Goal: Task Accomplishment & Management: Complete application form

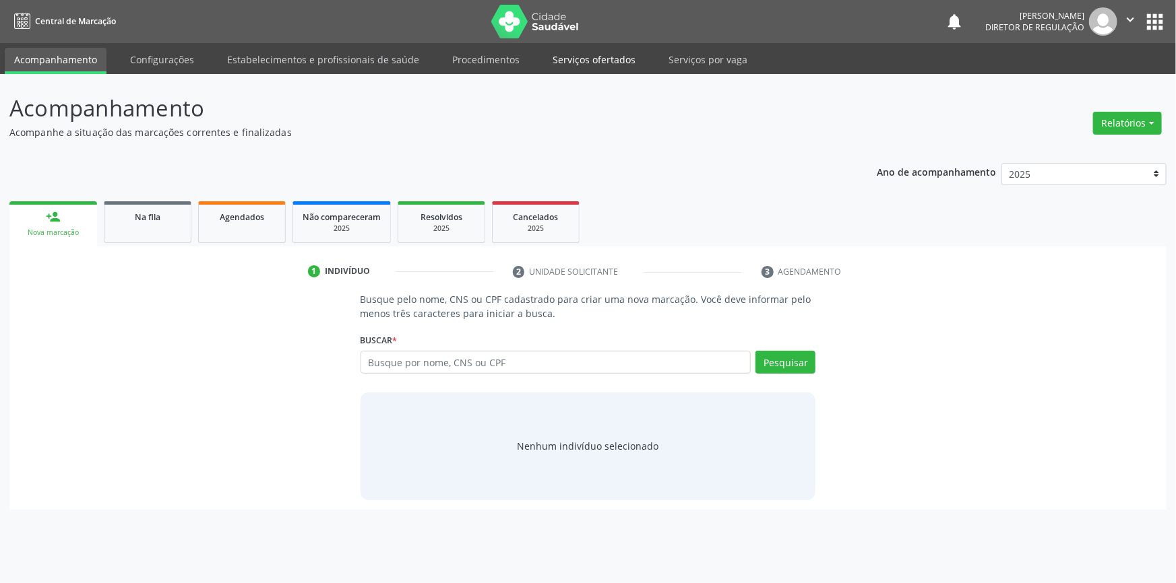
click at [613, 69] on link "Serviços ofertados" at bounding box center [594, 60] width 102 height 24
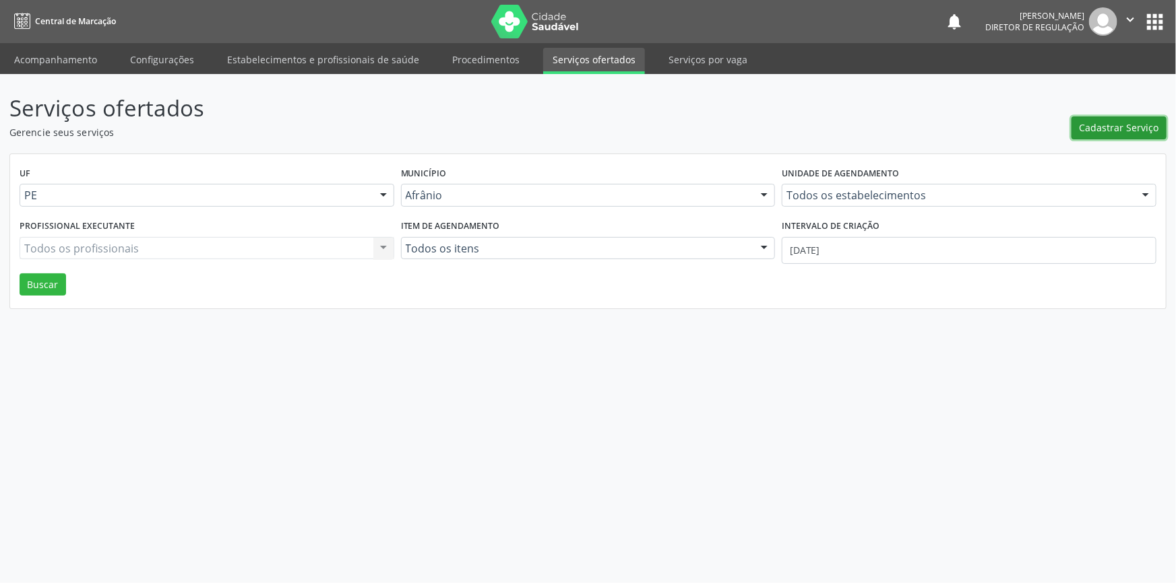
click at [1118, 126] on span "Cadastrar Serviço" at bounding box center [1118, 128] width 79 height 14
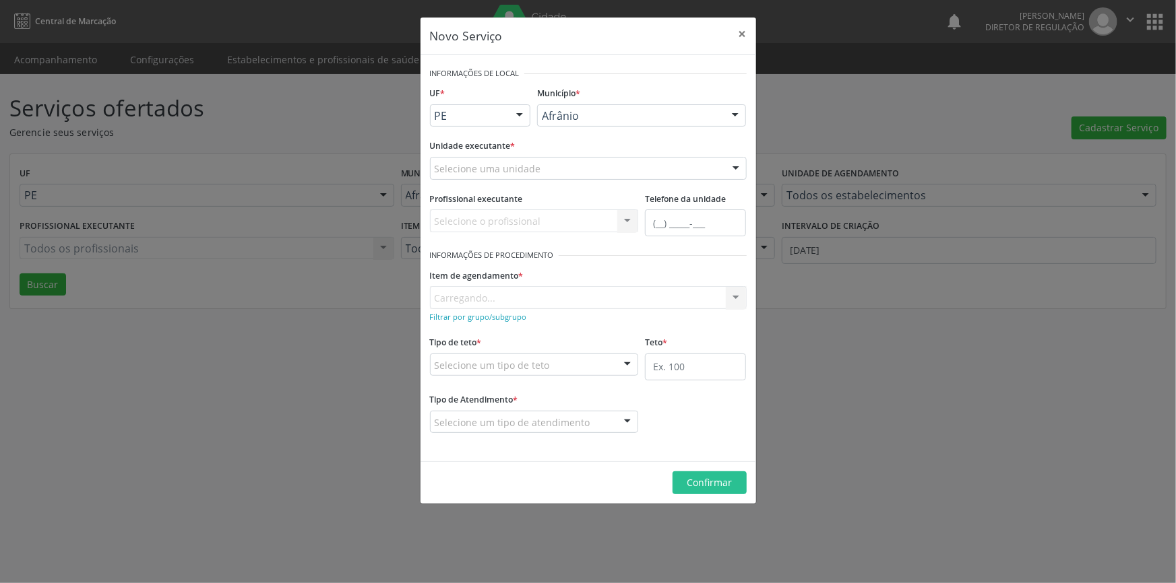
click at [623, 173] on div "Selecione uma unidade" at bounding box center [588, 168] width 317 height 23
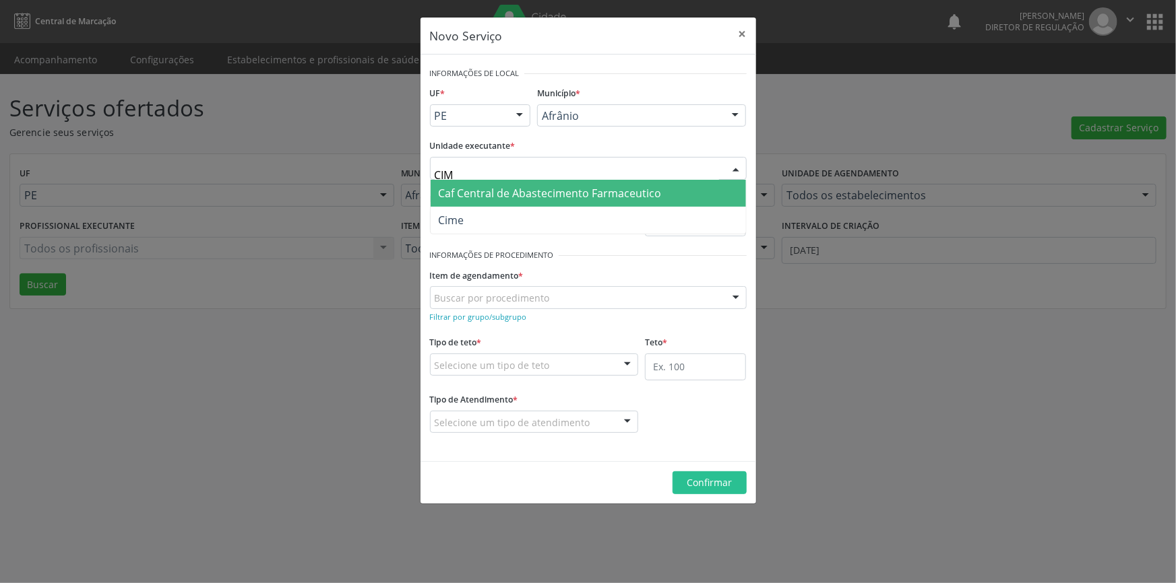
type input "CIME"
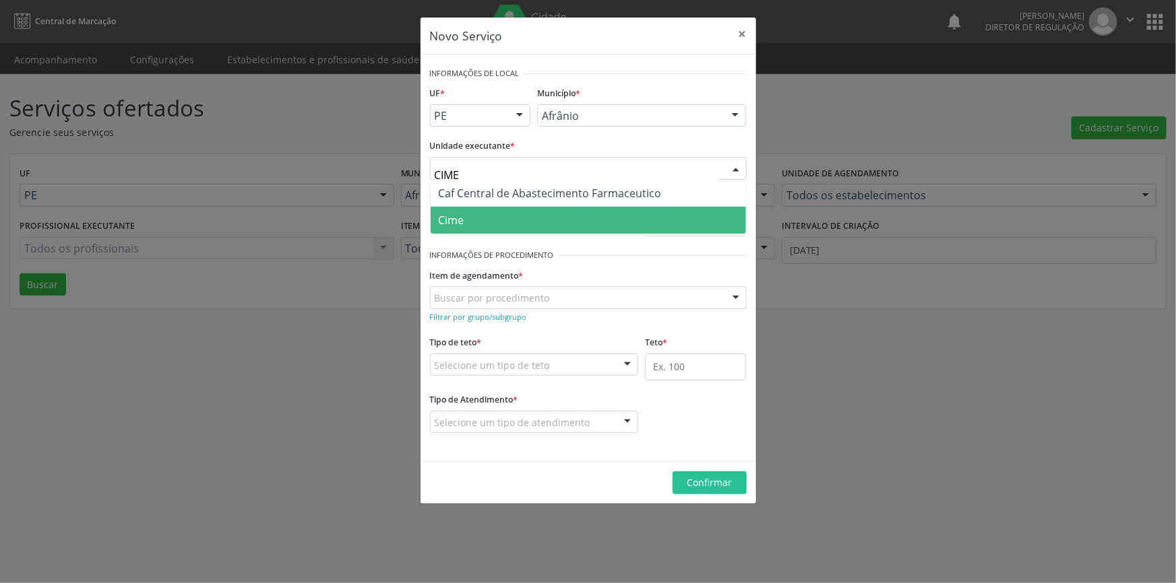
click at [512, 212] on span "Cime" at bounding box center [587, 220] width 315 height 27
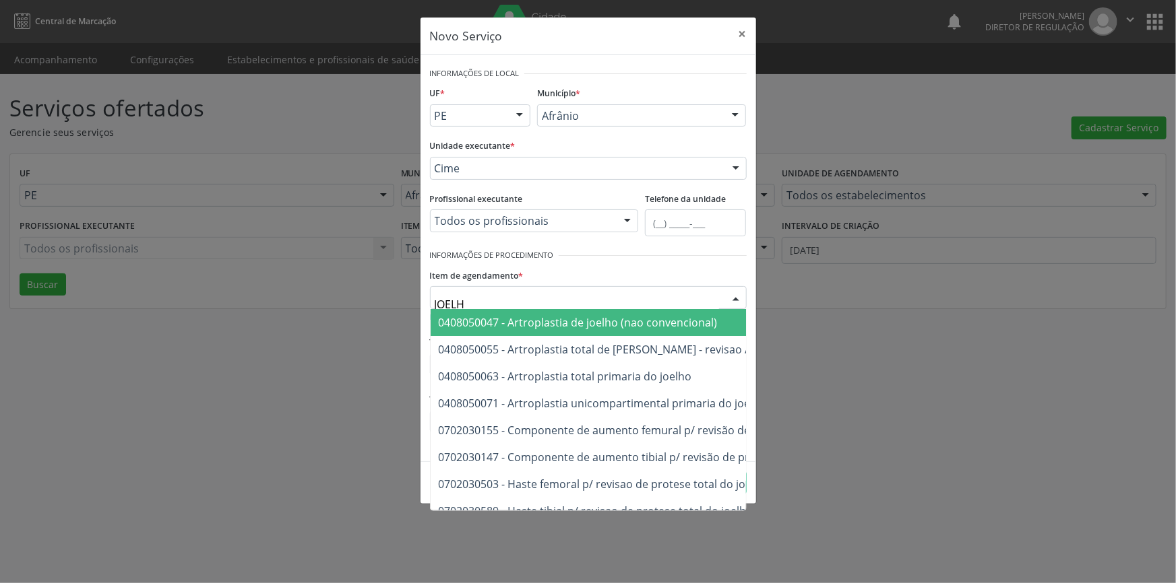
type input "JOELHO"
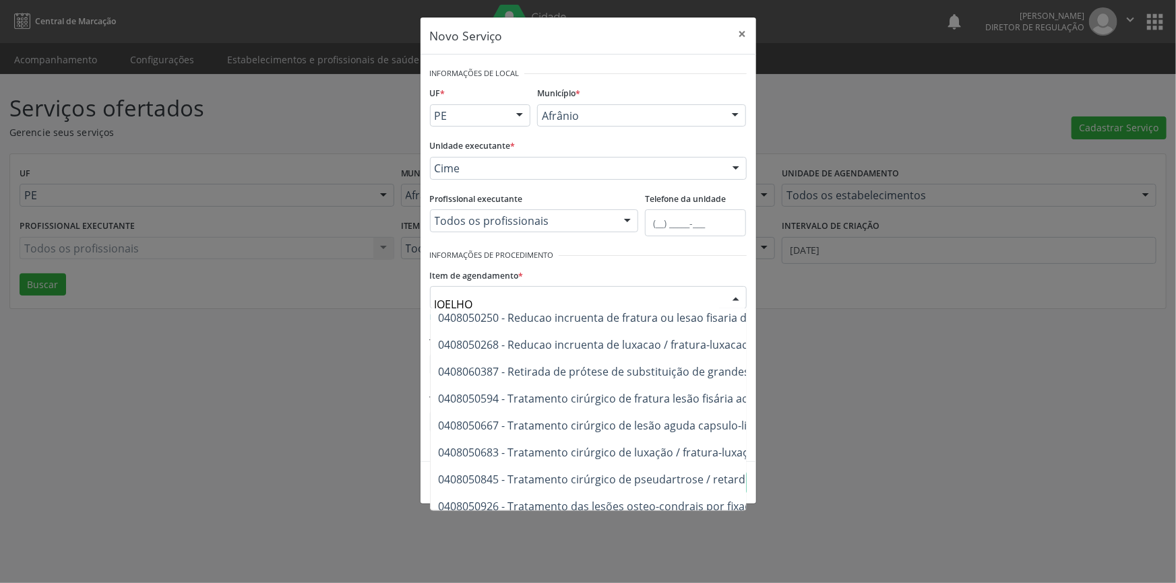
scroll to position [589, 0]
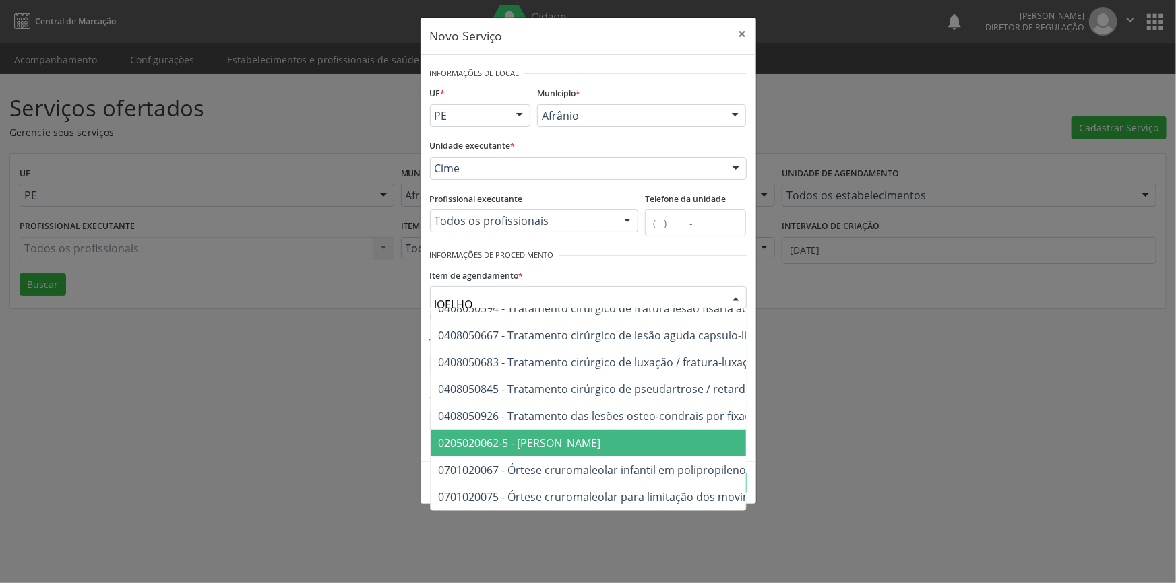
click at [546, 430] on span "0205020062-5 - [PERSON_NAME]" at bounding box center [724, 443] width 588 height 27
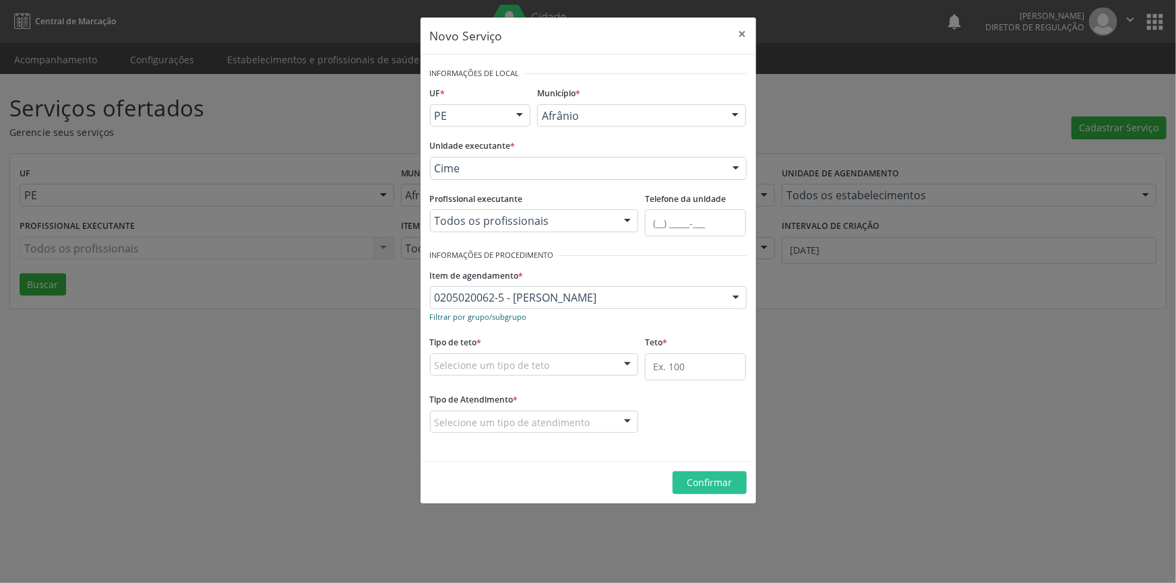
click at [507, 316] on small "Filtrar por grupo/subgrupo" at bounding box center [478, 317] width 97 height 10
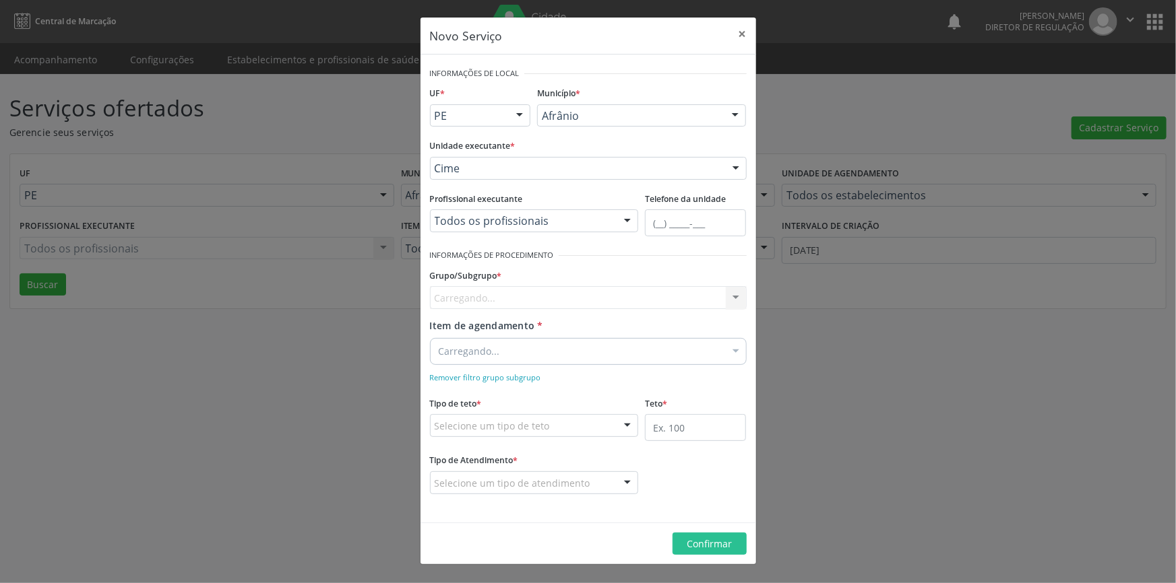
click at [500, 304] on div "Carregando..." at bounding box center [588, 297] width 317 height 23
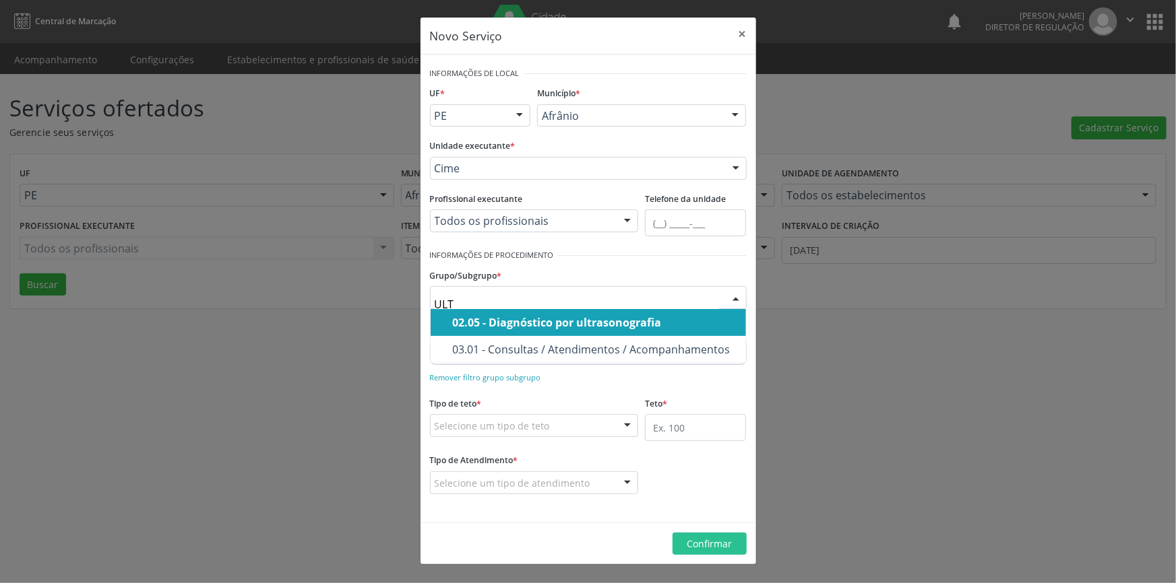
type input "ULTR"
click at [507, 317] on div "02.05 - Diagnóstico por ultrasonografia" at bounding box center [595, 322] width 285 height 11
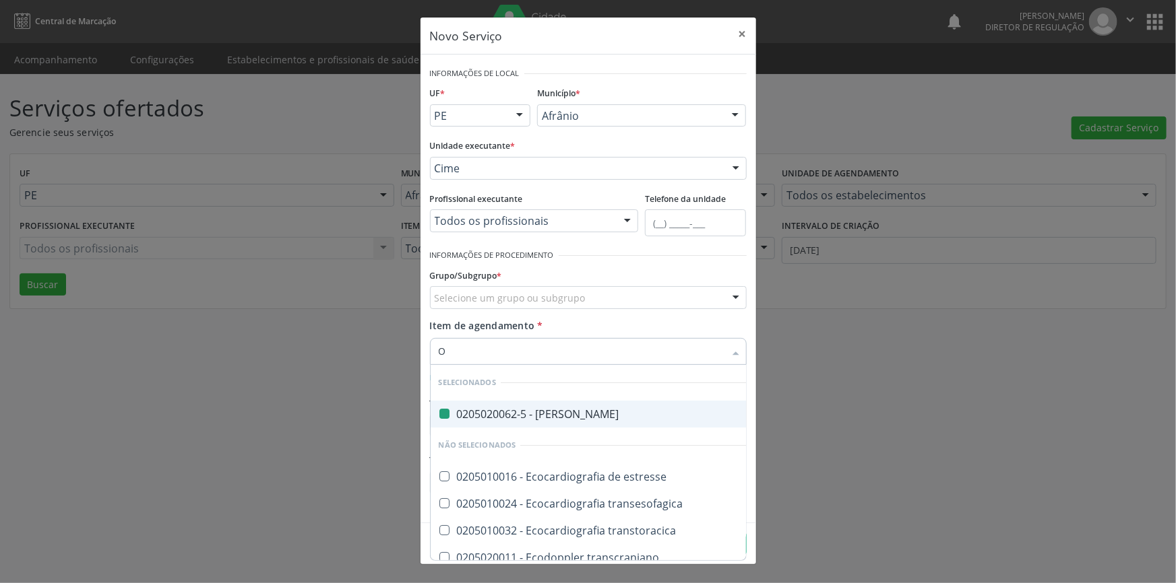
type input "OM"
checkbox Joelho "false"
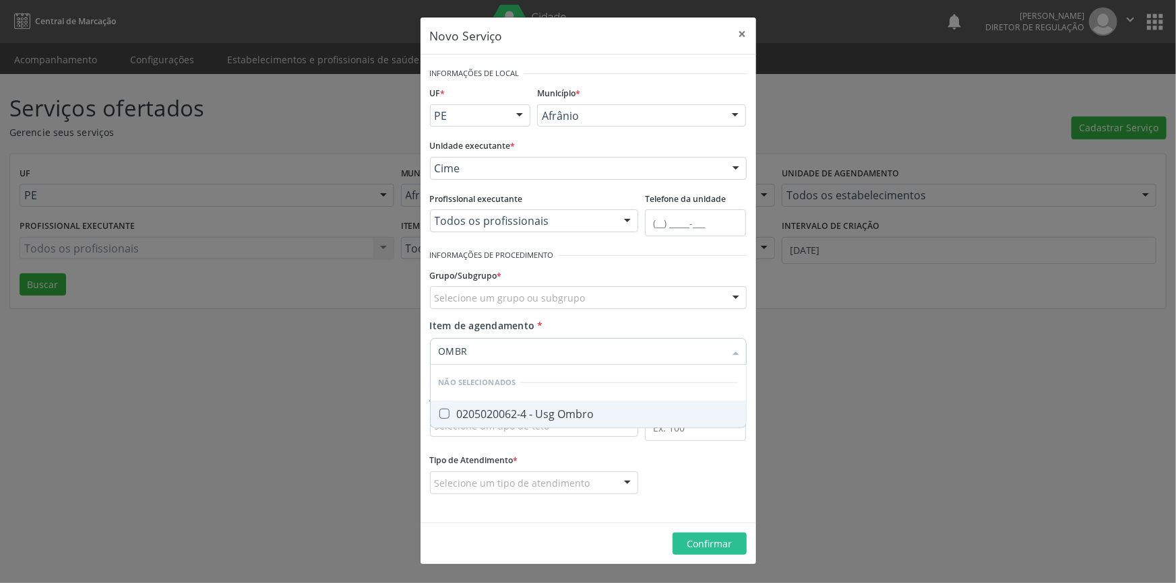
type input "OMBRO"
click at [532, 412] on div "0205020062-4 - Usg Ombro" at bounding box center [588, 414] width 299 height 11
checkbox Ombro "true"
click at [542, 457] on form "Informações de Local UF * PE BA PE Nenhum resultado encontrado para: " " Não há…" at bounding box center [588, 288] width 317 height 449
click at [547, 434] on div "Selecione um tipo de teto" at bounding box center [534, 425] width 209 height 23
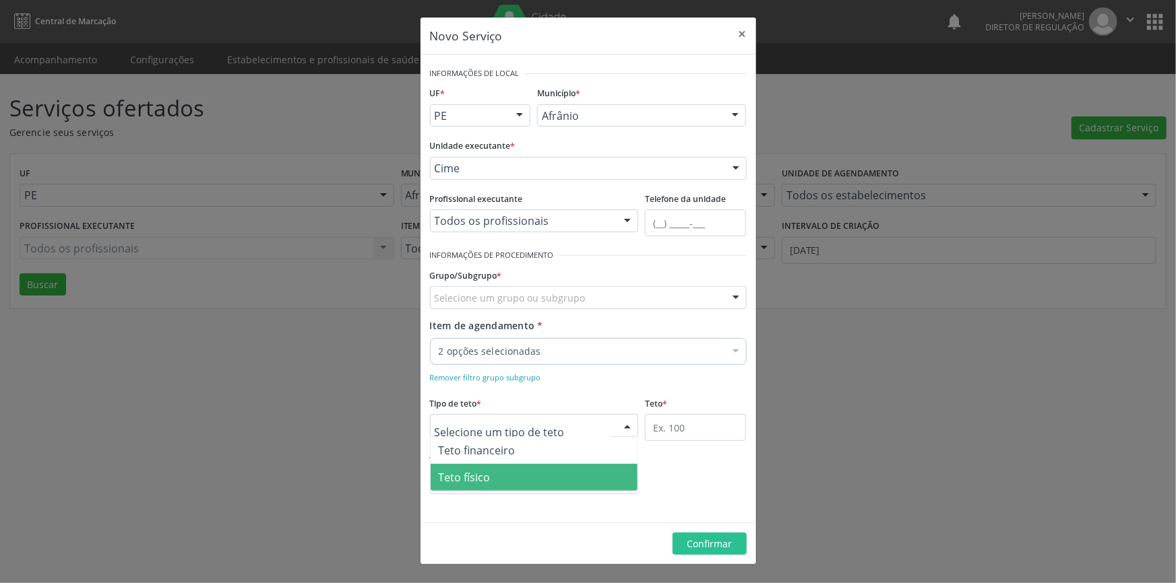
click at [511, 470] on span "Teto físico" at bounding box center [534, 477] width 208 height 27
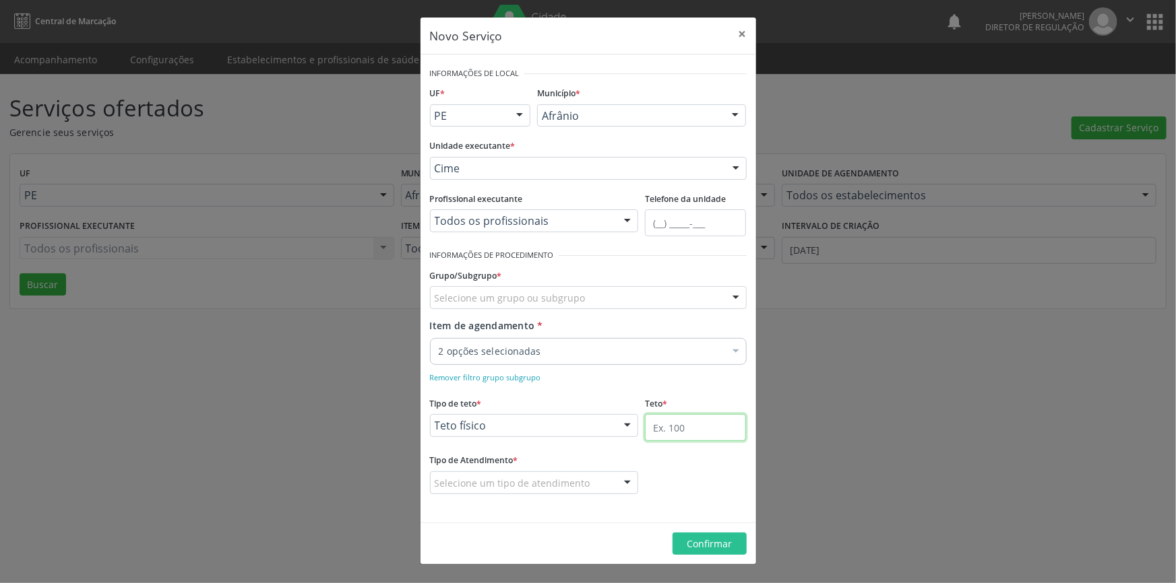
click at [714, 425] on input "text" at bounding box center [695, 427] width 101 height 27
type input "1"
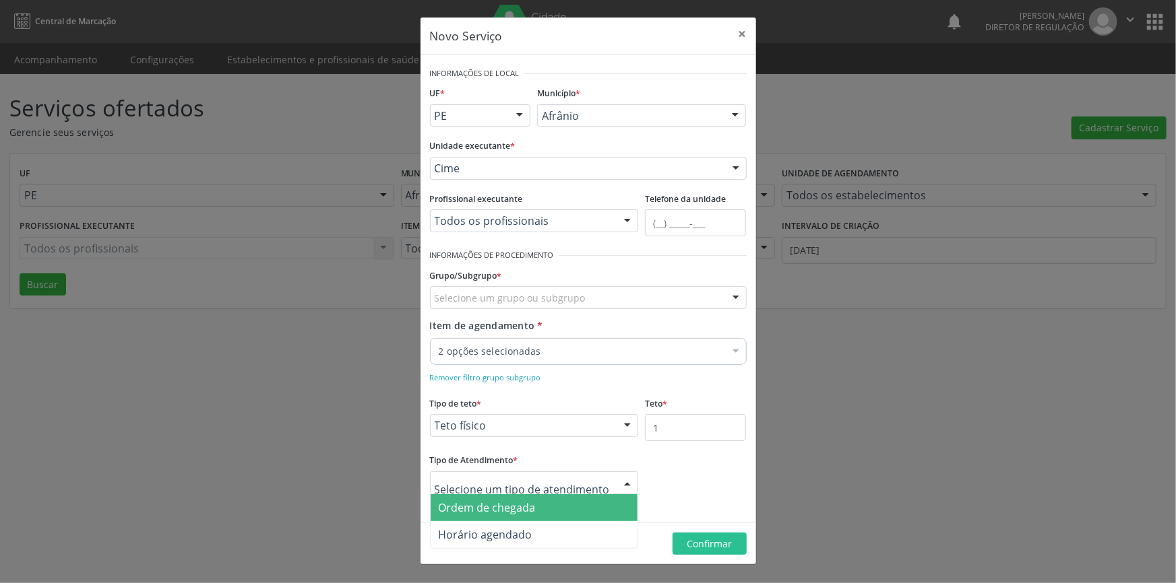
click at [531, 509] on span "Ordem de chegada" at bounding box center [487, 508] width 97 height 15
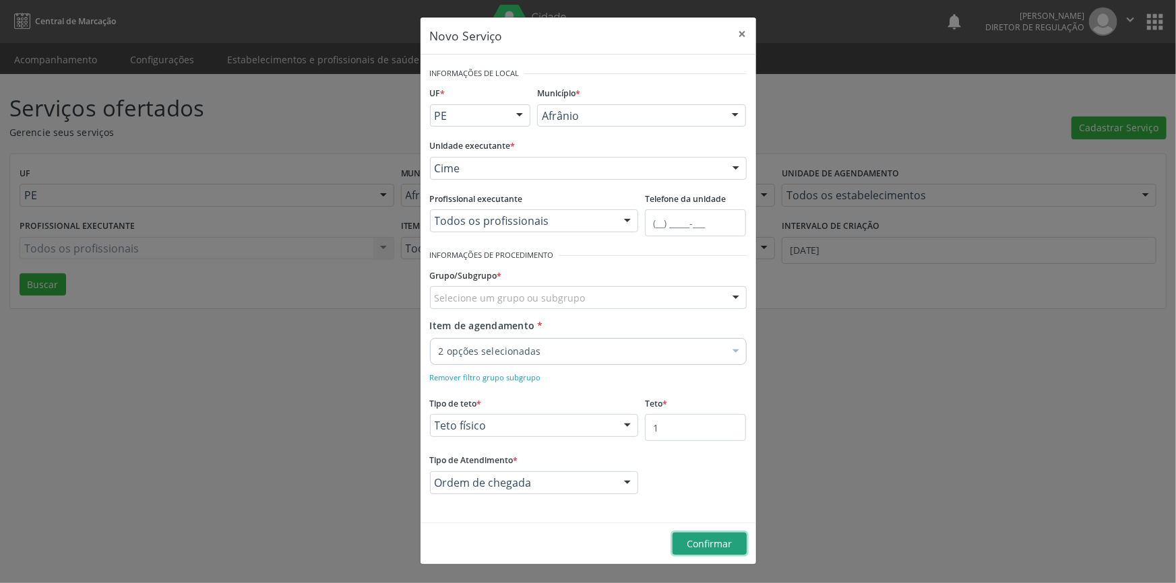
click at [687, 540] on span "Confirmar" at bounding box center [709, 544] width 45 height 13
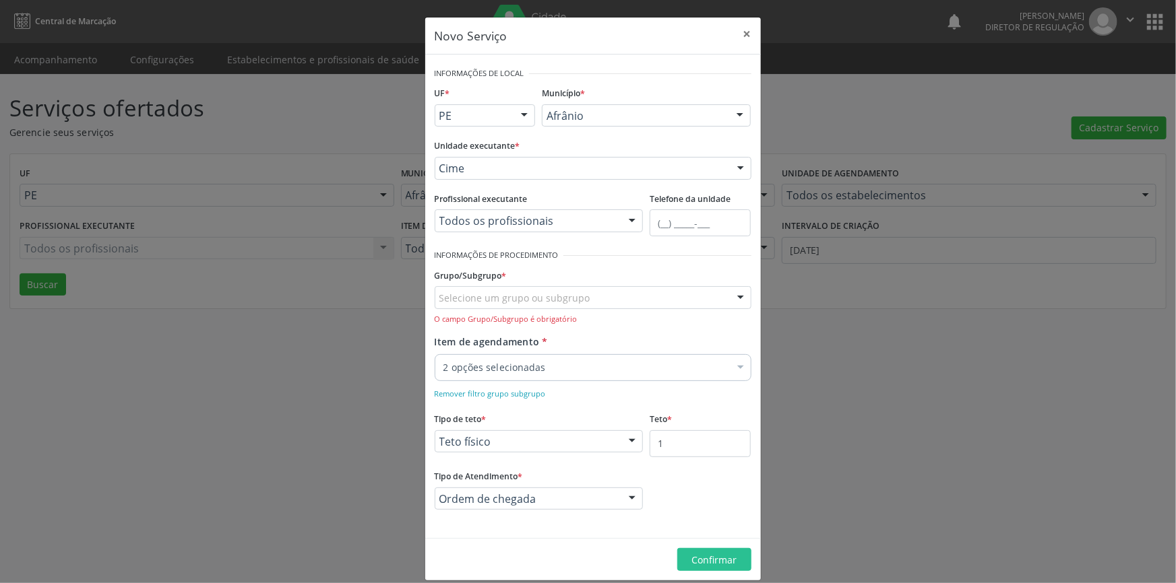
click at [507, 294] on div "Selecione um grupo ou subgrupo" at bounding box center [593, 297] width 317 height 23
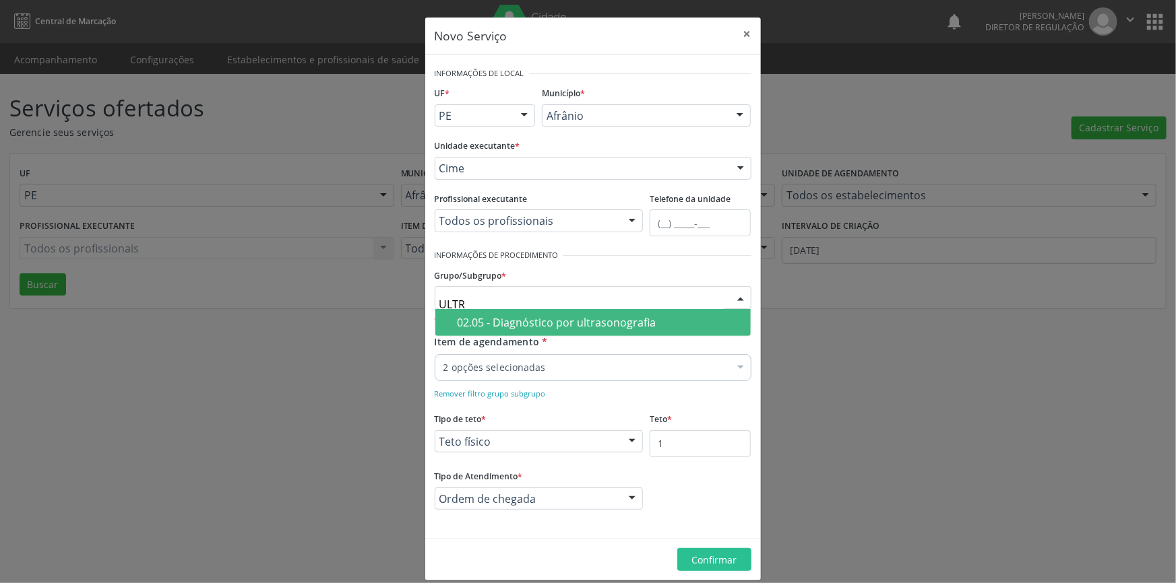
type input "ULTRA"
click at [523, 327] on div "02.05 - Diagnóstico por ultrasonografia" at bounding box center [599, 322] width 285 height 11
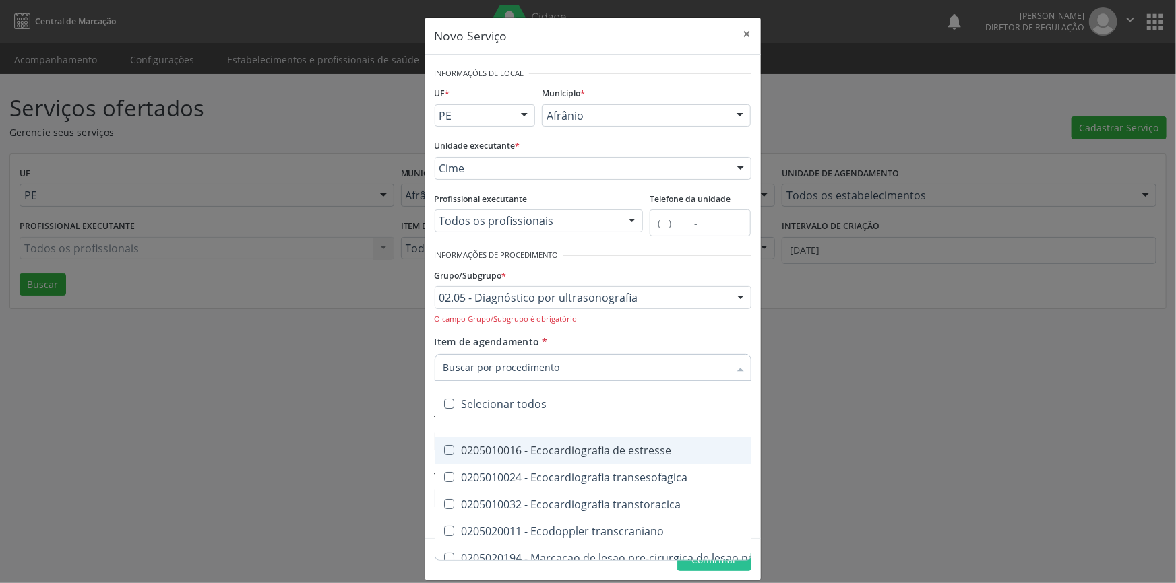
click at [567, 362] on div at bounding box center [593, 367] width 317 height 27
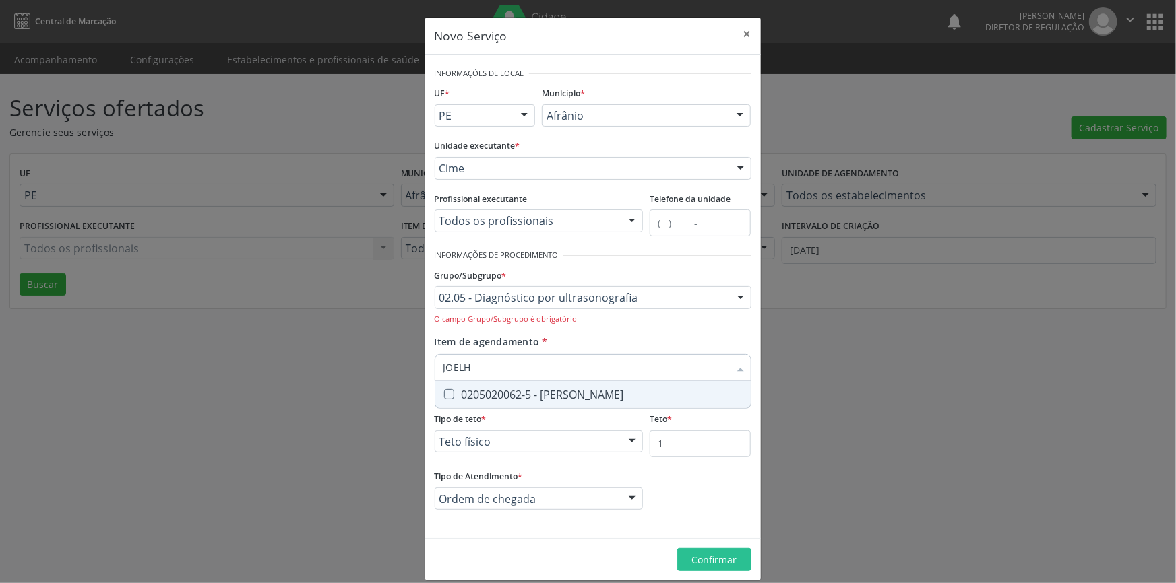
type input "JOELHO"
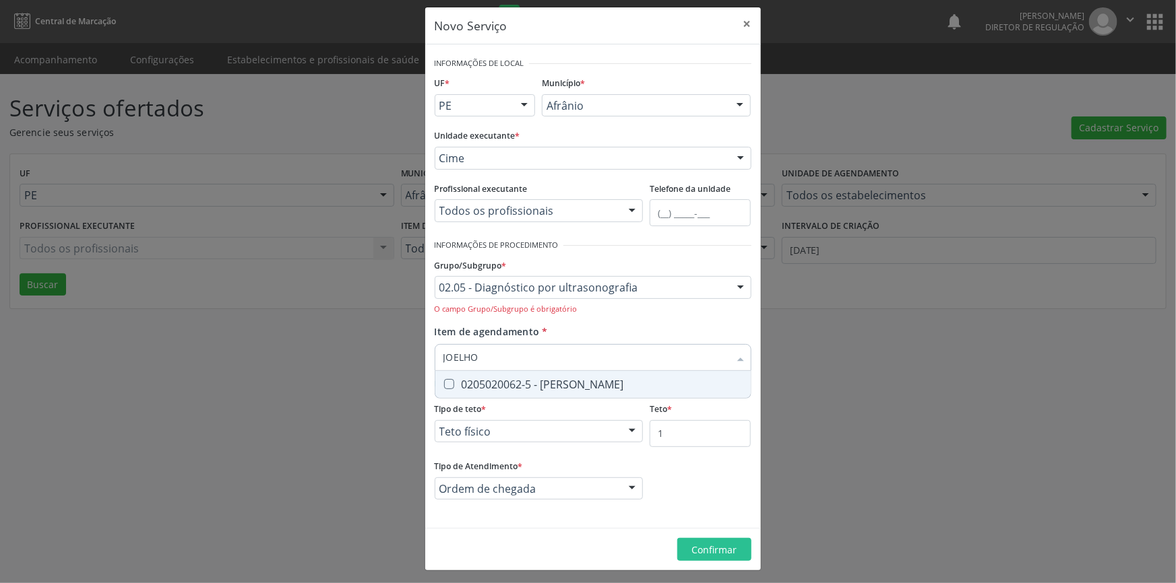
scroll to position [13, 0]
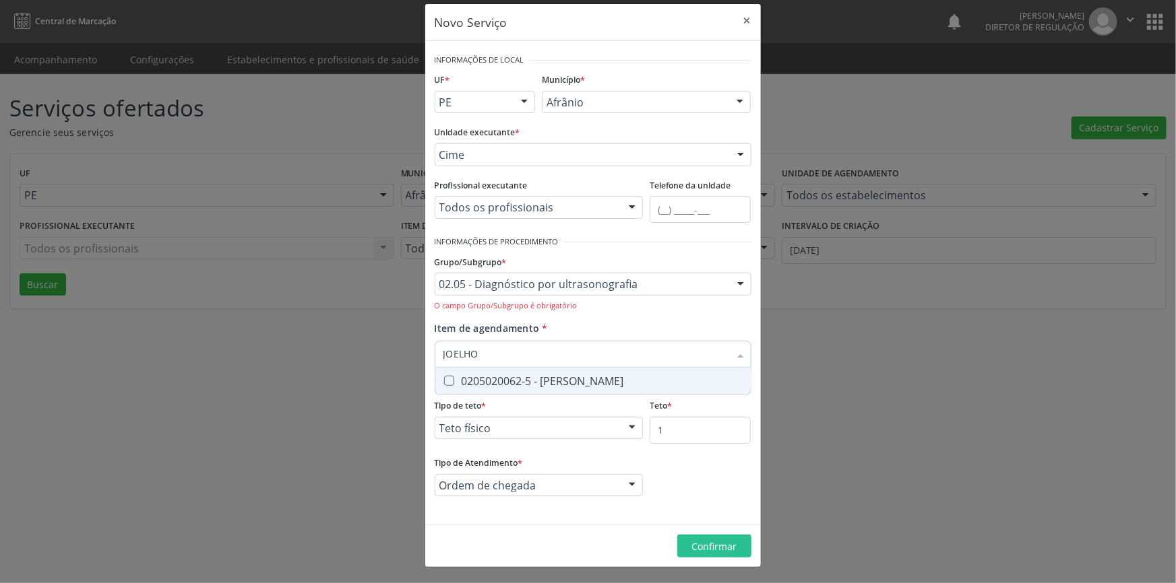
click at [533, 376] on div "0205020062-5 - [PERSON_NAME]" at bounding box center [592, 381] width 299 height 11
checkbox Joelho "true"
type input "J"
checkbox Joelho "false"
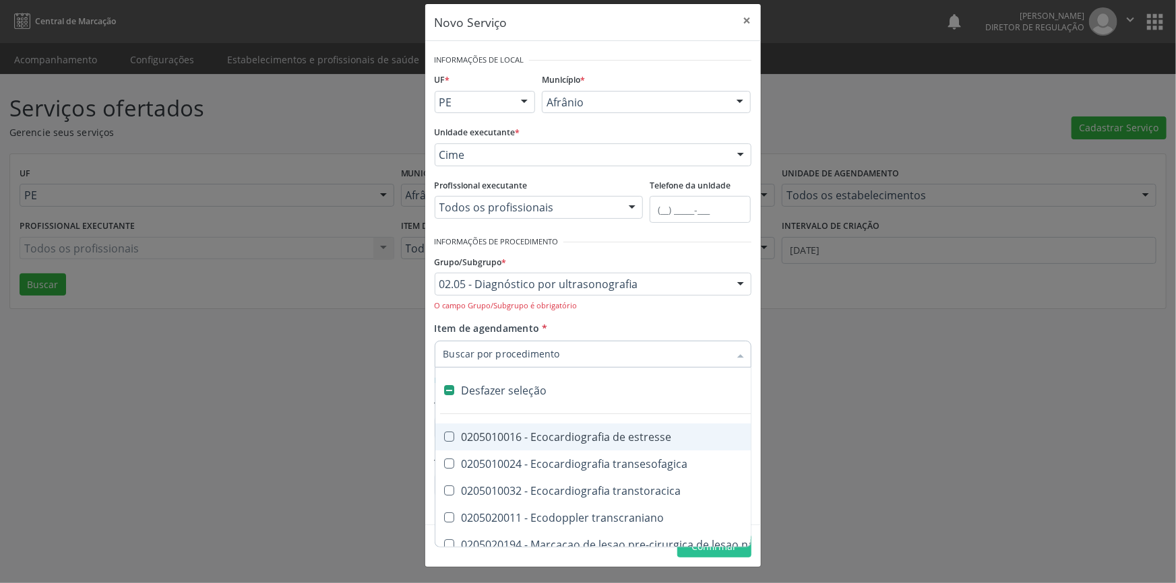
type input "O"
checkbox Calcanhar "true"
checkbox Joelho "false"
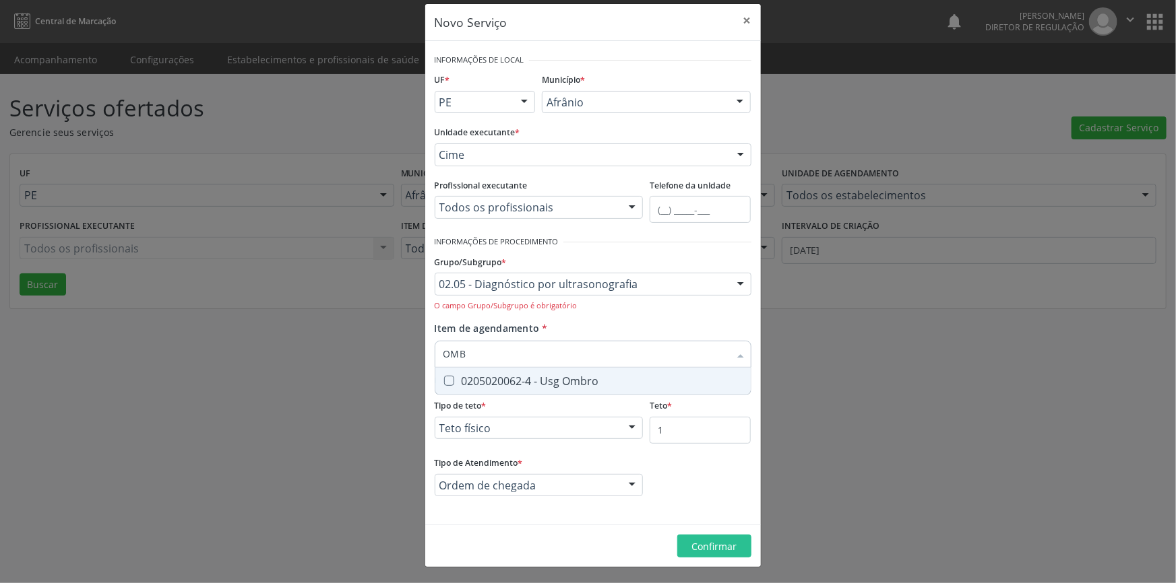
type input "OMBR"
click at [531, 376] on div "0205020062-4 - Usg Ombro" at bounding box center [592, 381] width 299 height 11
checkbox Ombro "true"
click at [694, 530] on div "Novo Serviço × Informações de Local UF * PE BA PE Nenhum resultado encontrado p…" at bounding box center [592, 285] width 337 height 565
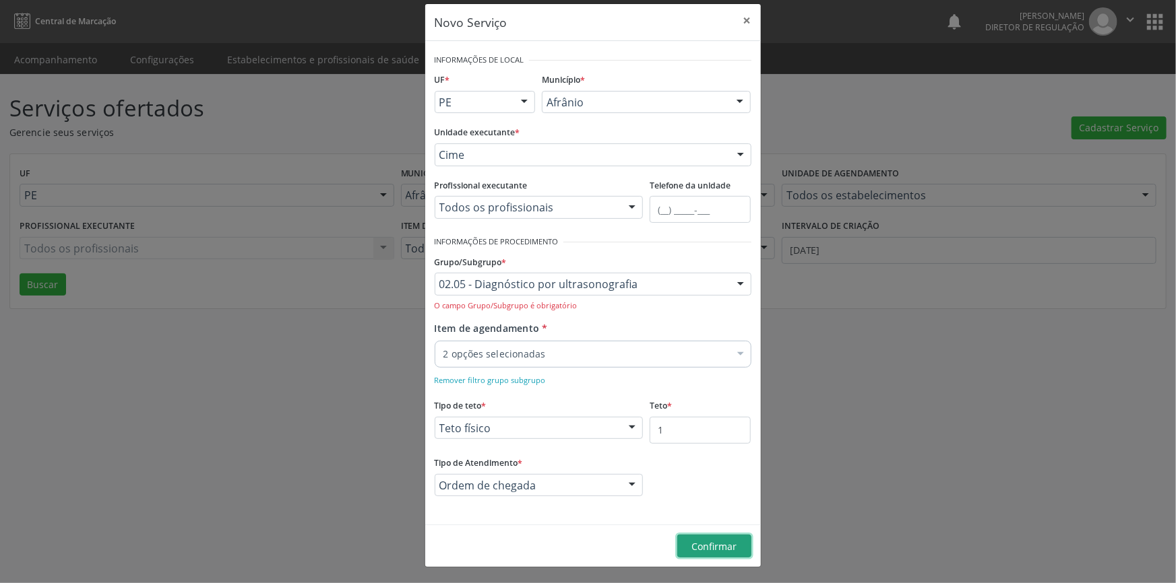
click at [696, 538] on button "Confirmar" at bounding box center [714, 546] width 74 height 23
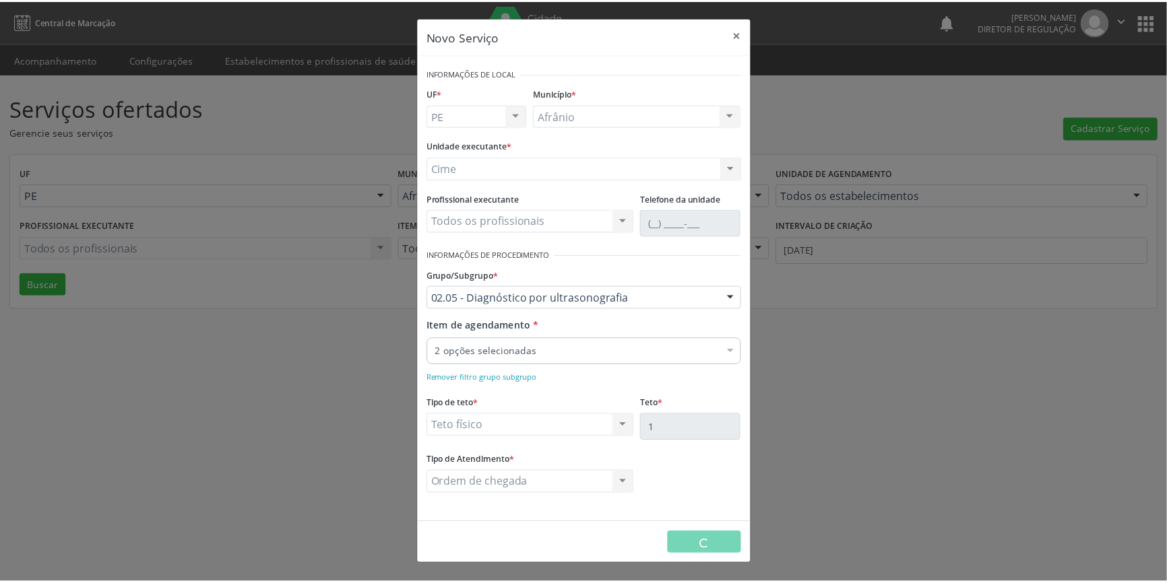
scroll to position [0, 0]
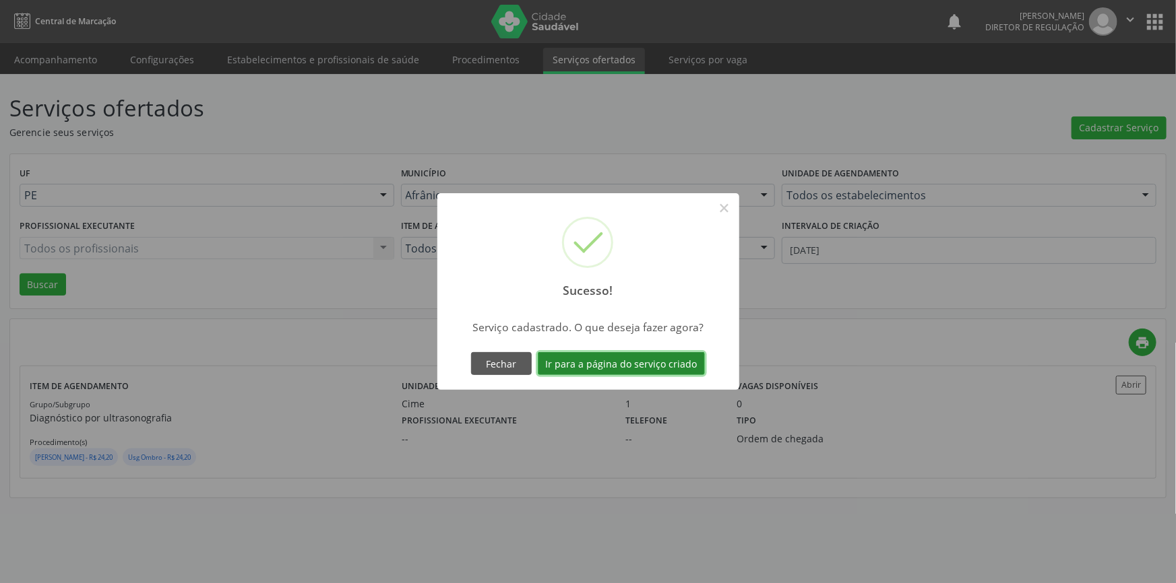
click at [600, 363] on button "Ir para a página do serviço criado" at bounding box center [621, 363] width 167 height 23
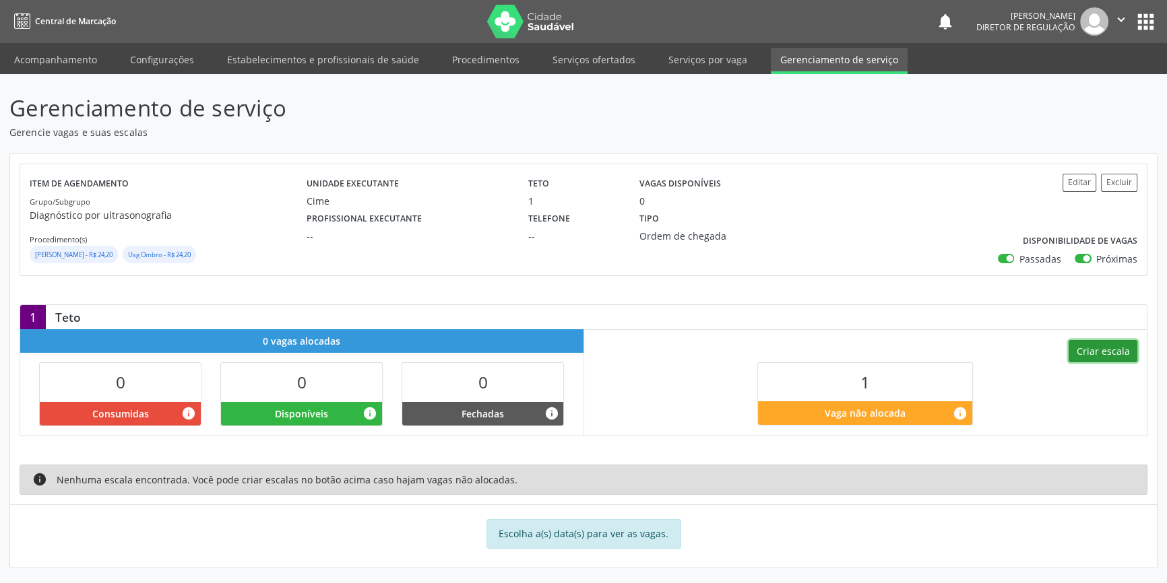
click at [1101, 350] on button "Criar escala" at bounding box center [1102, 351] width 69 height 23
select select "9"
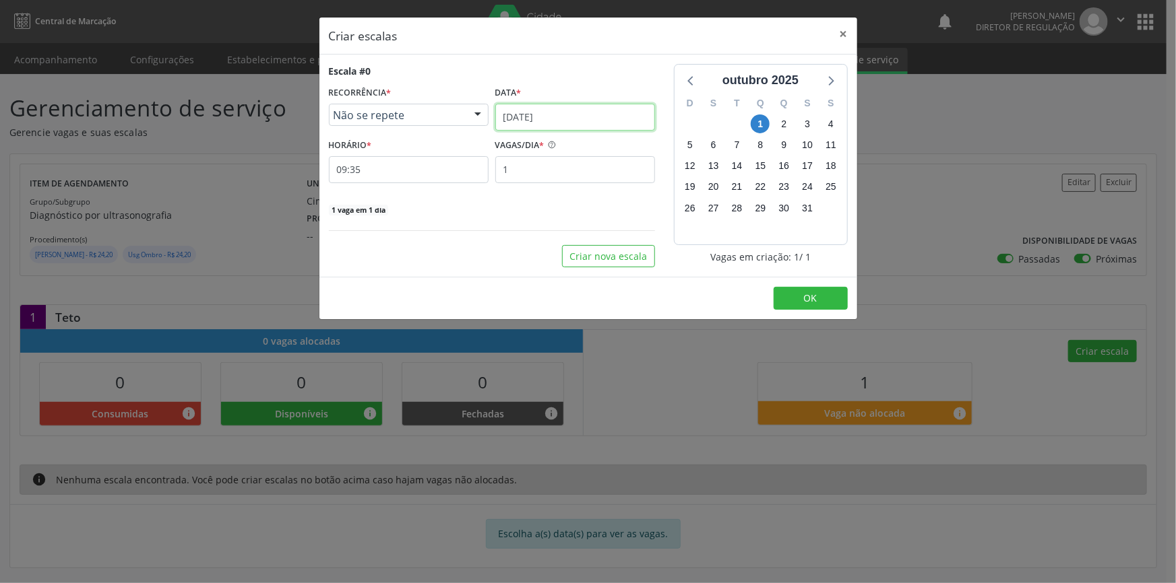
click at [558, 114] on input "[DATE]" at bounding box center [575, 117] width 160 height 27
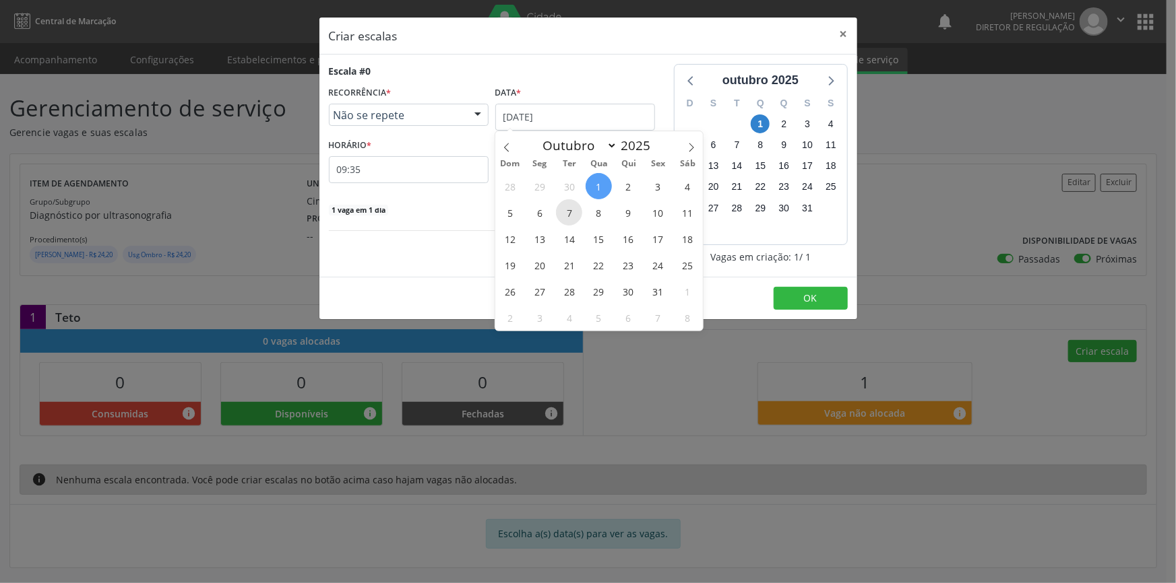
click at [564, 211] on span "7" at bounding box center [569, 212] width 26 height 26
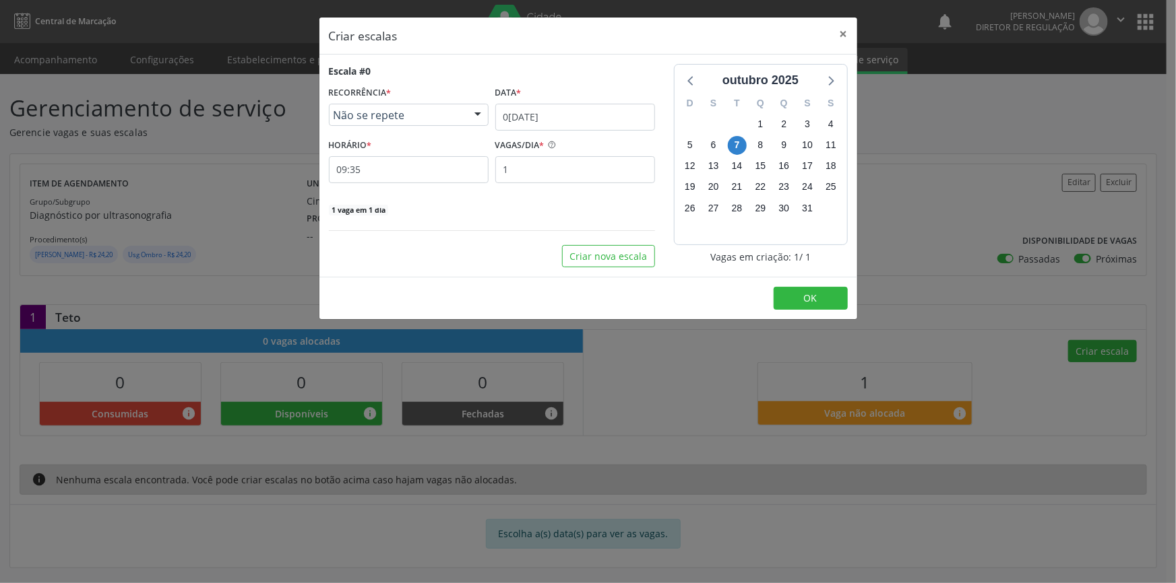
click at [418, 183] on div "Escala #0 RECORRÊNCIA * Não se repete Não se repete Diário/Semanal Mensal Nenhu…" at bounding box center [492, 140] width 326 height 152
click at [415, 182] on input "09:35" at bounding box center [409, 169] width 160 height 27
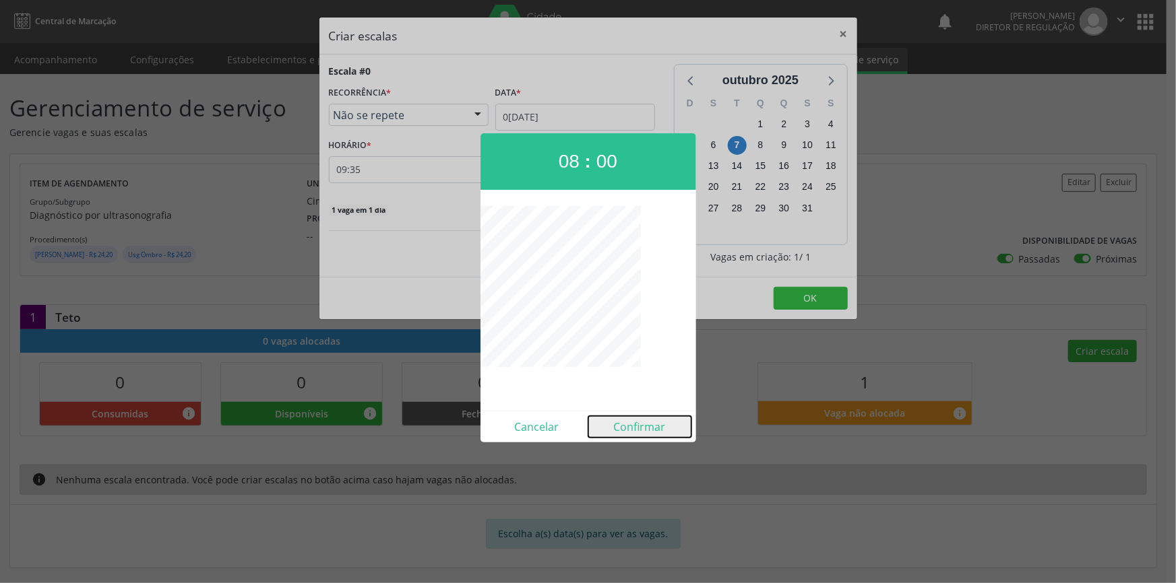
click at [646, 426] on button "Confirmar" at bounding box center [639, 427] width 103 height 22
type input "08:00"
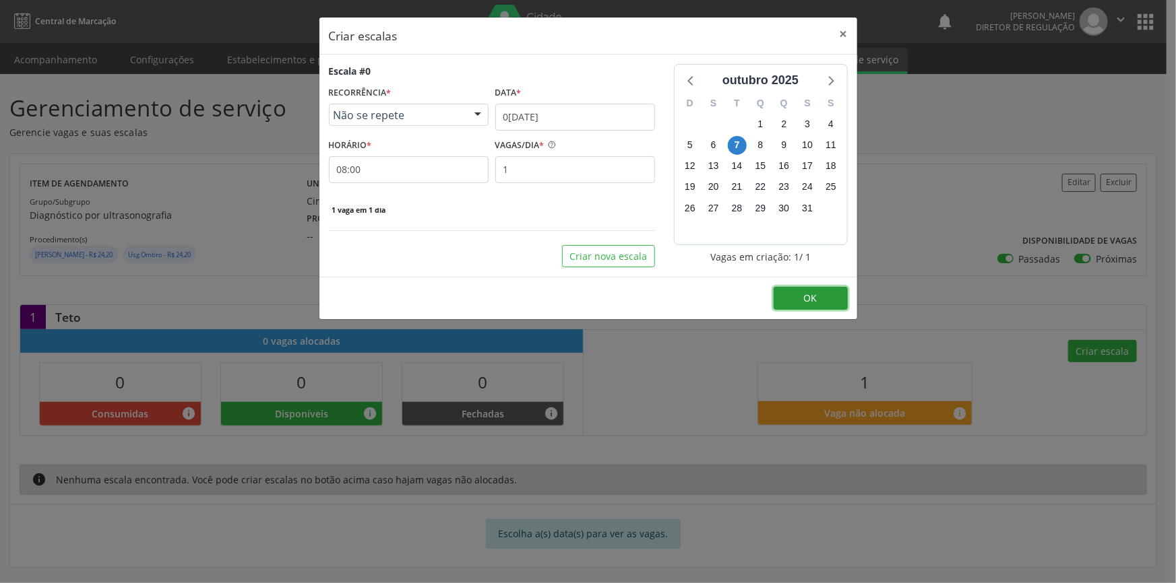
click at [807, 298] on span "OK" at bounding box center [810, 298] width 13 height 13
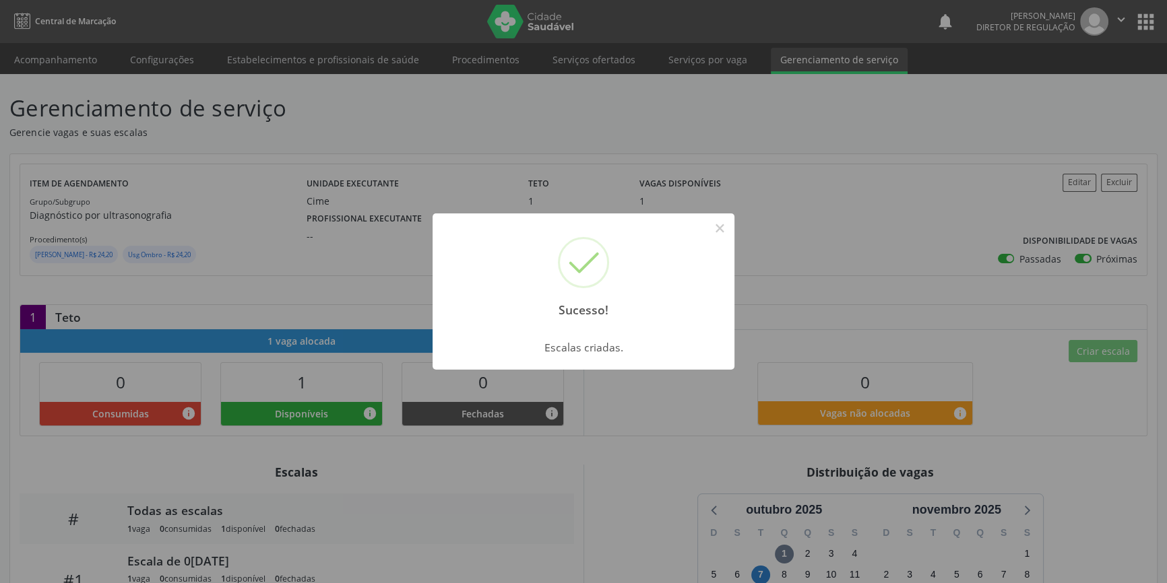
click at [148, 135] on div "Sucesso! × Escalas criadas. OK Cancel" at bounding box center [583, 291] width 1167 height 583
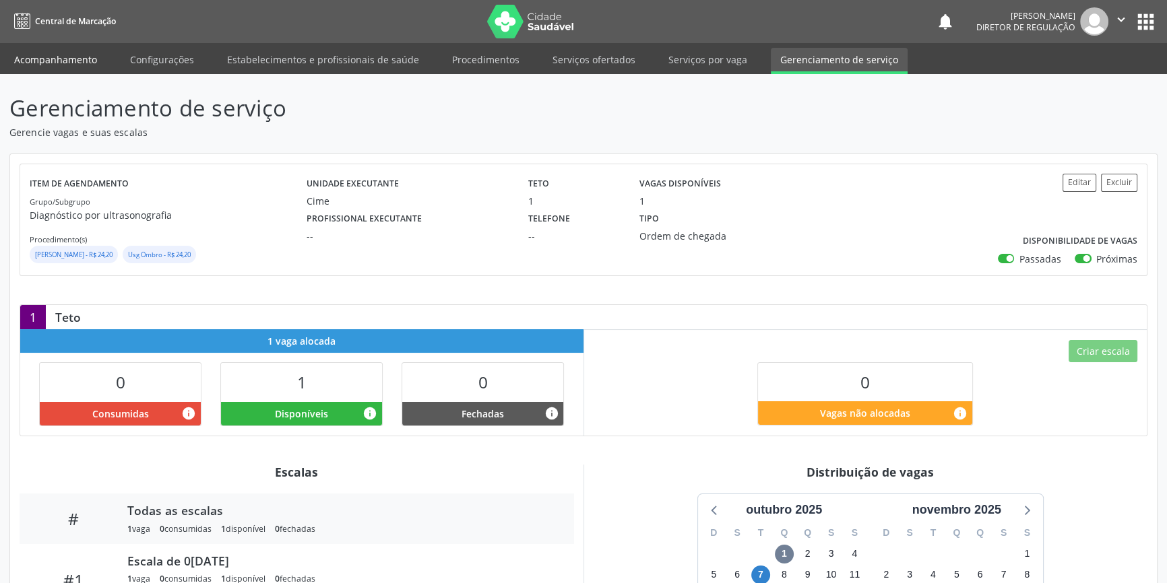
click at [88, 53] on link "Acompanhamento" at bounding box center [56, 60] width 102 height 24
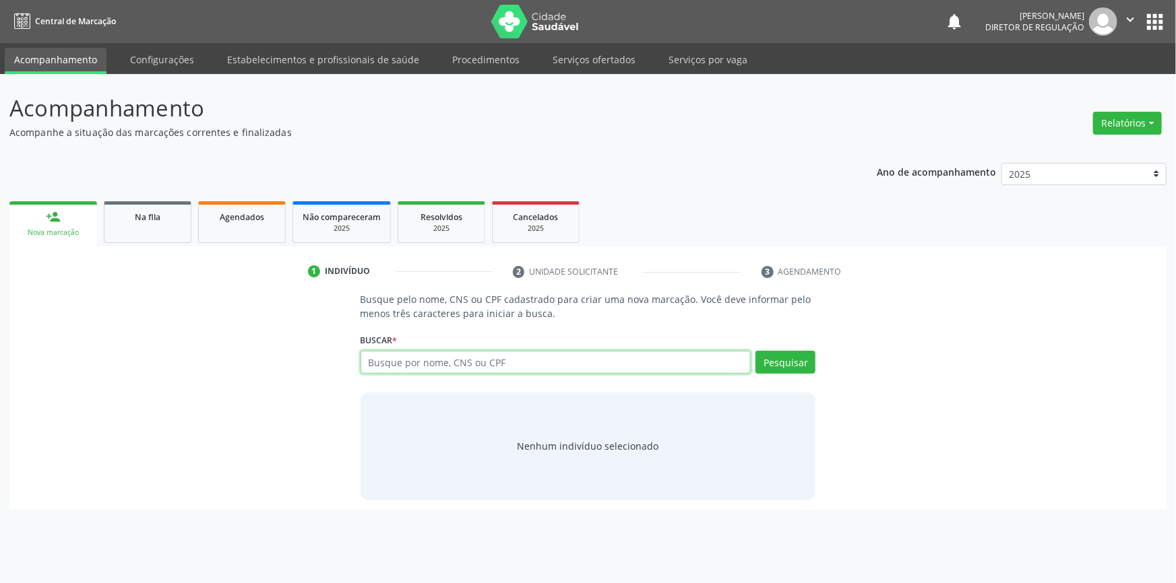
click at [469, 371] on input "text" at bounding box center [555, 362] width 391 height 23
type input "05432989492"
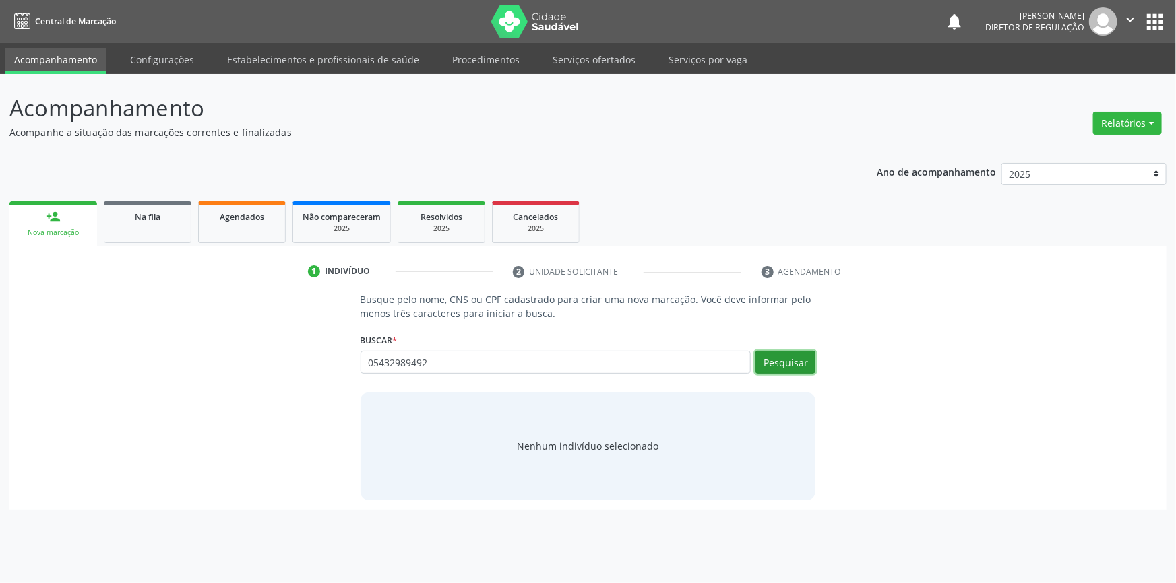
click at [784, 353] on button "Pesquisar" at bounding box center [785, 362] width 60 height 23
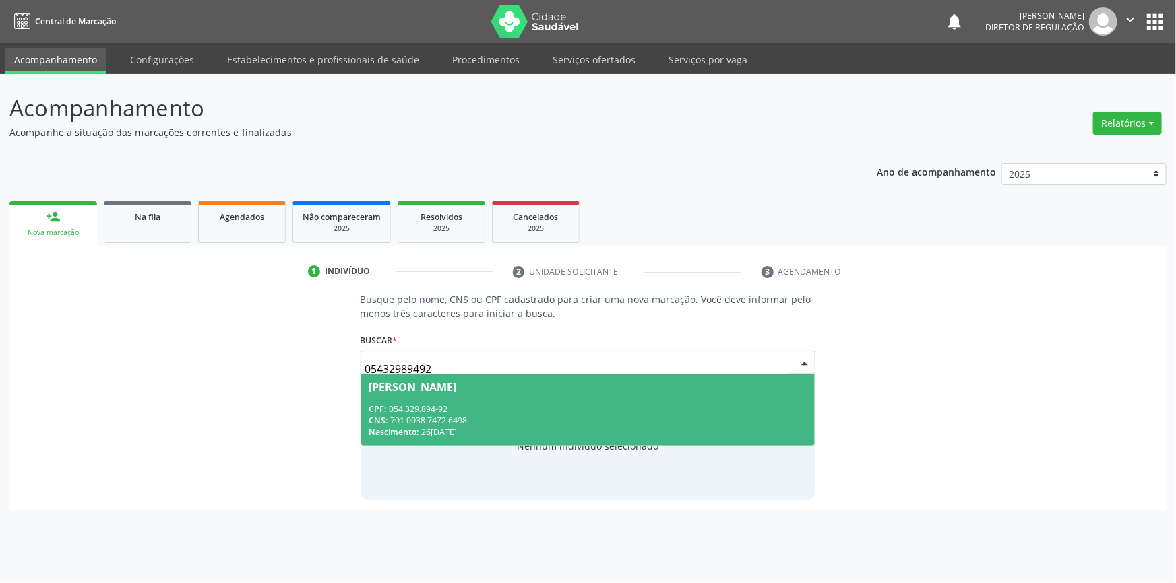
click at [482, 422] on div "CNS: 701 0038 7472 6498" at bounding box center [588, 420] width 438 height 11
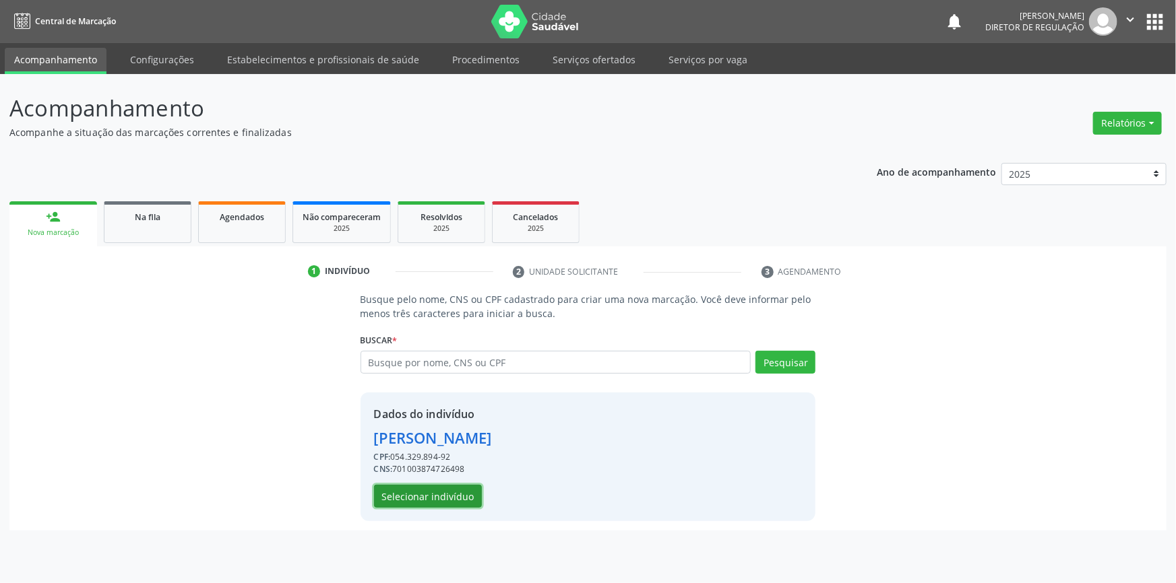
click at [448, 497] on button "Selecionar indivíduo" at bounding box center [428, 496] width 108 height 23
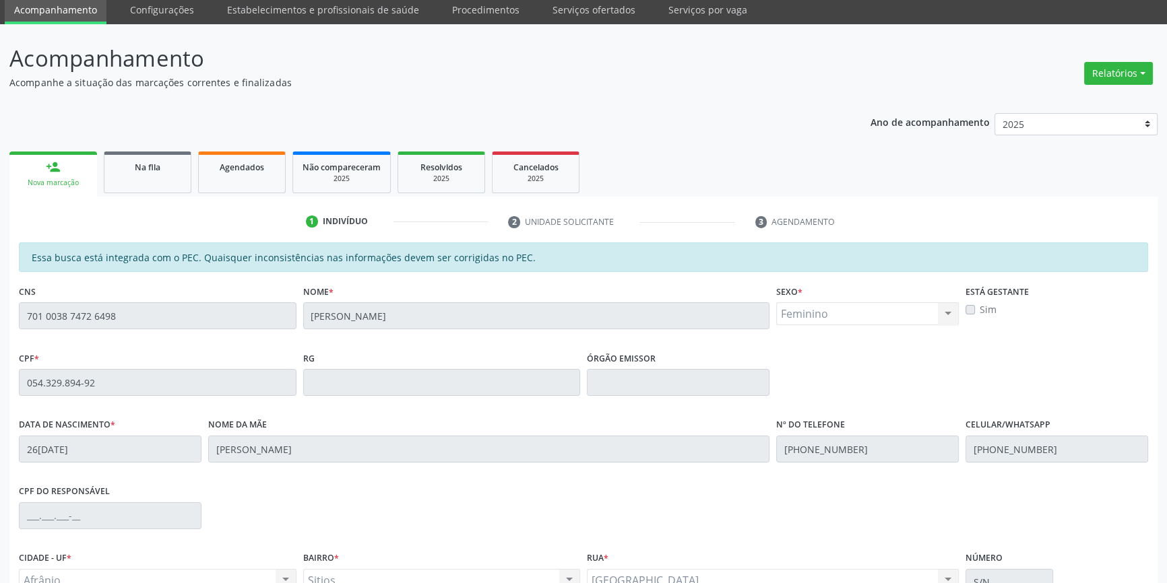
scroll to position [185, 0]
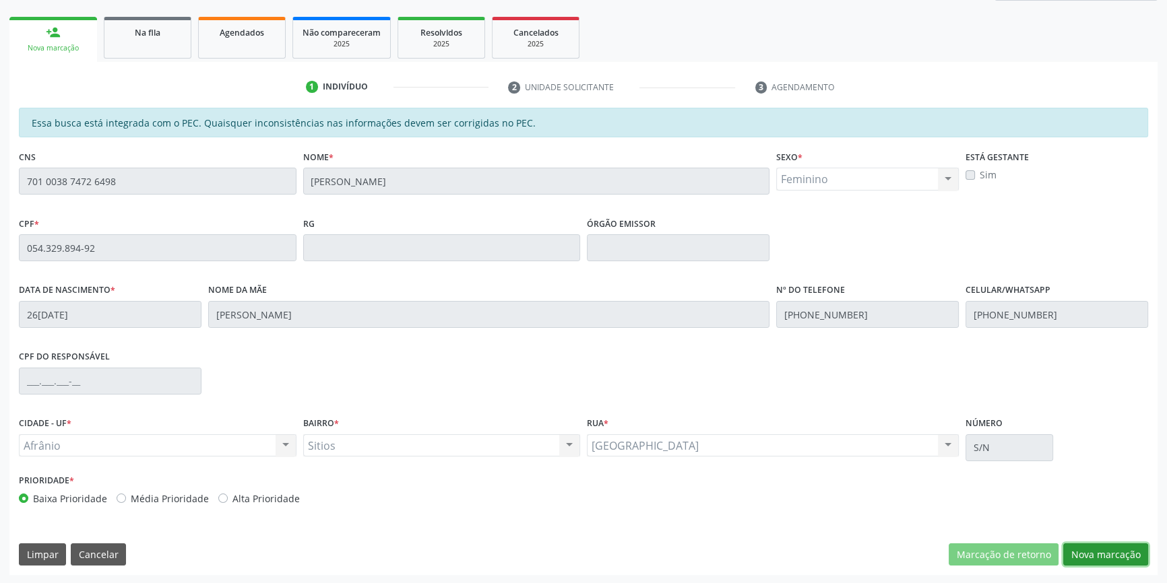
click at [1128, 556] on button "Nova marcação" at bounding box center [1105, 555] width 85 height 23
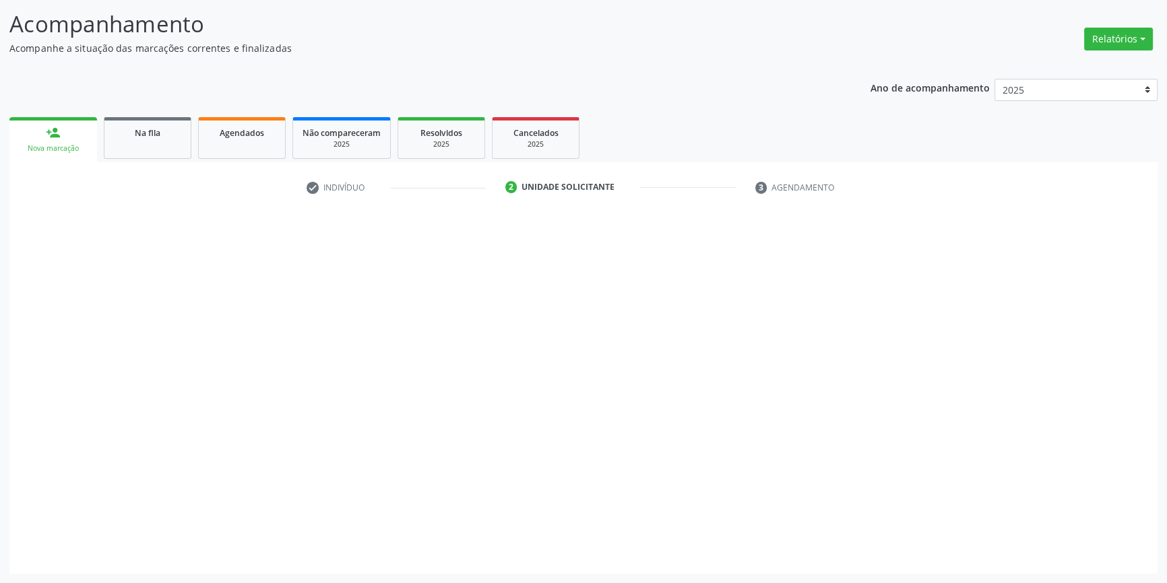
scroll to position [83, 0]
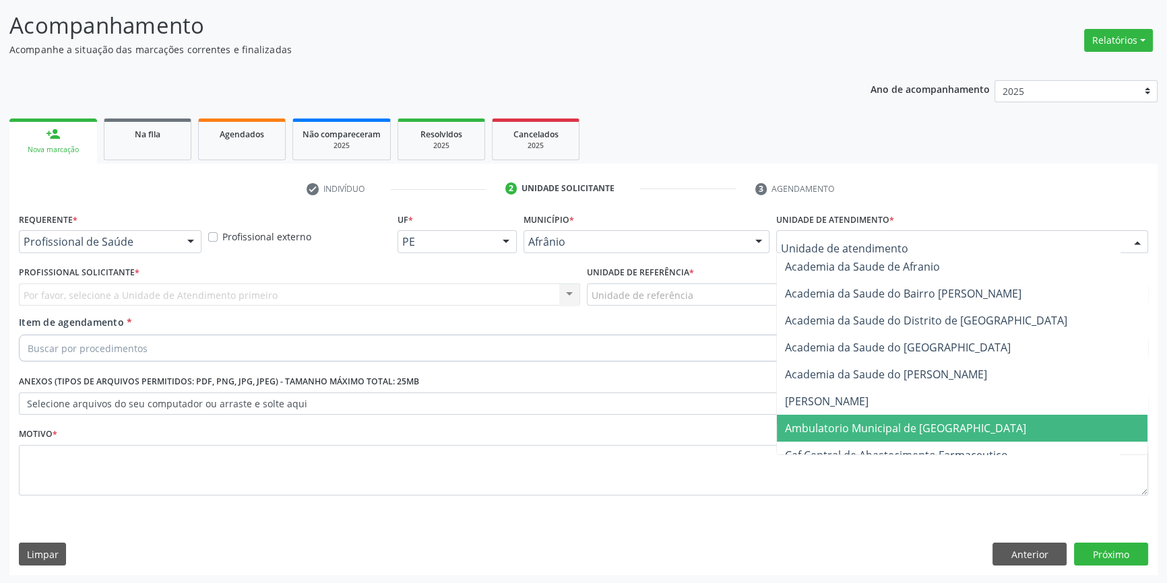
drag, startPoint x: 881, startPoint y: 427, endPoint x: 834, endPoint y: 391, distance: 59.0
click at [878, 429] on span "Ambulatorio Municipal de [GEOGRAPHIC_DATA]" at bounding box center [905, 428] width 241 height 15
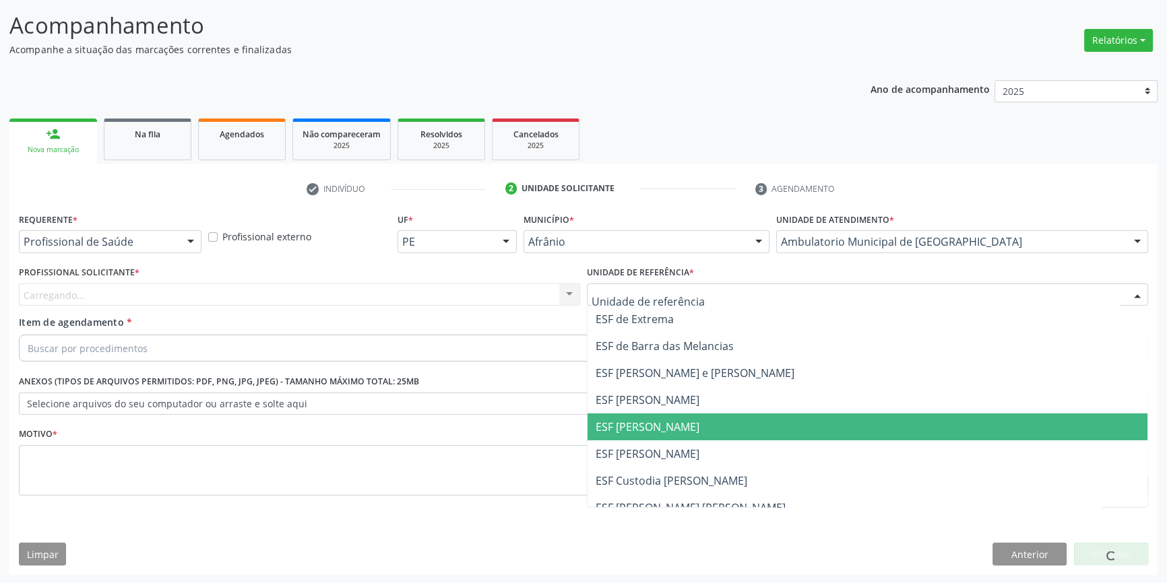
click at [646, 426] on span "ESF [PERSON_NAME]" at bounding box center [648, 427] width 104 height 15
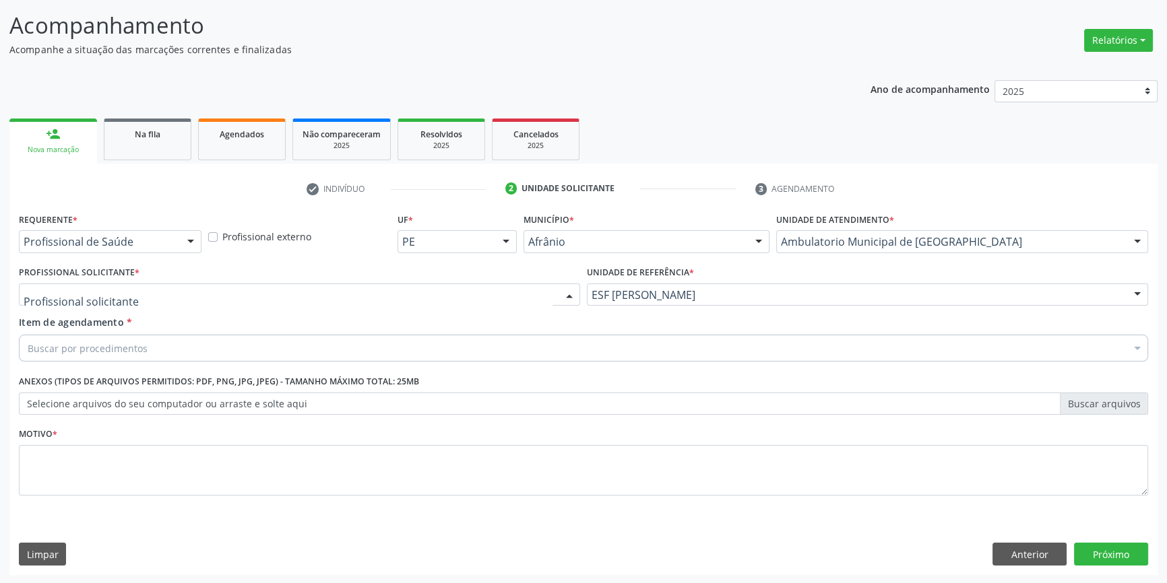
click at [454, 301] on div at bounding box center [299, 295] width 561 height 23
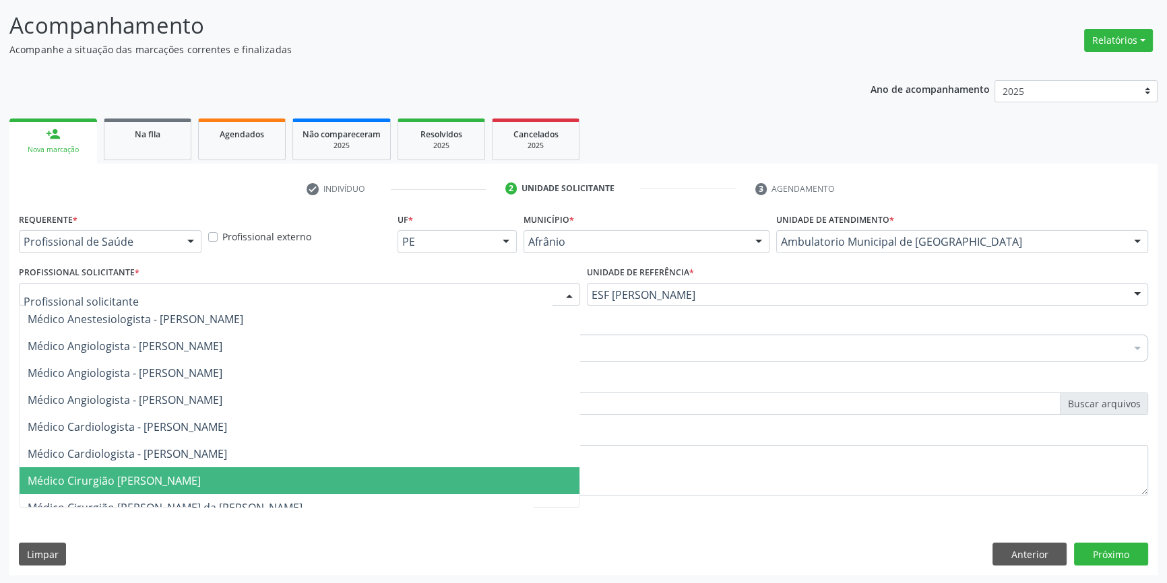
click at [175, 472] on span "Médico Cirurgião [PERSON_NAME]" at bounding box center [300, 481] width 560 height 27
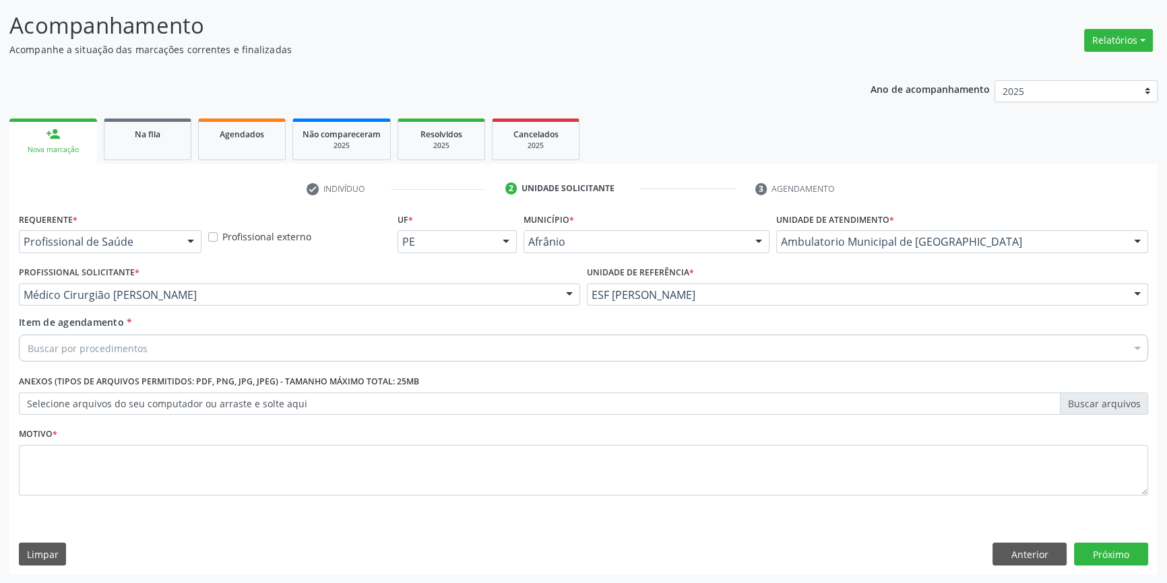
click at [178, 351] on div "Buscar por procedimentos" at bounding box center [583, 348] width 1129 height 27
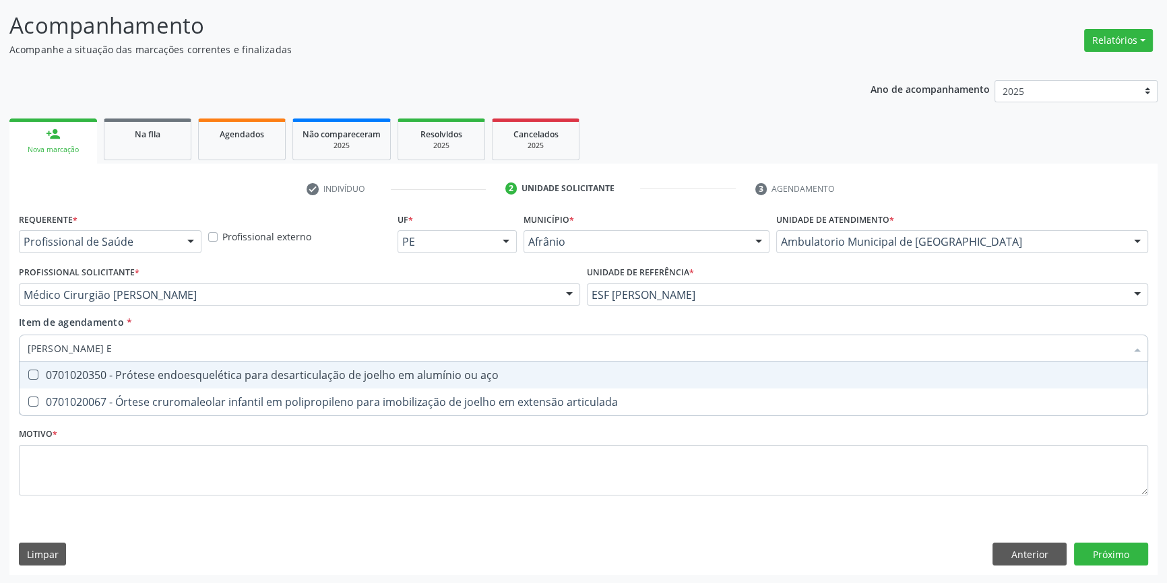
type input "JOELHO"
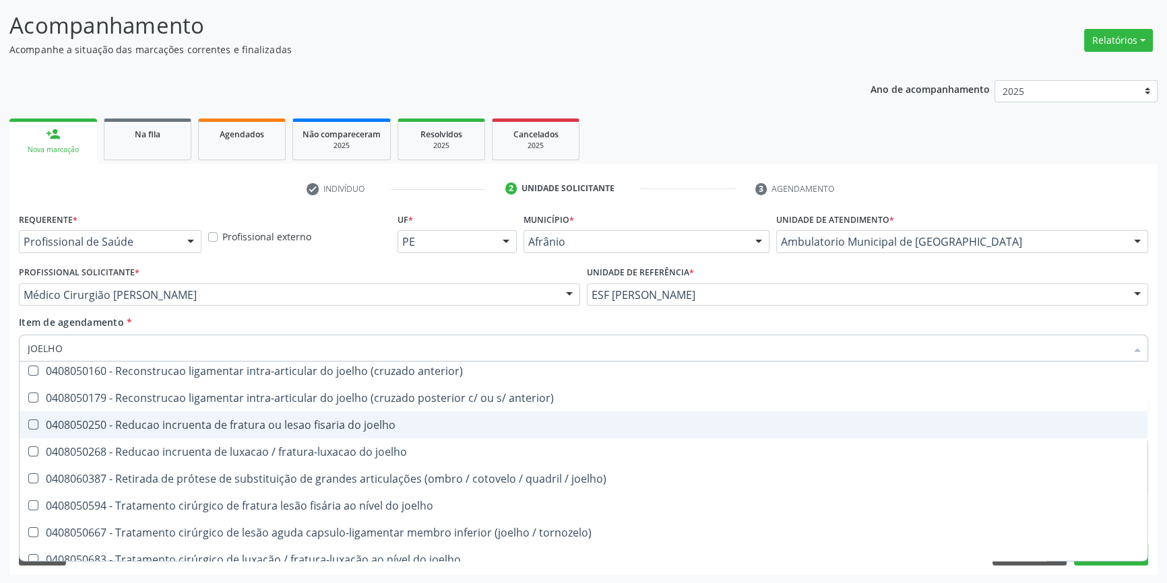
scroll to position [581, 0]
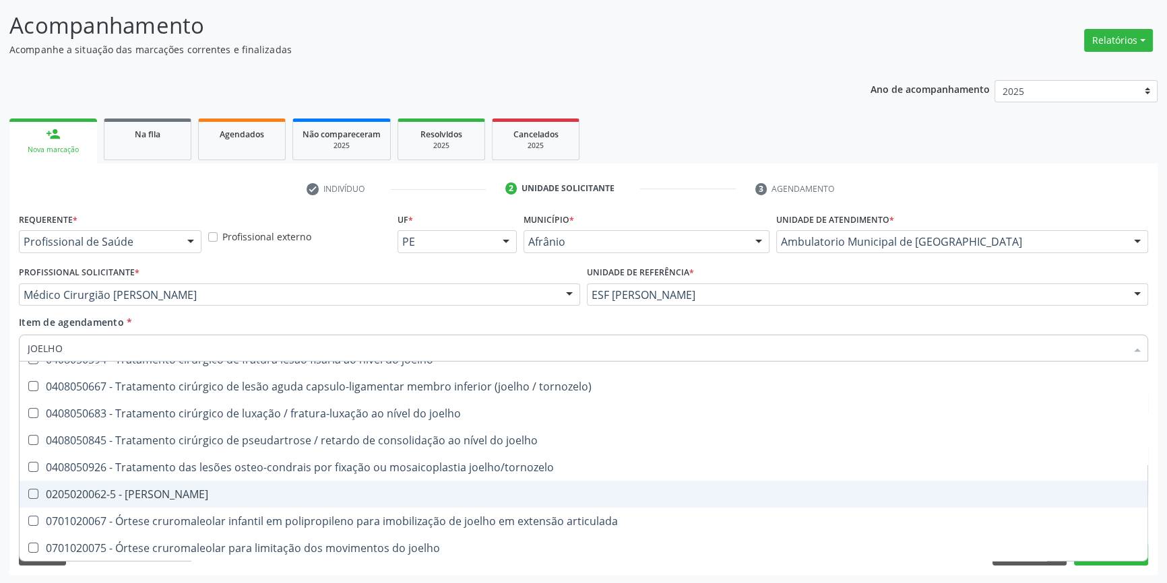
click at [205, 489] on div "0205020062-5 - [PERSON_NAME]" at bounding box center [584, 494] width 1112 height 11
checkbox Joelho "true"
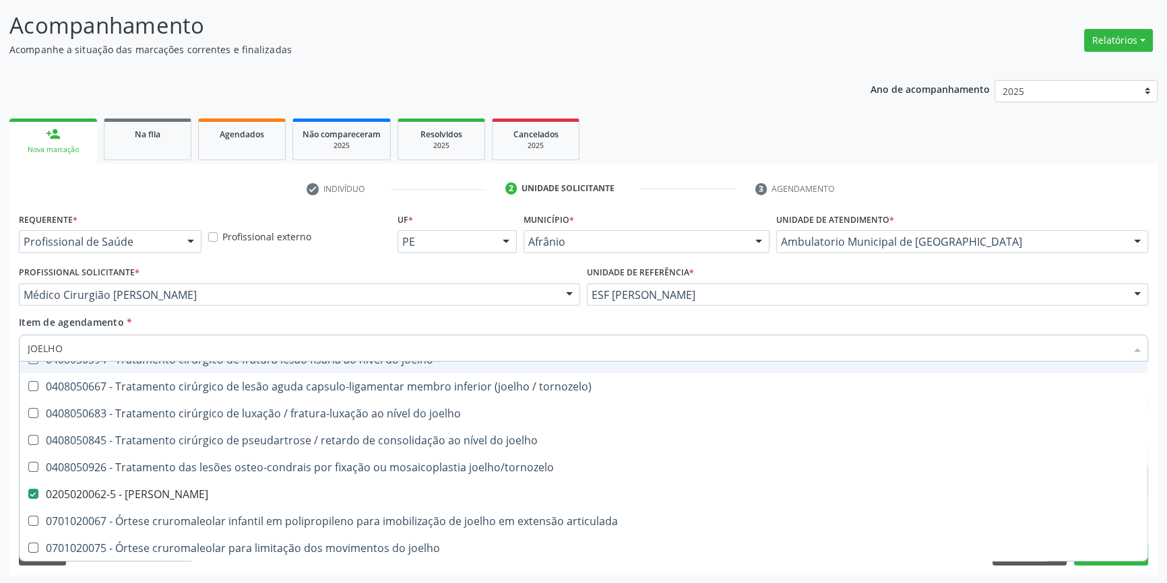
drag, startPoint x: 144, startPoint y: 354, endPoint x: 0, endPoint y: 350, distance: 144.2
click at [0, 350] on div "Acompanhamento Acompanhe a situação das marcações correntes e finalizadas Relat…" at bounding box center [583, 288] width 1167 height 594
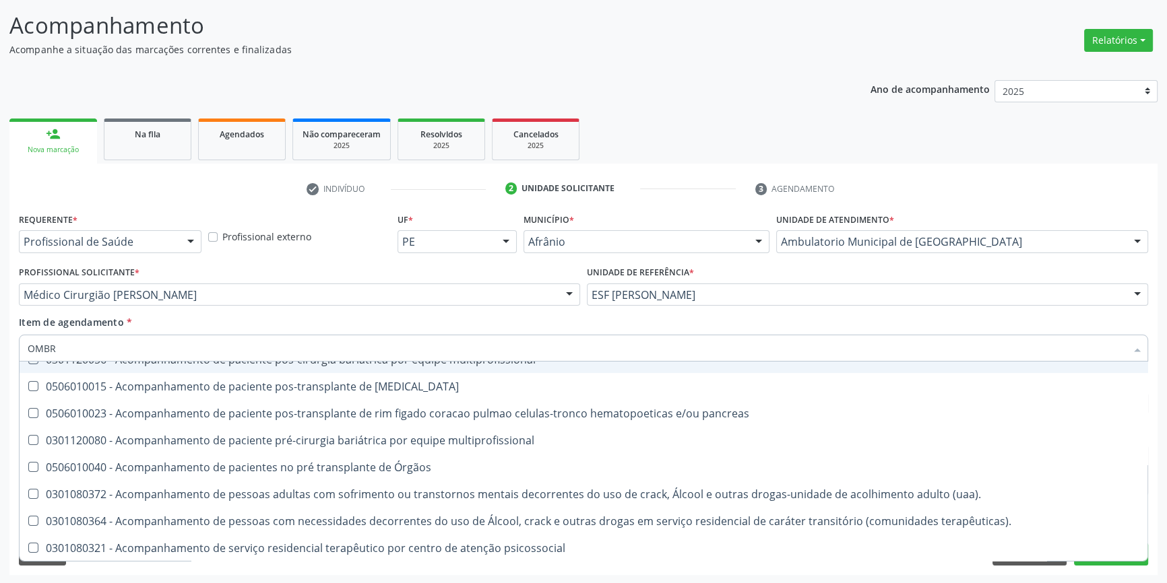
type input "OMBRO"
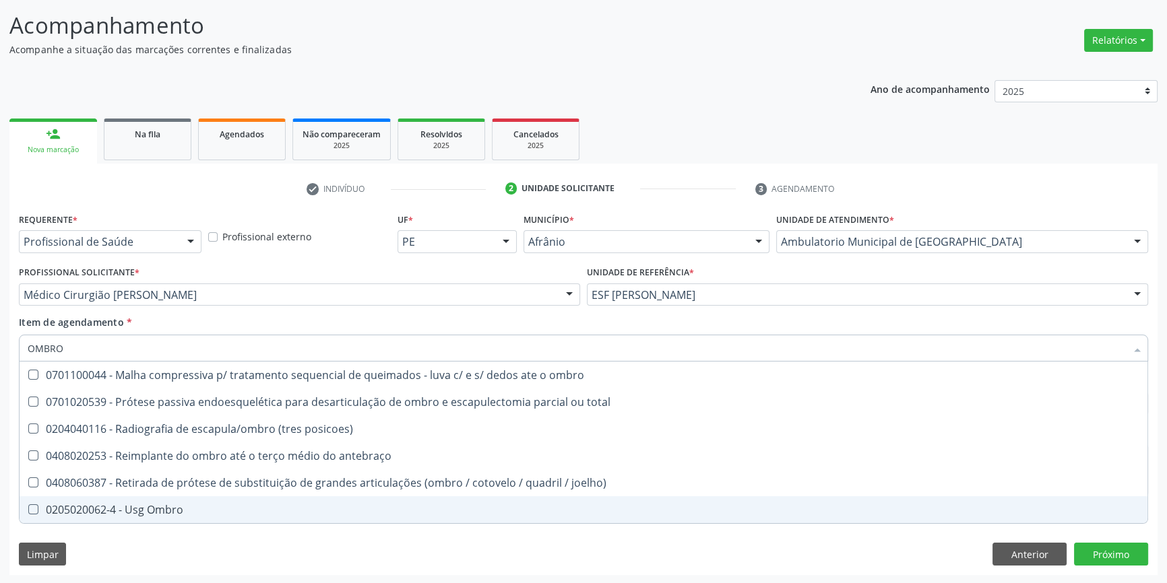
scroll to position [0, 0]
click at [187, 512] on div "0205020062-4 - Usg Ombro" at bounding box center [584, 510] width 1112 height 11
checkbox Ombro "true"
click at [167, 546] on div "Requerente * Profissional de Saúde Profissional de Saúde Paciente Nenhum result…" at bounding box center [583, 393] width 1148 height 366
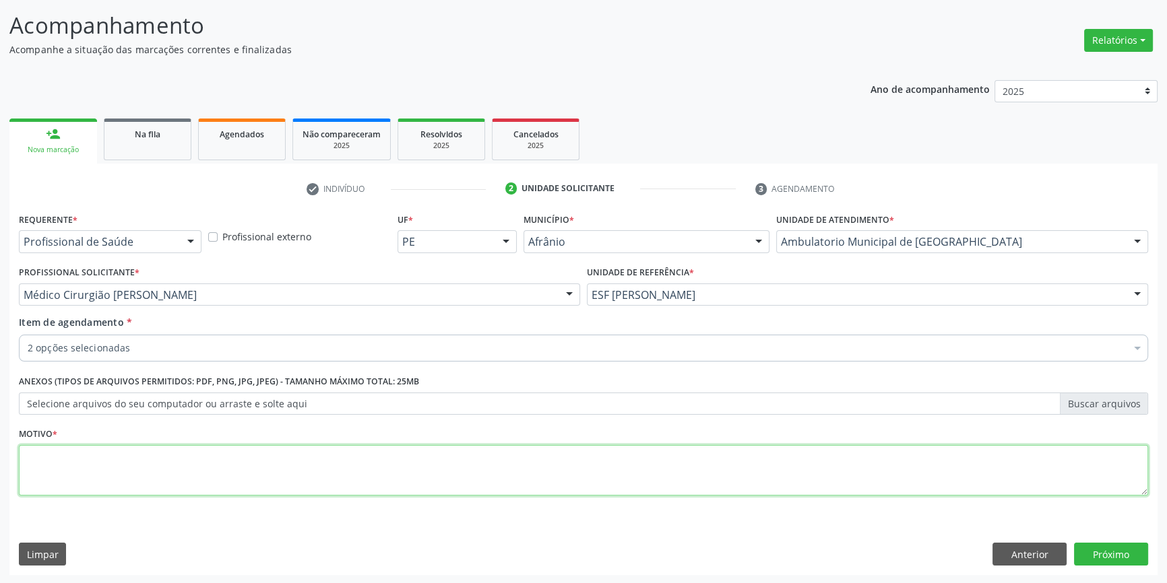
click at [149, 474] on textarea at bounding box center [583, 470] width 1129 height 51
type textarea "'"
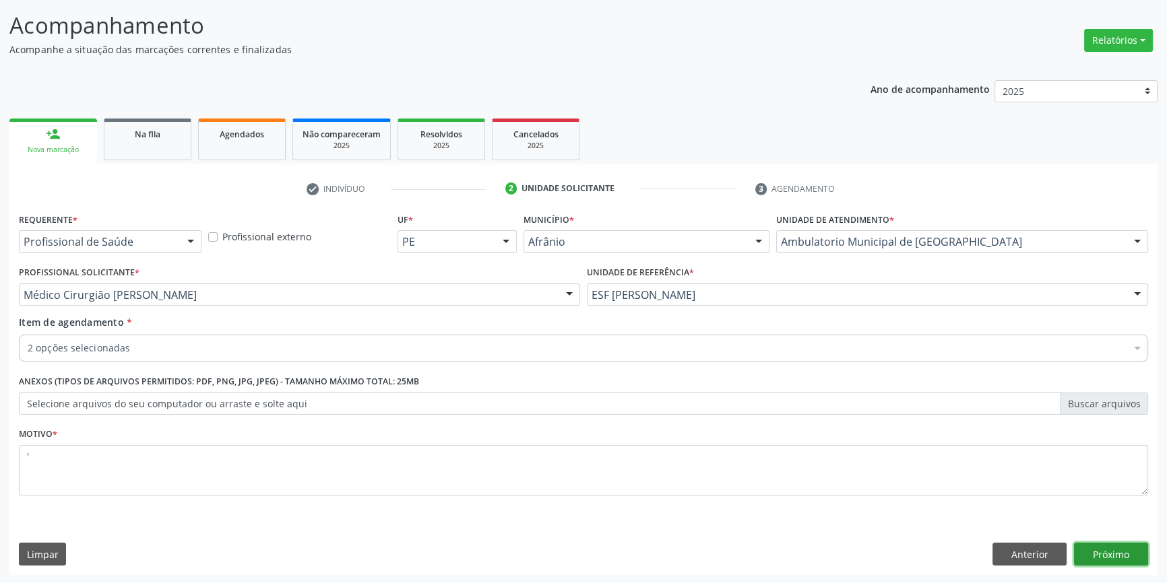
click at [1137, 552] on button "Próximo" at bounding box center [1111, 554] width 74 height 23
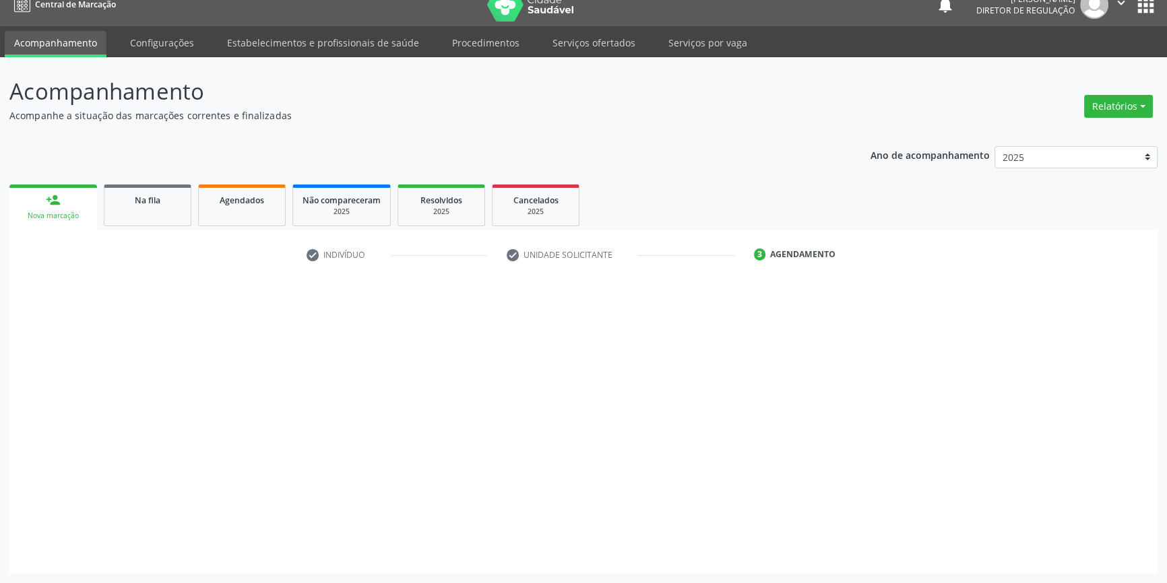
scroll to position [15, 0]
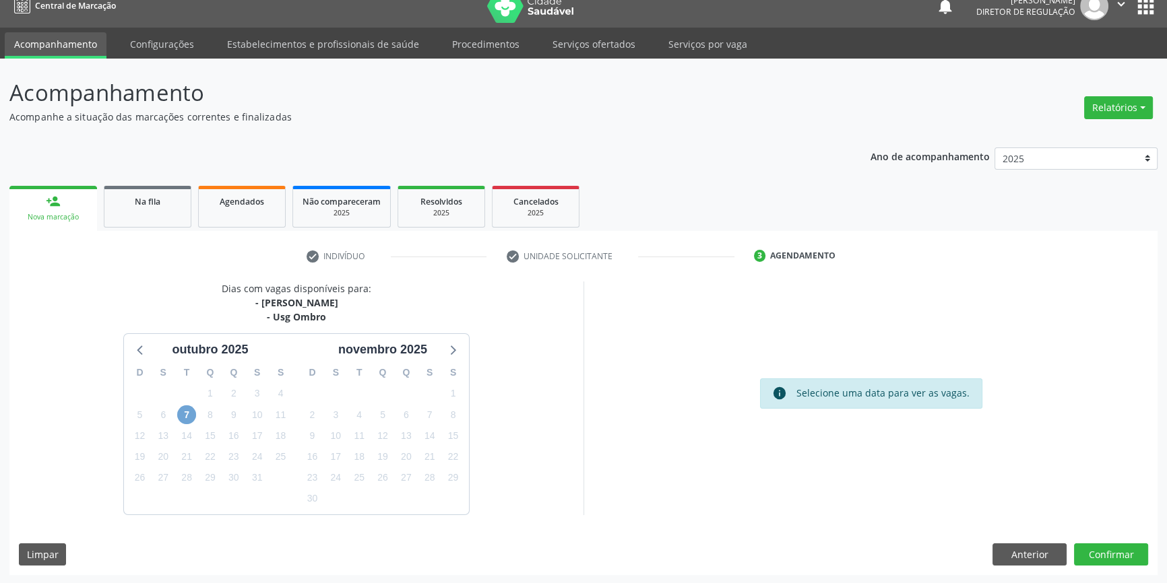
click at [193, 418] on span "7" at bounding box center [186, 415] width 19 height 19
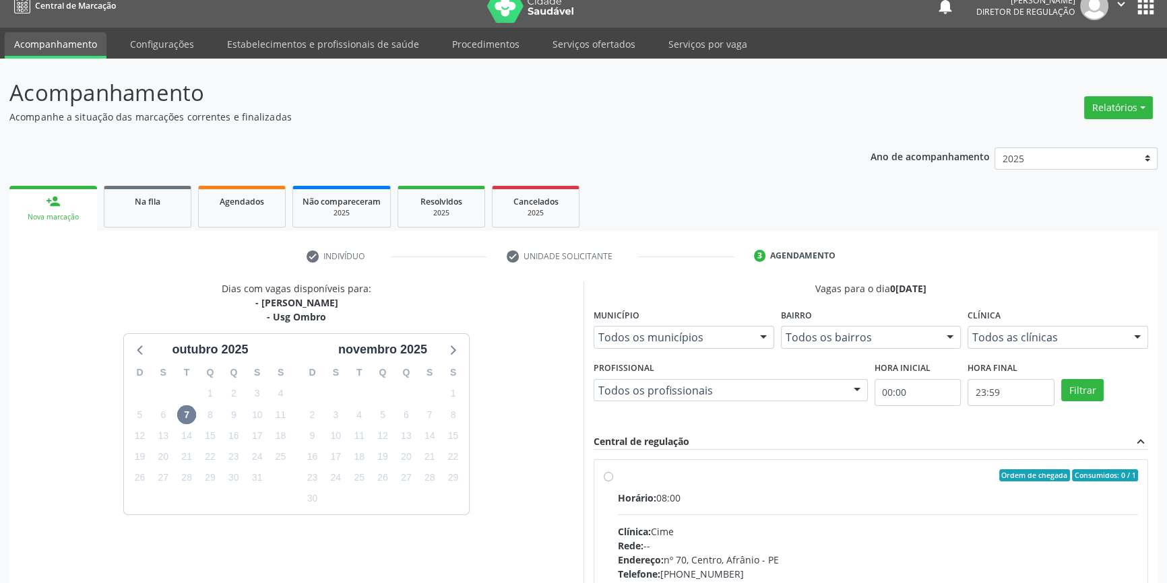
click at [633, 501] on span "Horário:" at bounding box center [637, 498] width 38 height 13
click at [613, 482] on input "Ordem de chegada Consumidos: 0 / 1 Horário: 08:00 Clínica: Cime Rede: -- Endere…" at bounding box center [608, 476] width 9 height 12
radio input "true"
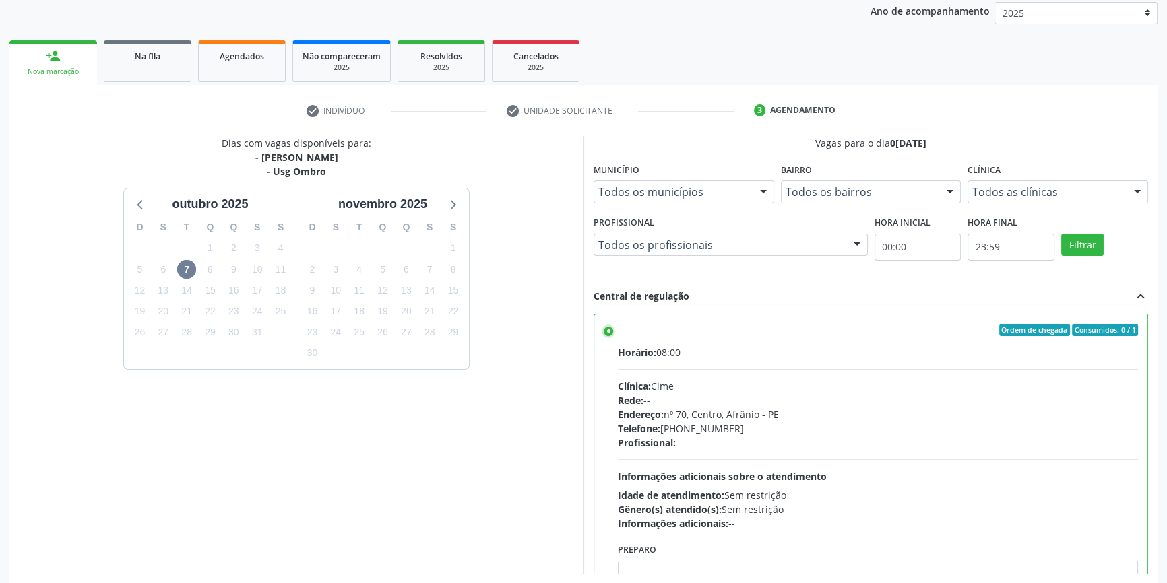
scroll to position [220, 0]
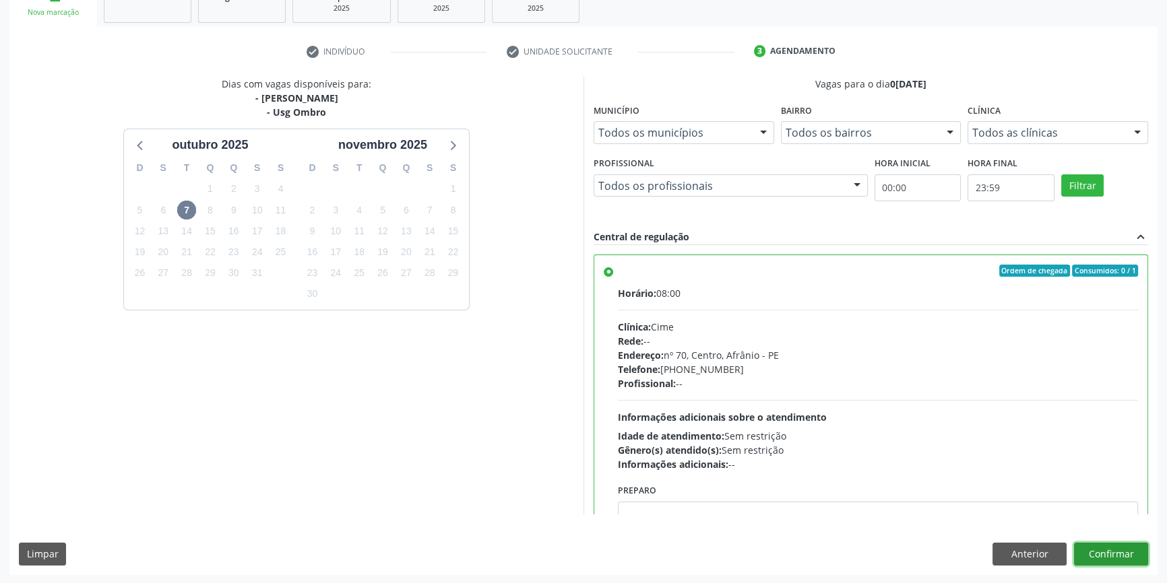
click at [1133, 560] on button "Confirmar" at bounding box center [1111, 554] width 74 height 23
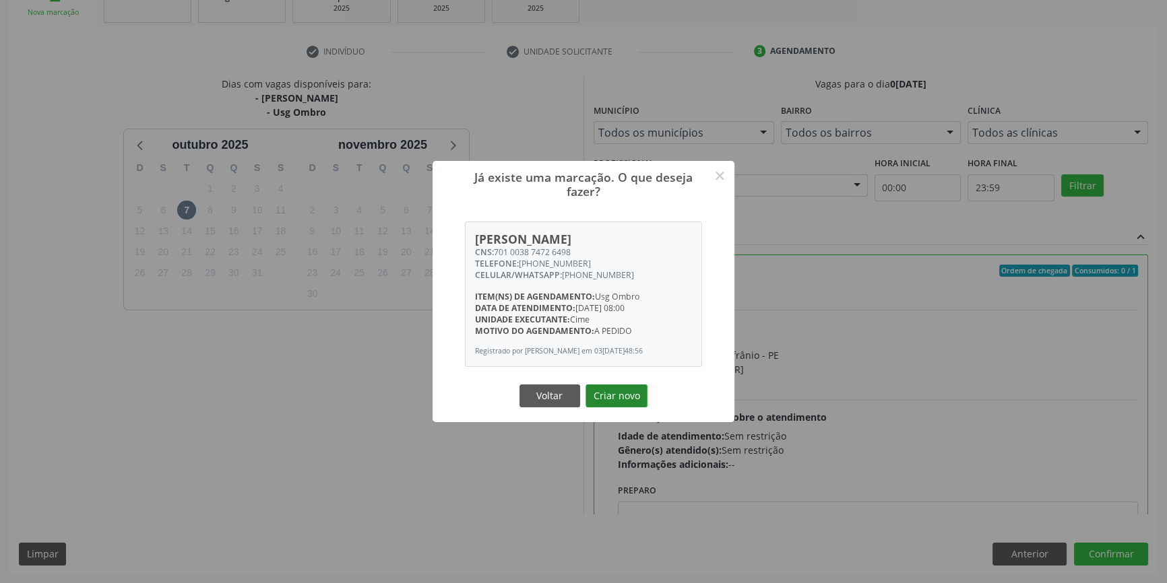
click at [623, 397] on button "Criar novo" at bounding box center [616, 396] width 62 height 23
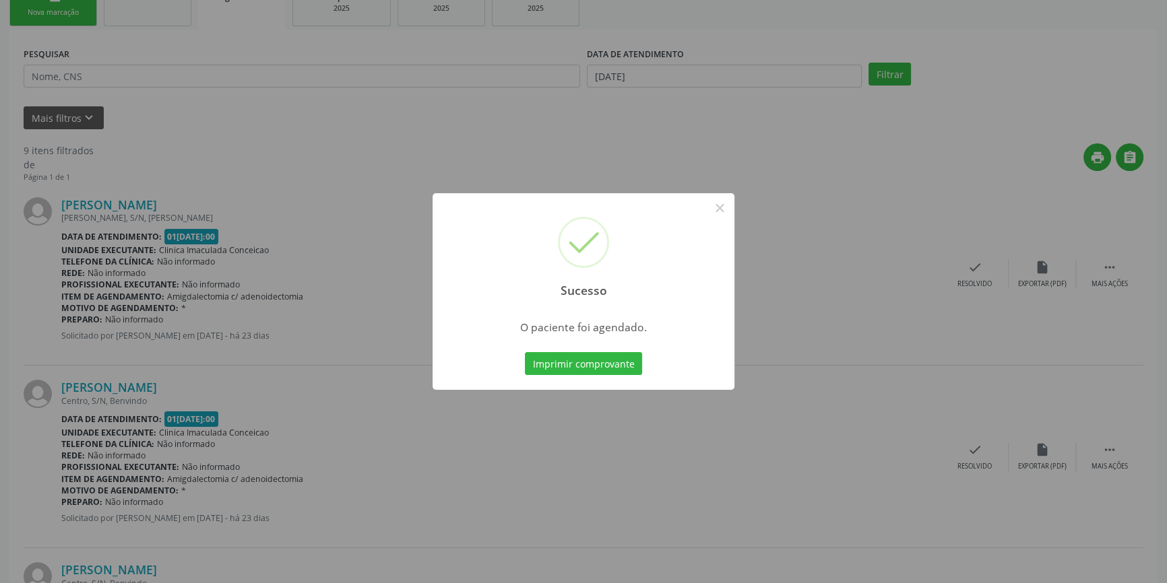
scroll to position [0, 0]
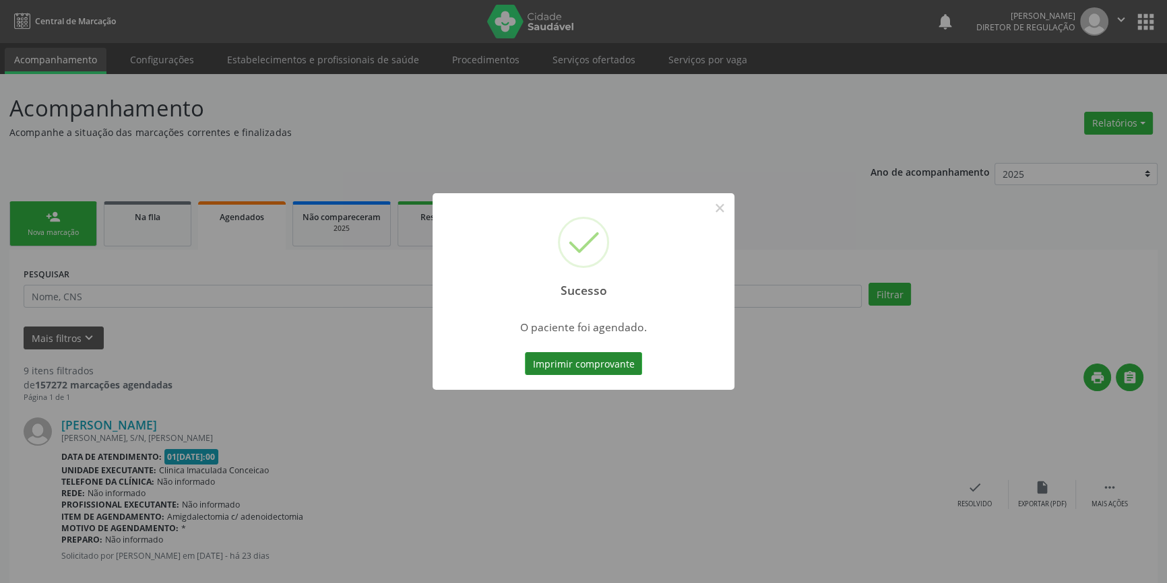
click at [613, 364] on button "Imprimir comprovante" at bounding box center [583, 363] width 117 height 23
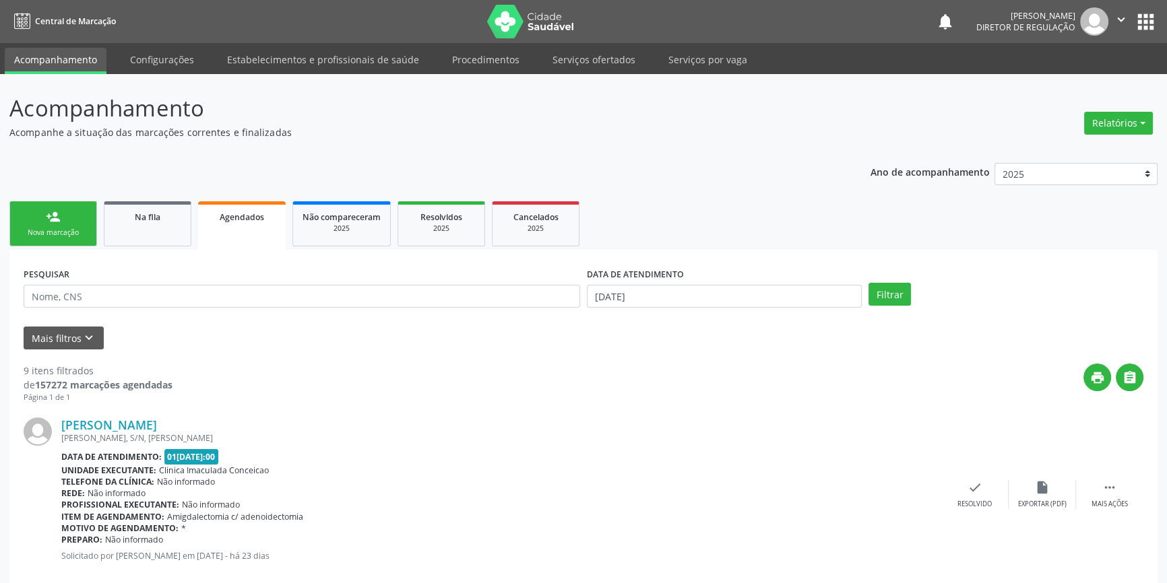
click at [82, 230] on div "Nova marcação" at bounding box center [53, 233] width 67 height 10
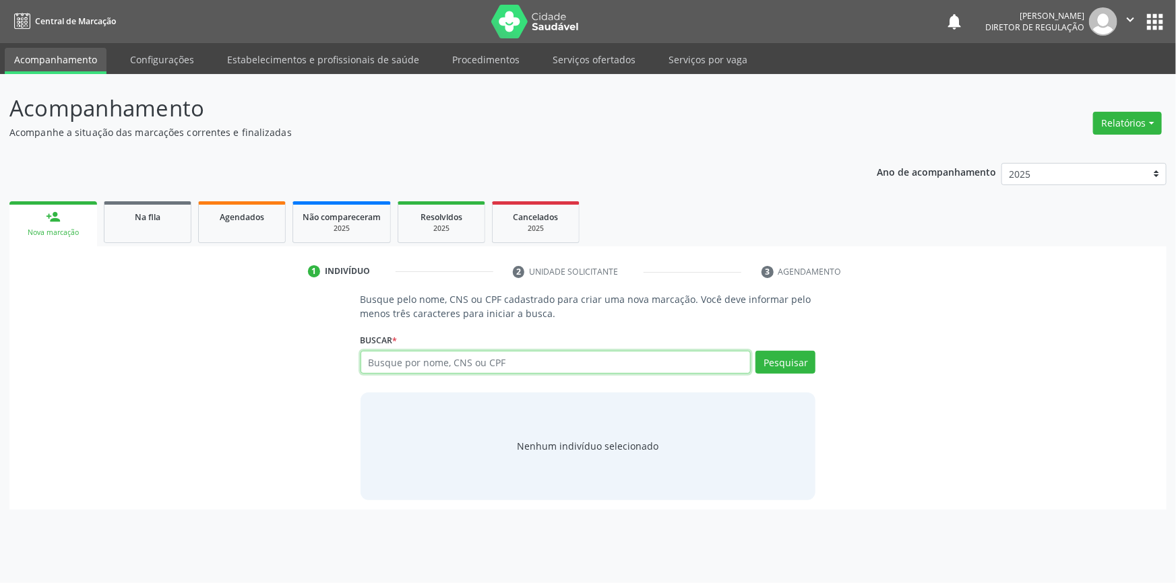
click at [444, 365] on input "text" at bounding box center [555, 362] width 391 height 23
type input "10655896465"
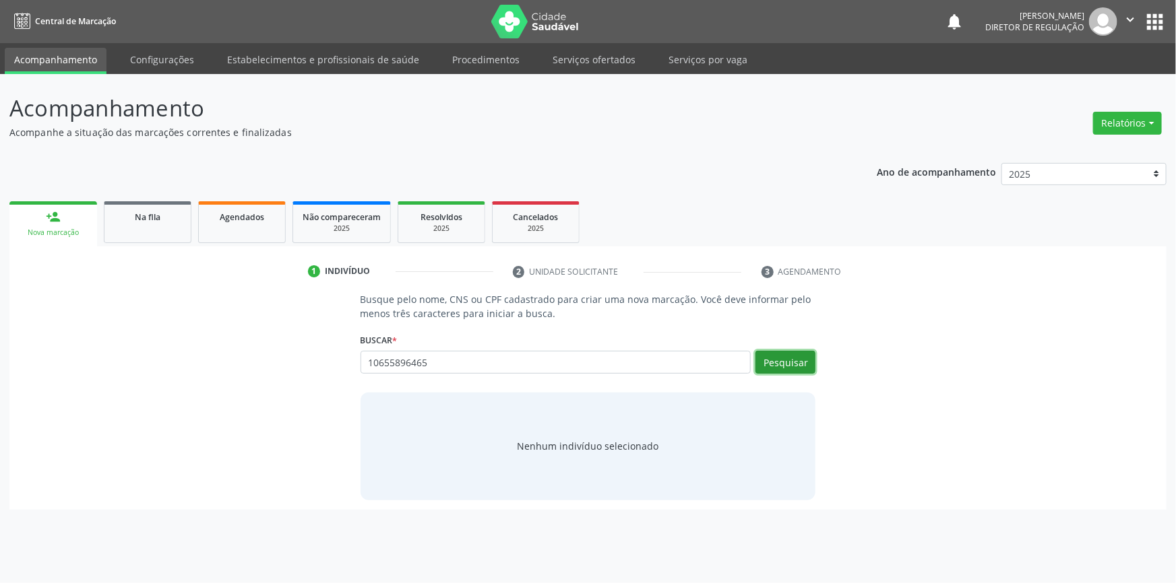
click at [767, 360] on button "Pesquisar" at bounding box center [785, 362] width 60 height 23
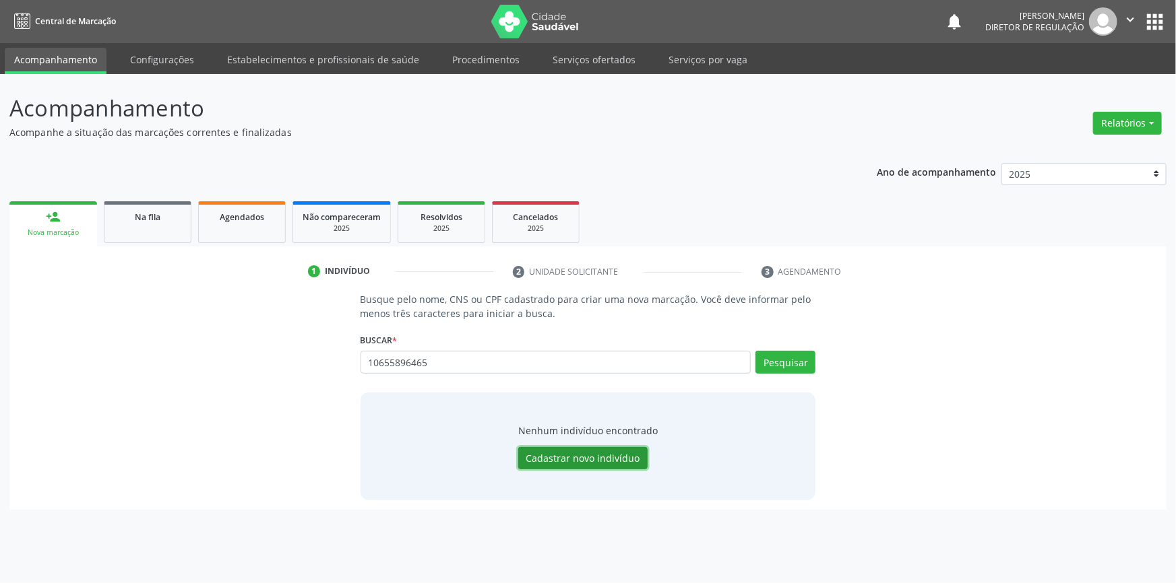
click at [573, 451] on button "Cadastrar novo indivíduo" at bounding box center [582, 458] width 129 height 23
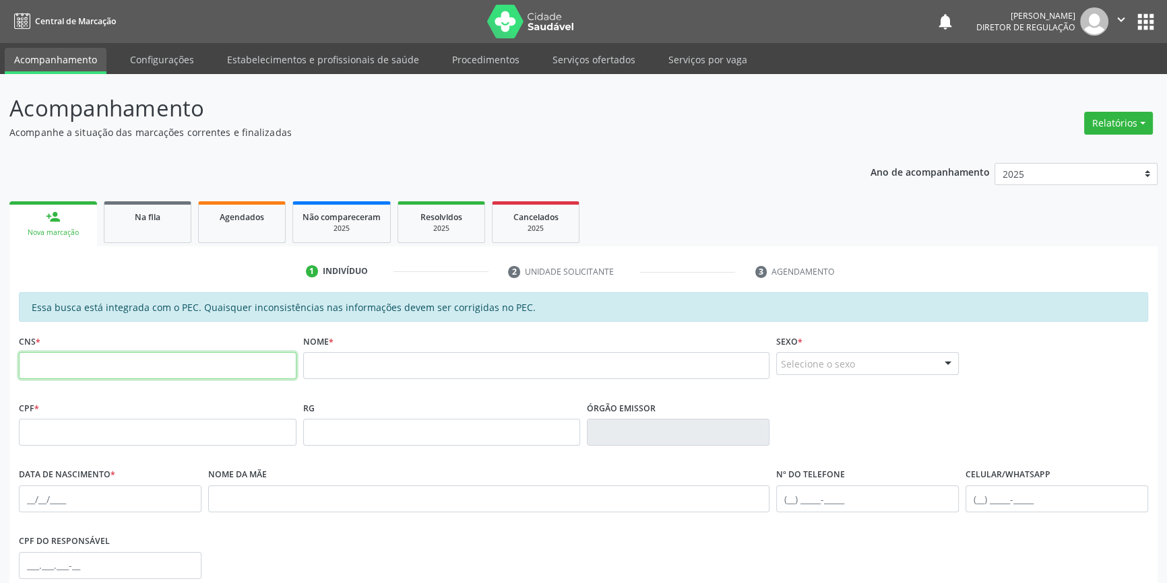
click at [251, 368] on input "text" at bounding box center [158, 365] width 278 height 27
click at [128, 424] on input "text" at bounding box center [158, 432] width 278 height 27
type input "106.558.964-65"
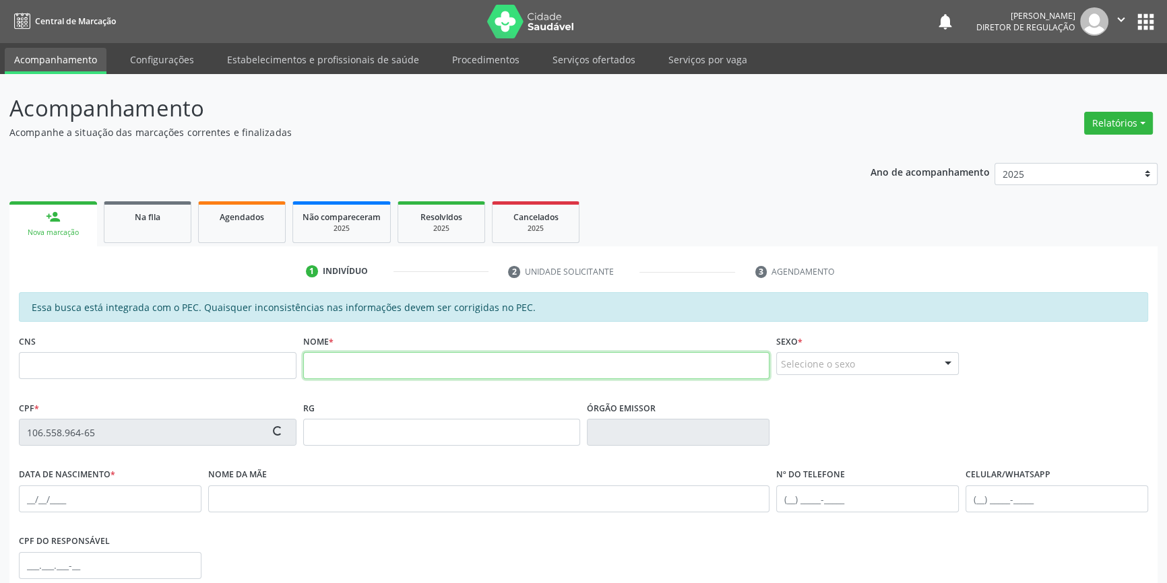
click at [357, 372] on input "text" at bounding box center [536, 365] width 467 height 27
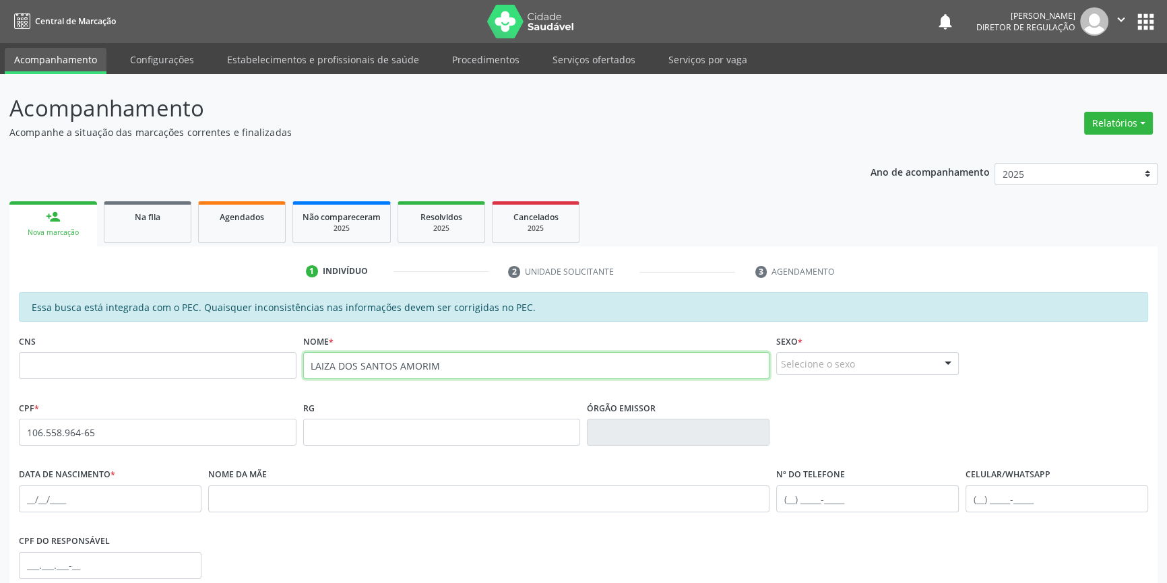
type input "LAIZA DOS SANTOS AMORIM"
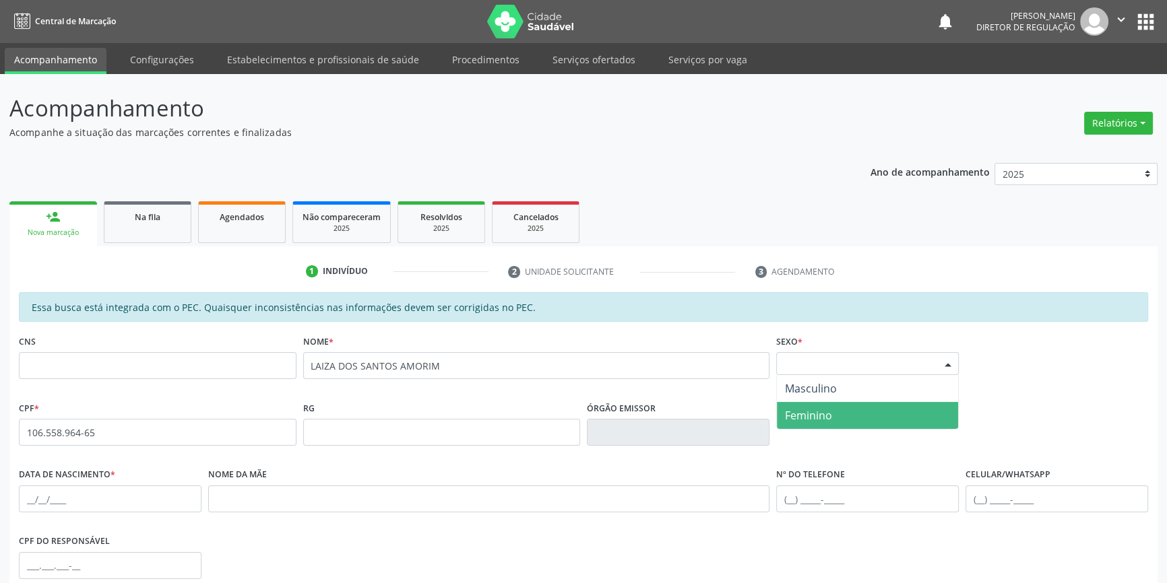
click at [809, 408] on span "Feminino" at bounding box center [808, 415] width 47 height 15
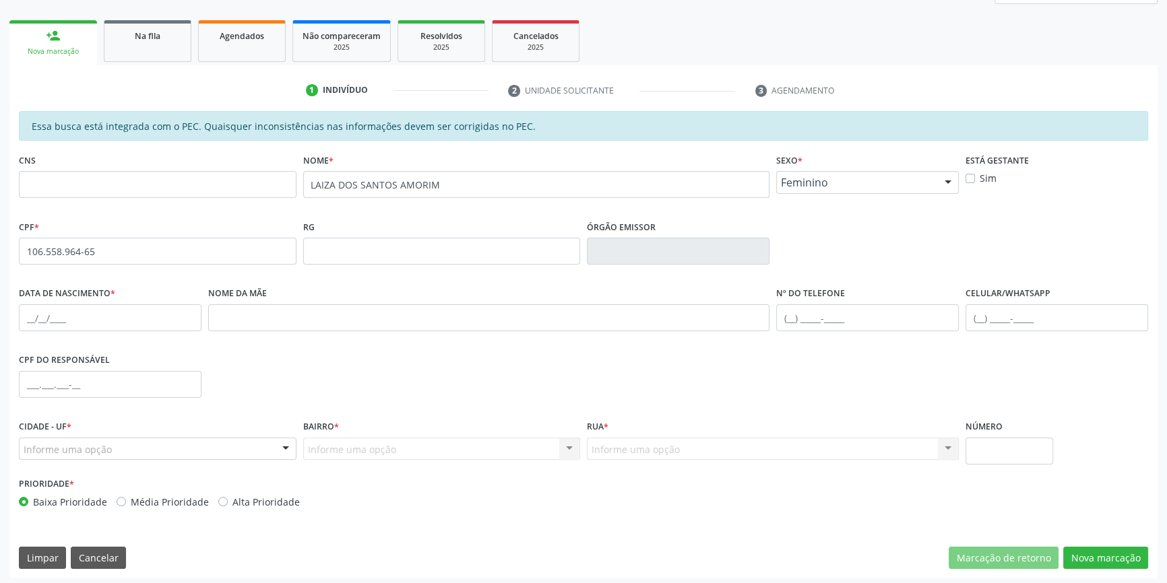
scroll to position [183, 0]
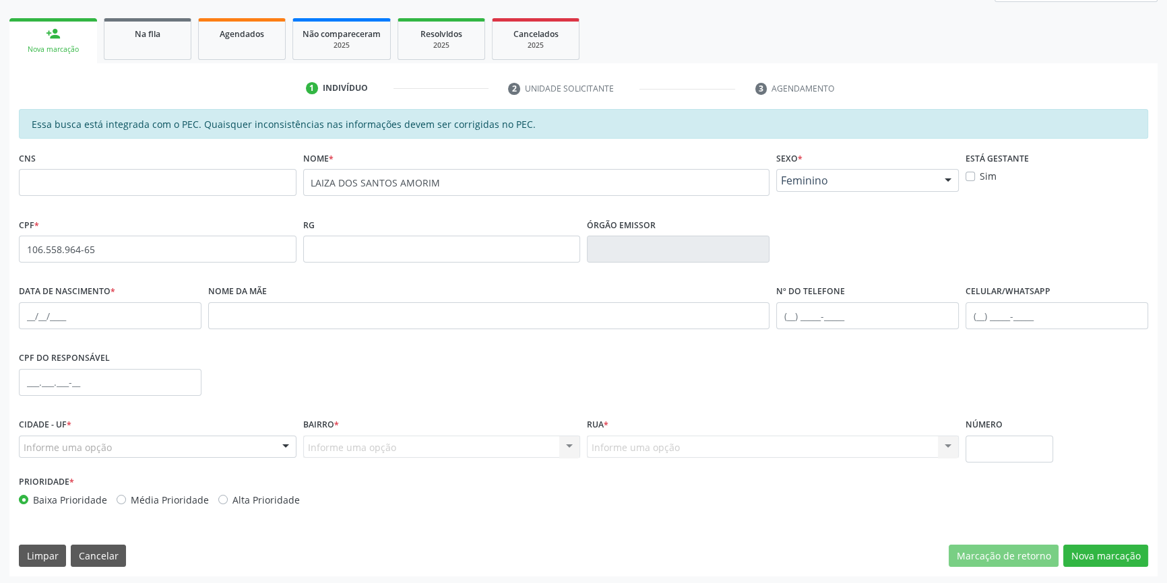
click at [55, 453] on div "Informe uma opção" at bounding box center [158, 447] width 278 height 23
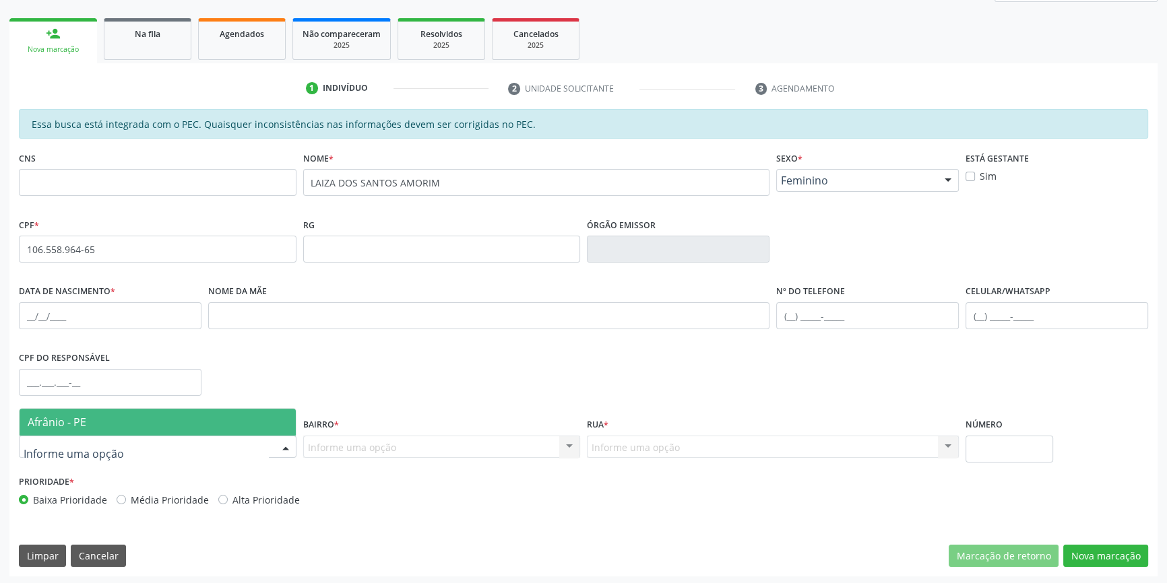
click at [88, 414] on span "Afrânio - PE" at bounding box center [158, 422] width 276 height 27
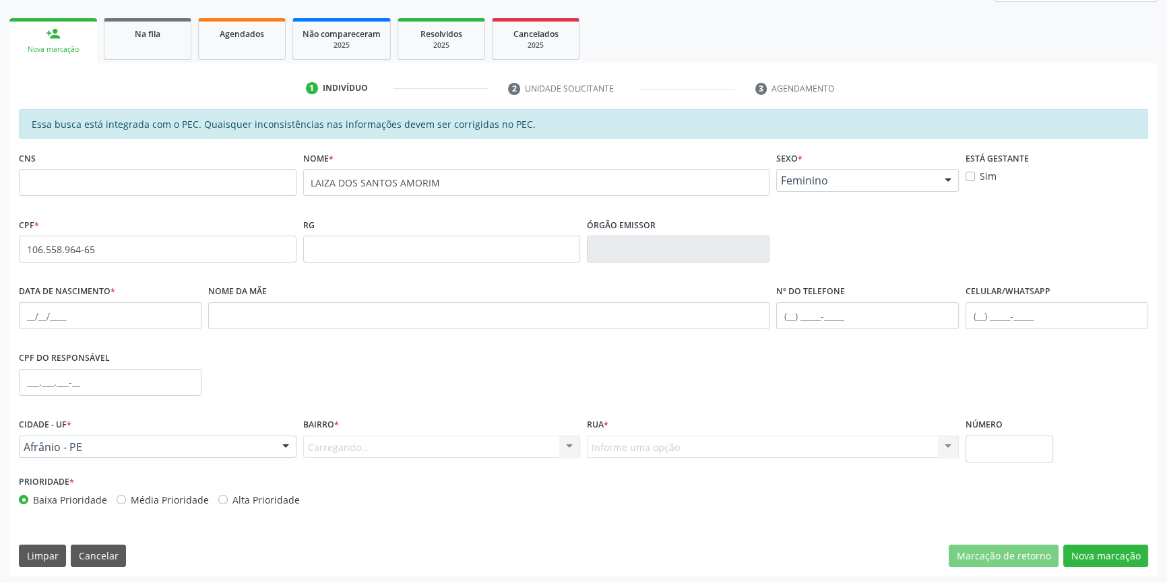
click at [348, 431] on div "Bairro * [GEOGRAPHIC_DATA]... Nenhum resultado encontrado para: " " Nenhuma opç…" at bounding box center [442, 436] width 278 height 43
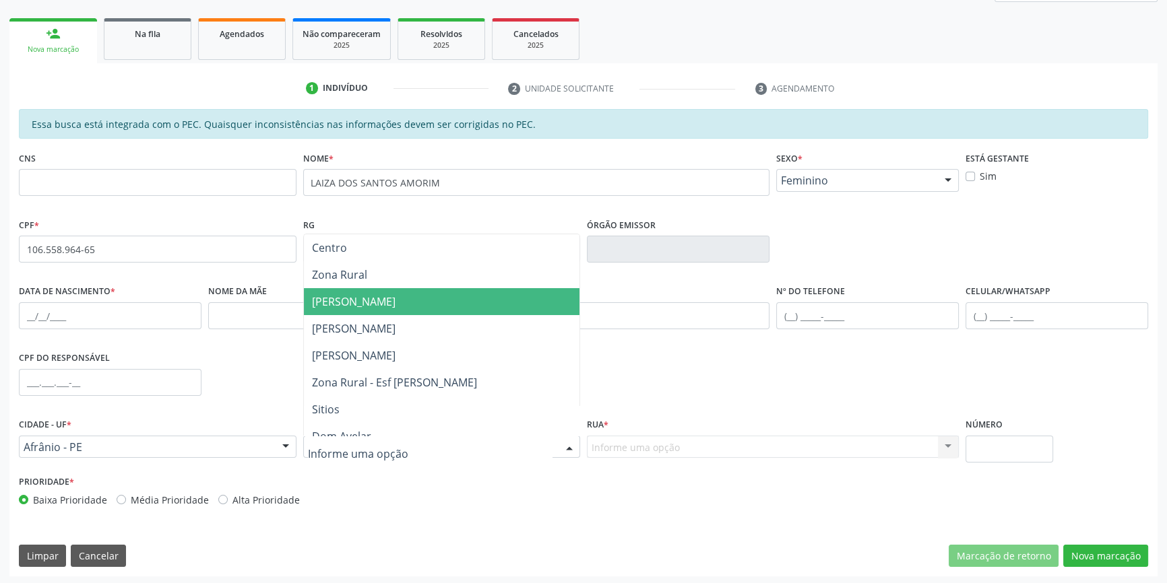
click at [362, 295] on span "[PERSON_NAME]" at bounding box center [354, 301] width 84 height 15
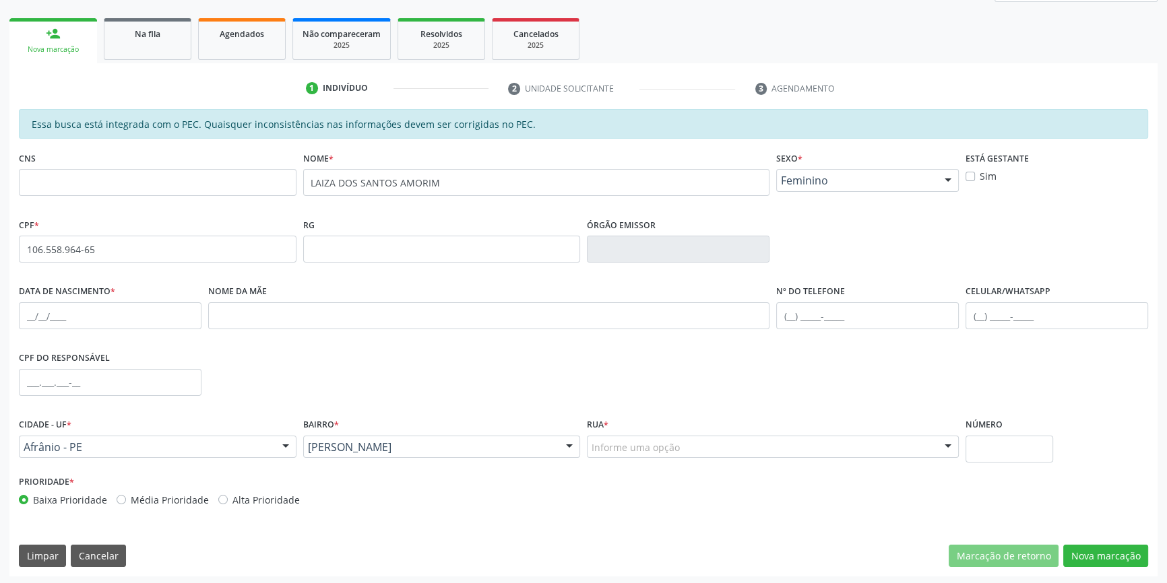
click at [643, 457] on div "Rua * Informe uma opção Rua Projetada 01 [GEOGRAPHIC_DATA][PERSON_NAME] [GEOGRA…" at bounding box center [772, 443] width 379 height 57
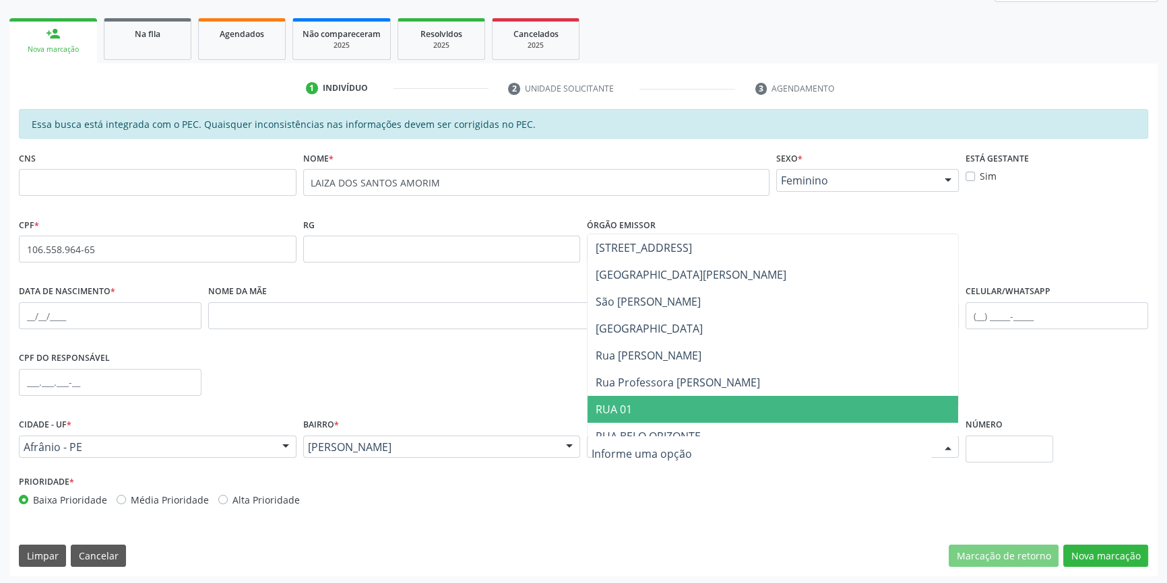
click at [628, 411] on span "RUA 01" at bounding box center [614, 409] width 36 height 15
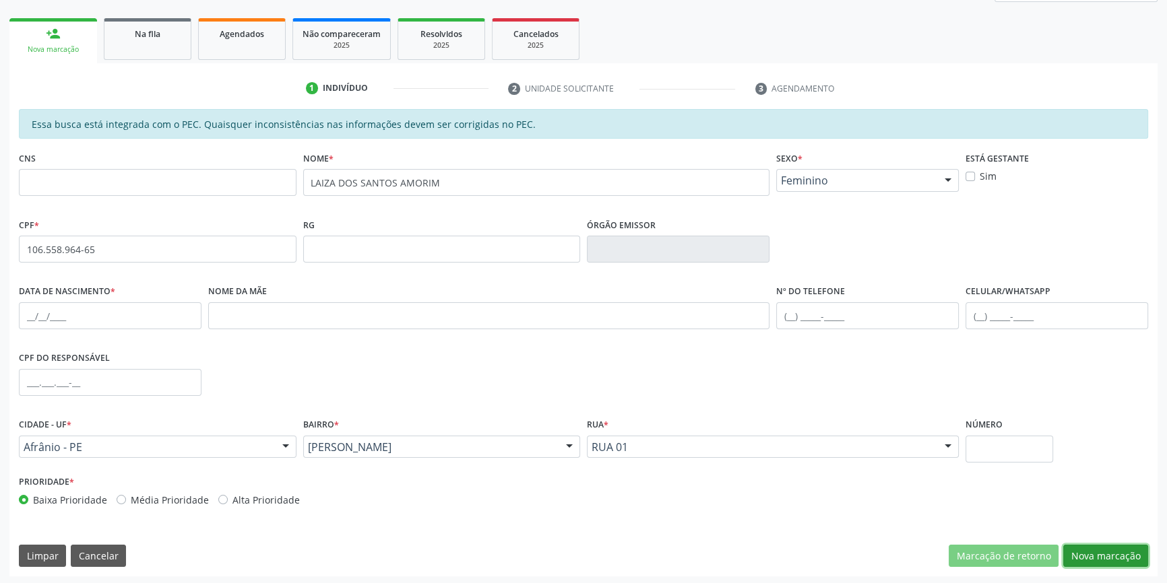
click at [1116, 556] on button "Nova marcação" at bounding box center [1105, 556] width 85 height 23
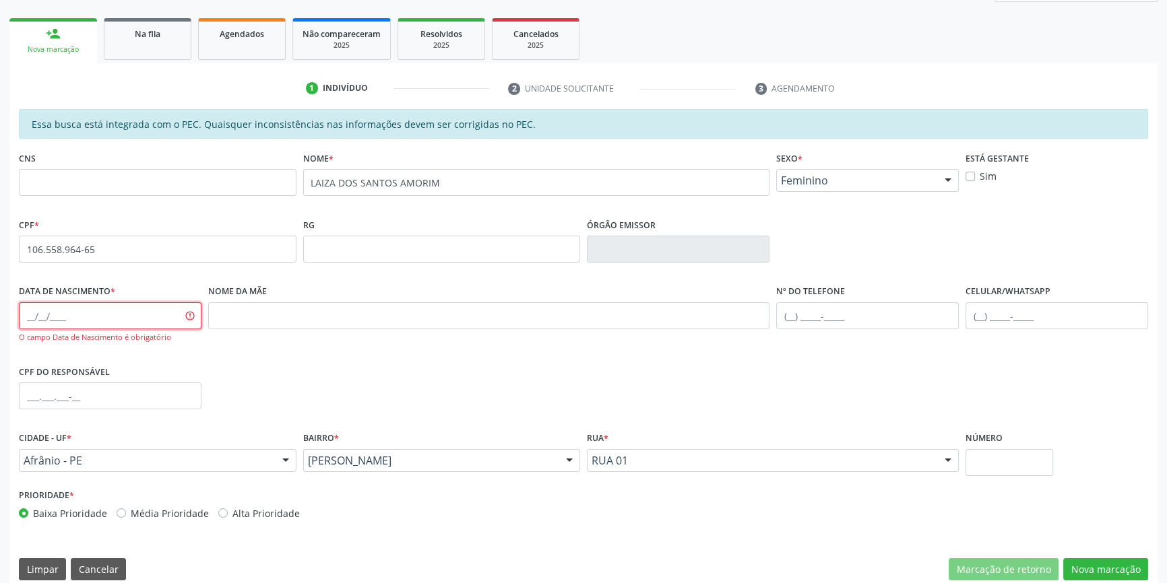
click at [34, 313] on input "text" at bounding box center [110, 315] width 183 height 27
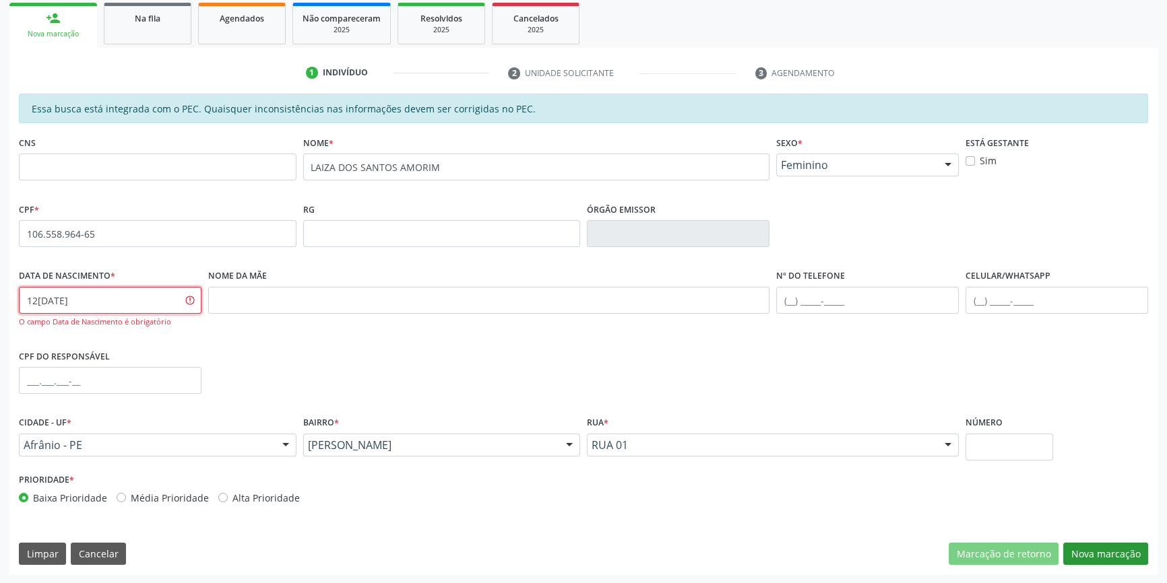
type input "12[DATE]"
click at [1112, 553] on button "Nova marcação" at bounding box center [1105, 554] width 85 height 23
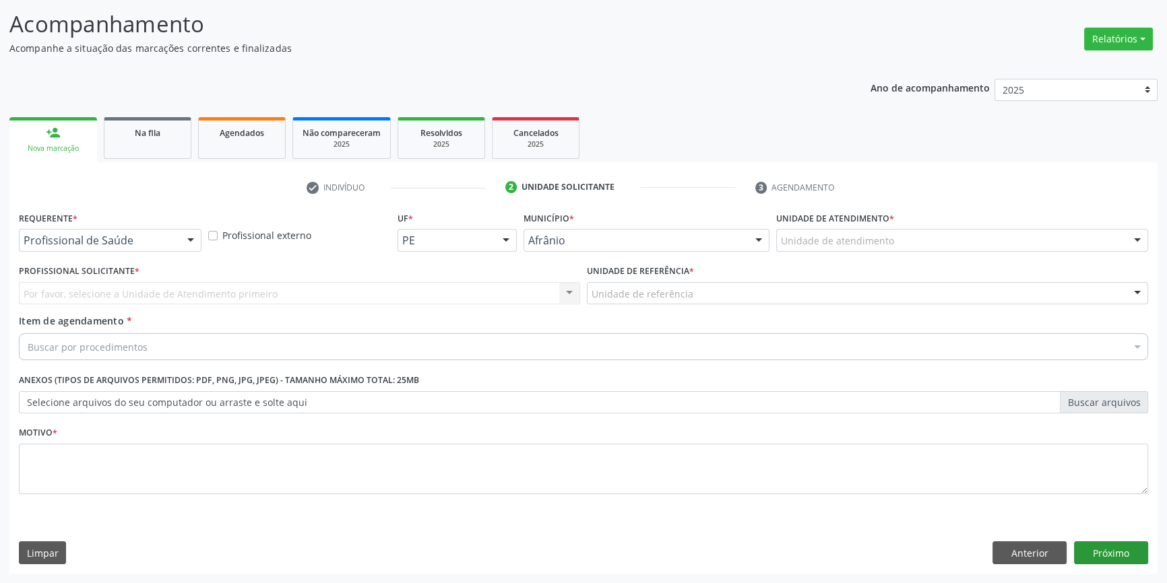
scroll to position [83, 0]
click at [843, 251] on div "Unidade de atendimento" at bounding box center [962, 241] width 372 height 23
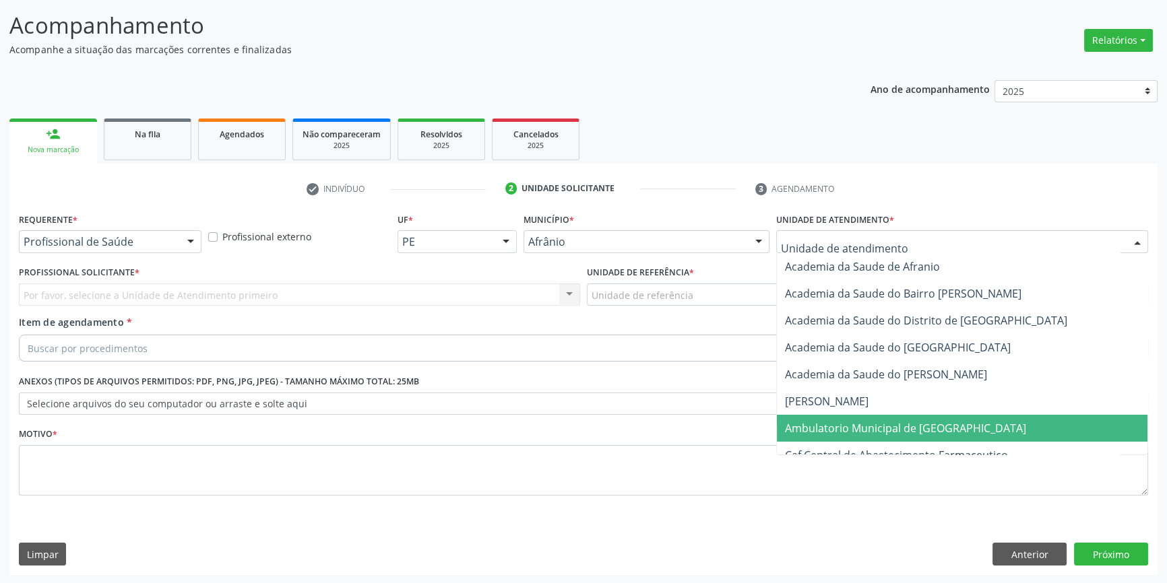
click at [842, 433] on span "Ambulatorio Municipal de [GEOGRAPHIC_DATA]" at bounding box center [905, 428] width 241 height 15
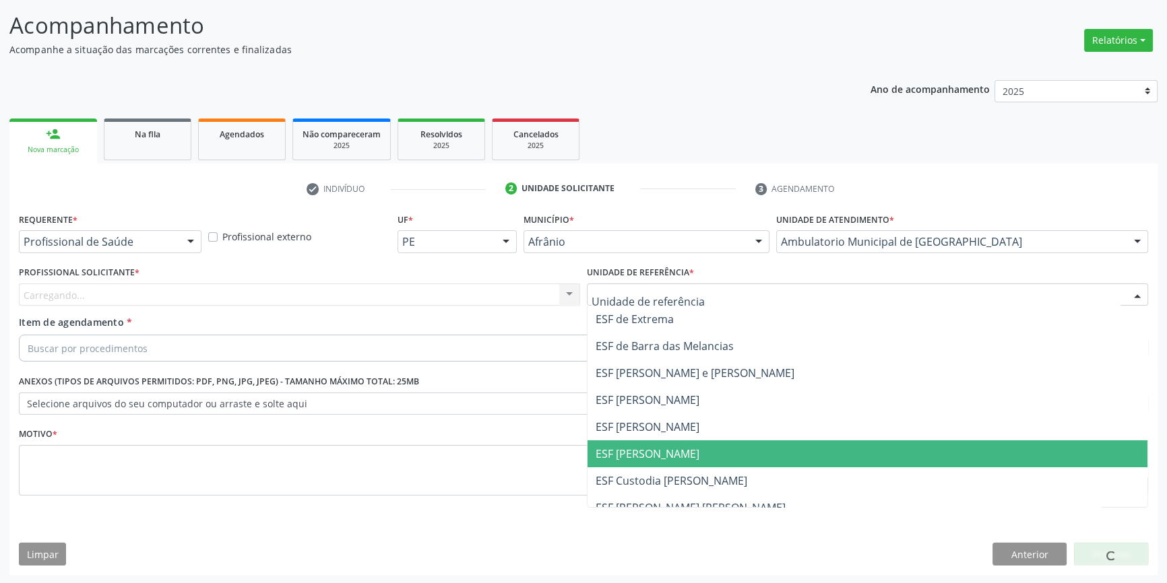
click at [631, 441] on span "ESF [PERSON_NAME]" at bounding box center [867, 454] width 560 height 27
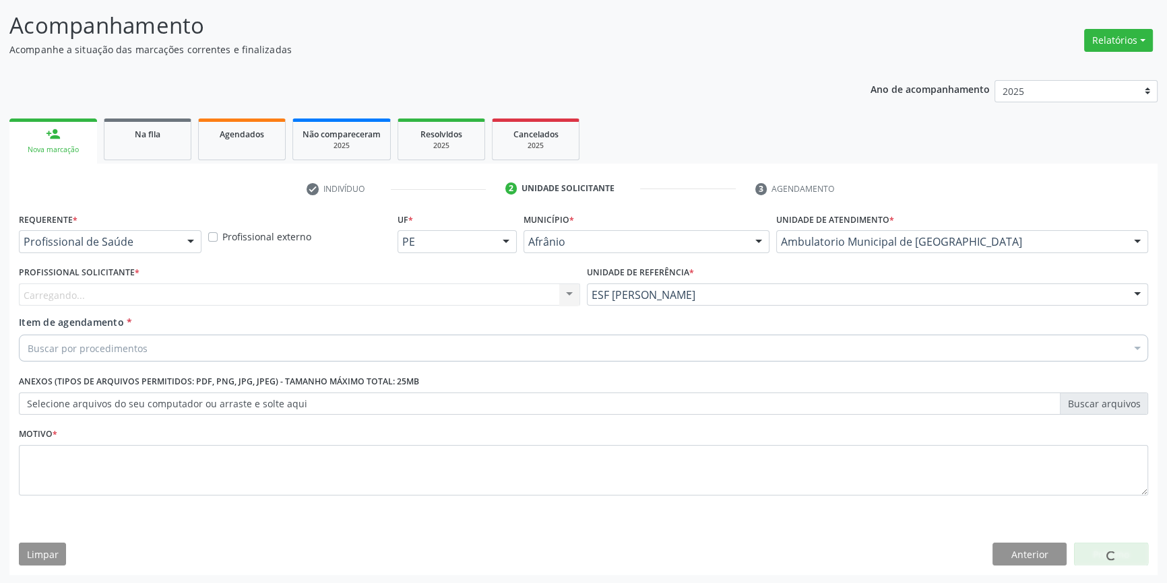
click at [402, 315] on div "Item de agendamento * Buscar por procedimentos Selecionar todos 0604320140 - Ab…" at bounding box center [583, 336] width 1129 height 42
click at [380, 289] on div "Profissional solicitante" at bounding box center [299, 295] width 561 height 23
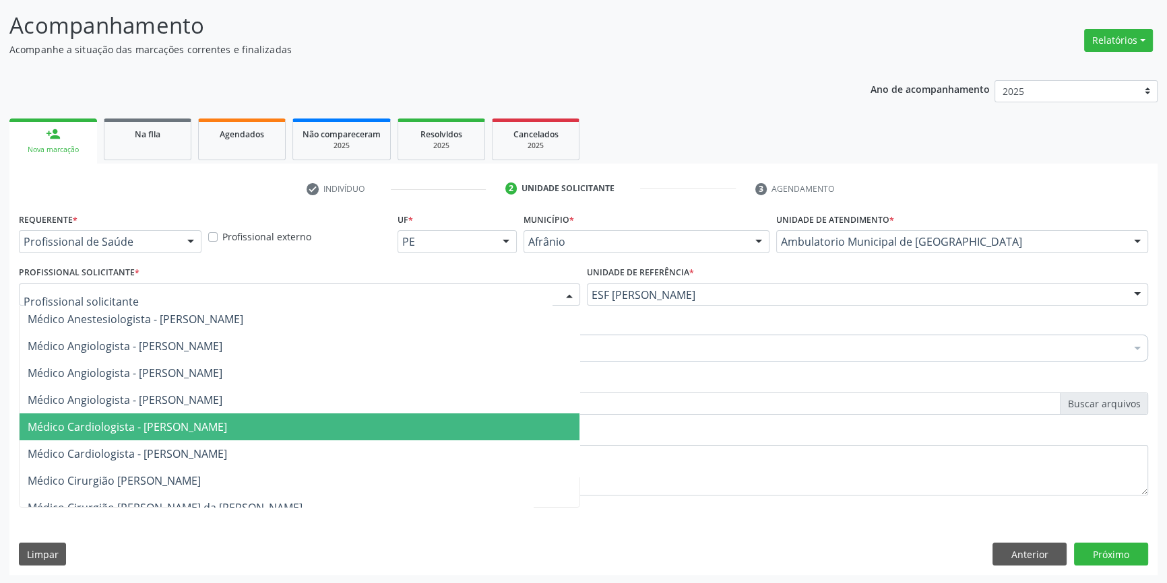
click at [279, 414] on span "Médico Cardiologista - [PERSON_NAME]" at bounding box center [300, 427] width 560 height 27
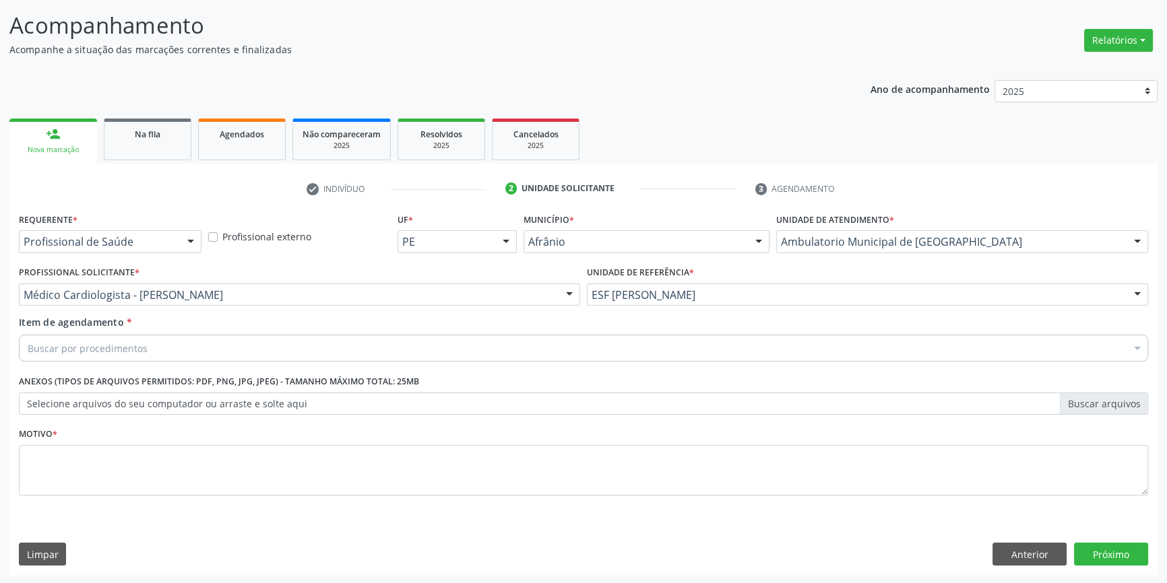
click at [190, 346] on div "Buscar por procedimentos" at bounding box center [583, 348] width 1129 height 27
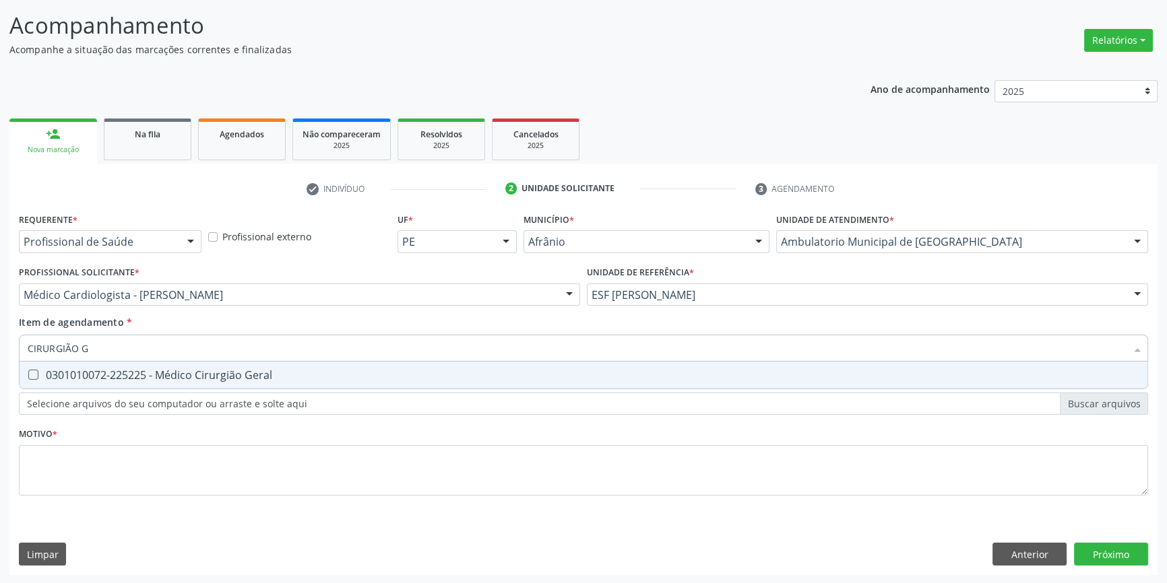
type input "CIRURGIÃO GE"
drag, startPoint x: 231, startPoint y: 367, endPoint x: 222, endPoint y: 402, distance: 35.5
click at [231, 370] on div "0301010072-225225 - Médico Cirurgião Geral" at bounding box center [584, 375] width 1112 height 11
checkbox Geral "true"
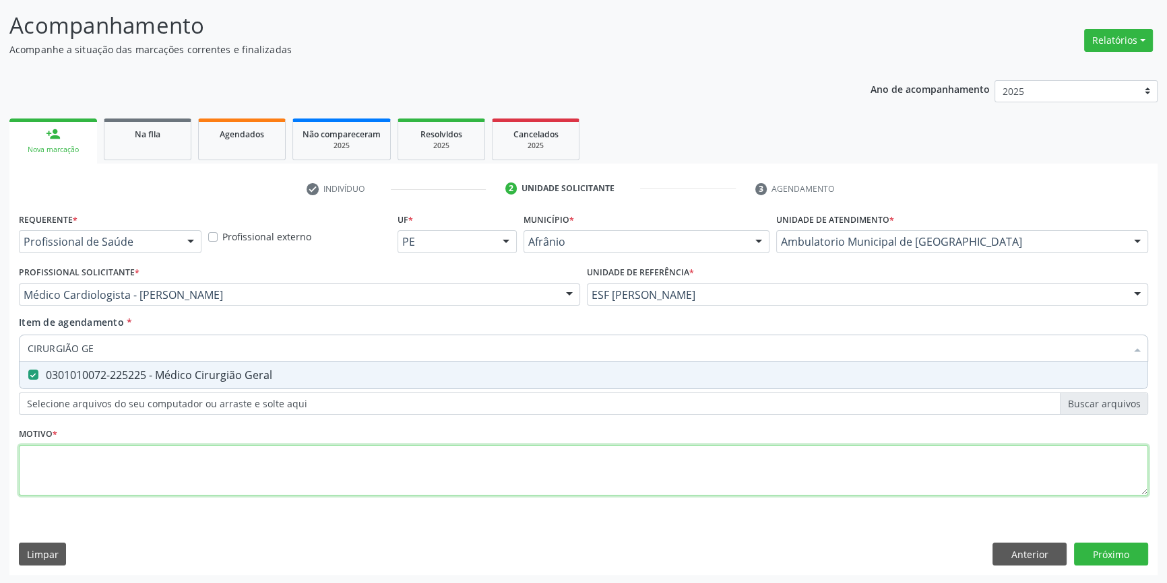
click at [201, 456] on div "Requerente * Profissional de Saúde Profissional de Saúde Paciente Nenhum result…" at bounding box center [583, 362] width 1129 height 305
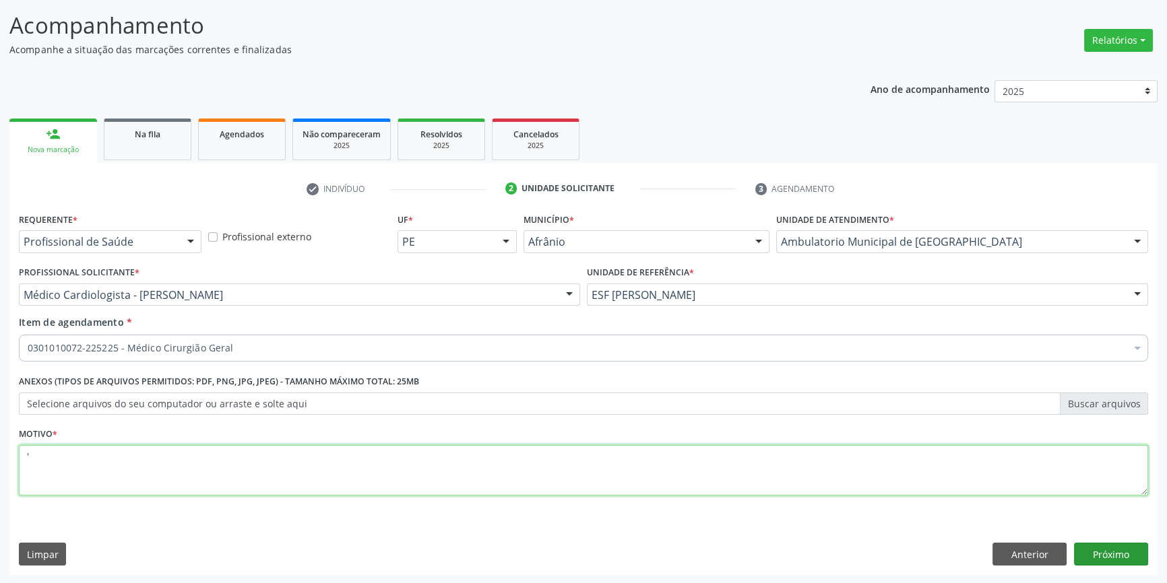
type textarea "'"
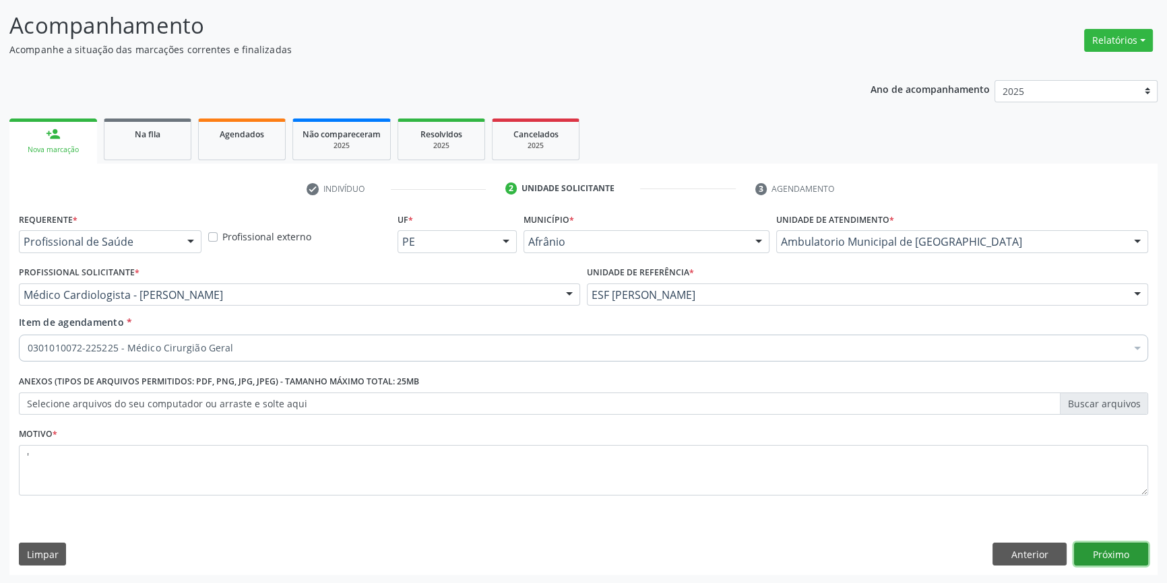
click at [1116, 559] on button "Próximo" at bounding box center [1111, 554] width 74 height 23
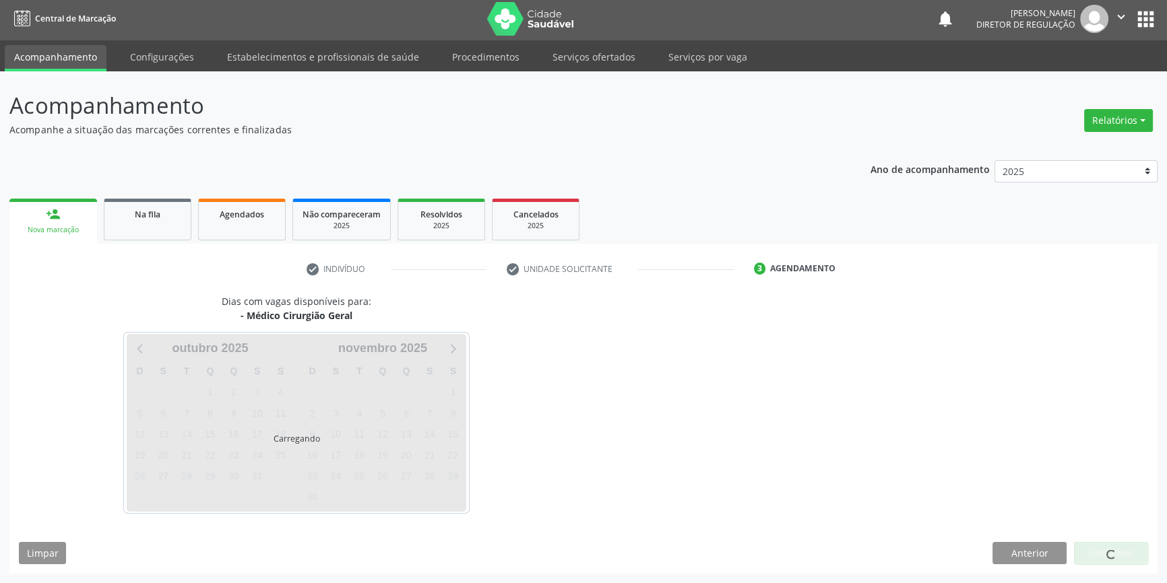
scroll to position [1, 0]
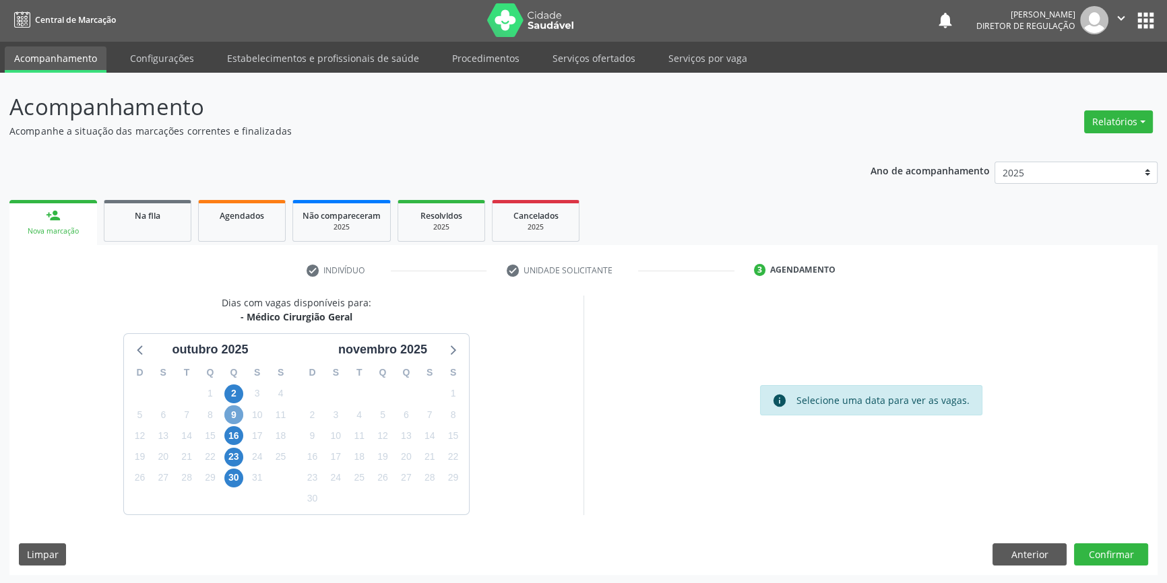
click at [234, 417] on span "9" at bounding box center [233, 415] width 19 height 19
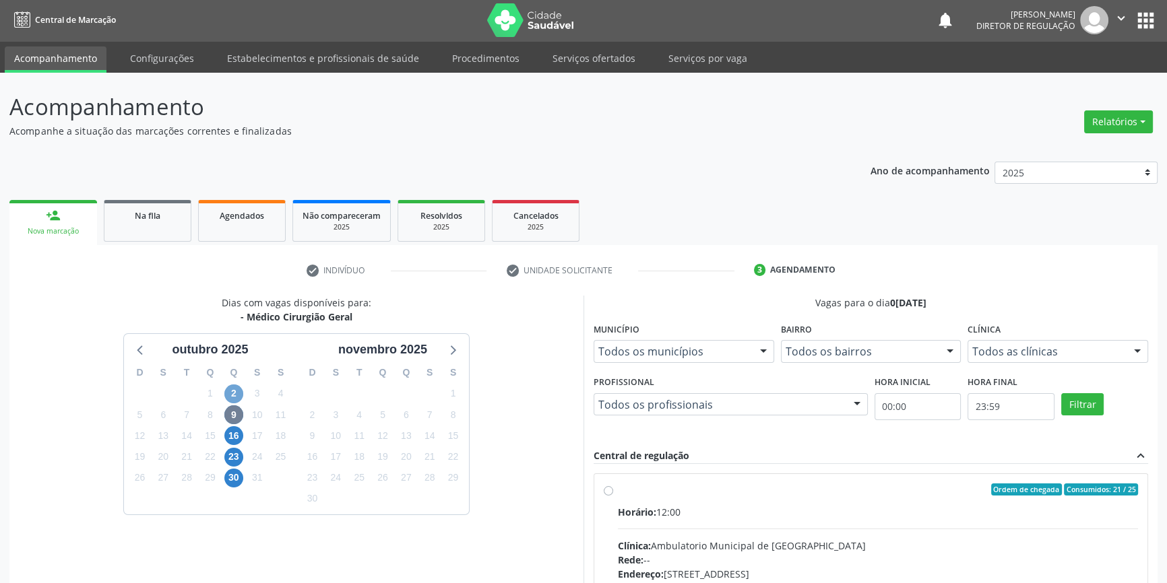
click at [237, 397] on span "2" at bounding box center [233, 394] width 19 height 19
click at [238, 416] on span "9" at bounding box center [233, 415] width 19 height 19
click at [232, 435] on span "16" at bounding box center [233, 435] width 19 height 19
click at [234, 426] on div "16" at bounding box center [233, 436] width 19 height 21
click at [232, 418] on span "9" at bounding box center [233, 415] width 19 height 19
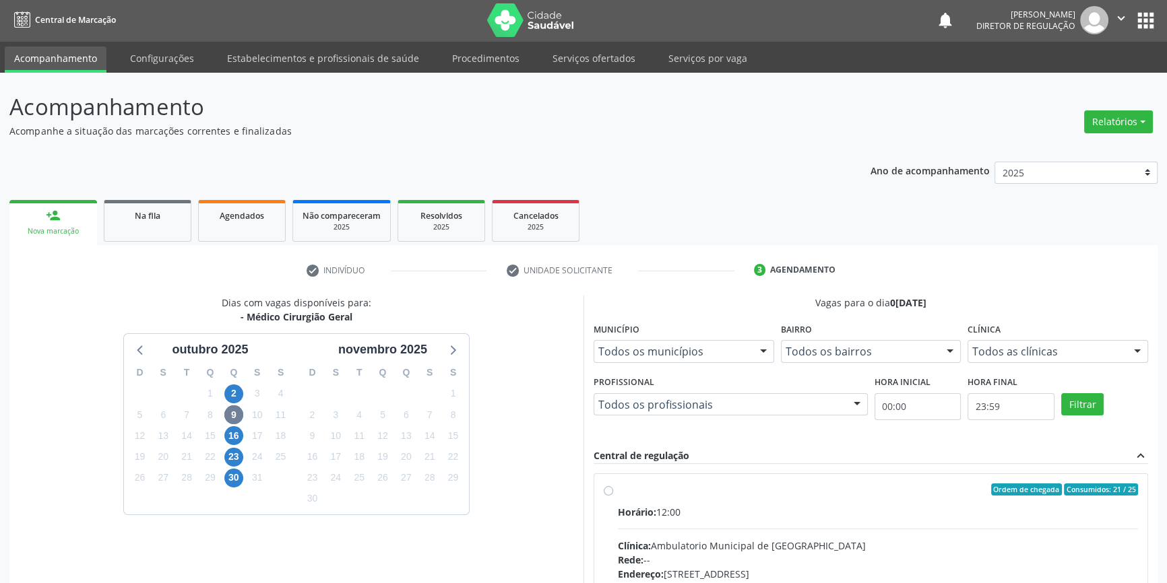
click at [630, 492] on div "Ordem de chegada Consumidos: 21 / 25" at bounding box center [878, 490] width 520 height 12
click at [613, 492] on input "Ordem de chegada Consumidos: 21 / 25 Horário: 12:00 Clínica: Ambulatorio Munici…" at bounding box center [608, 490] width 9 height 12
radio input "true"
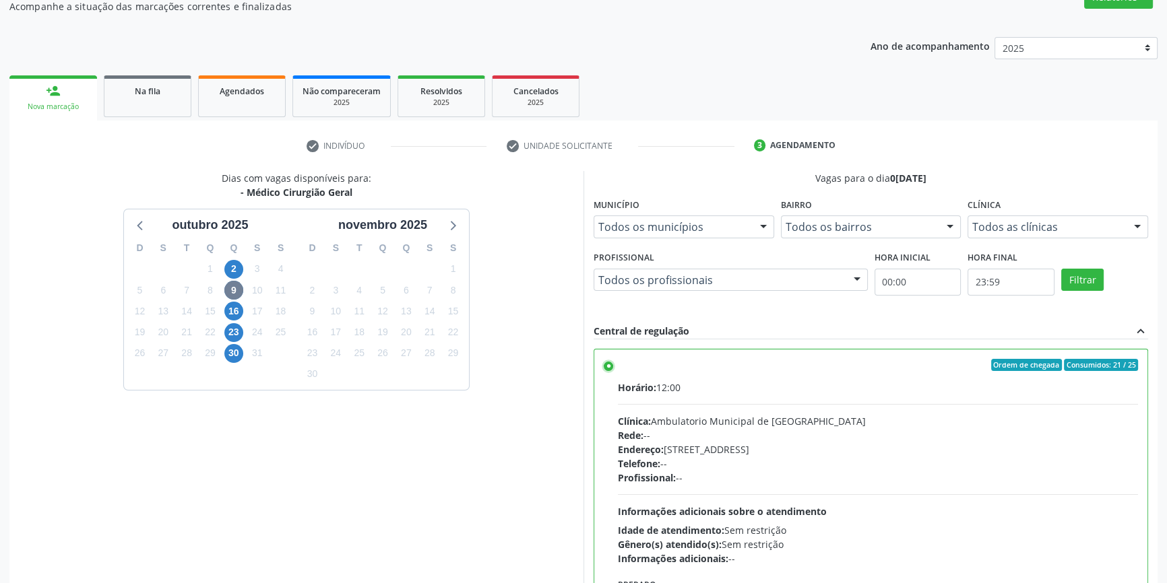
scroll to position [220, 0]
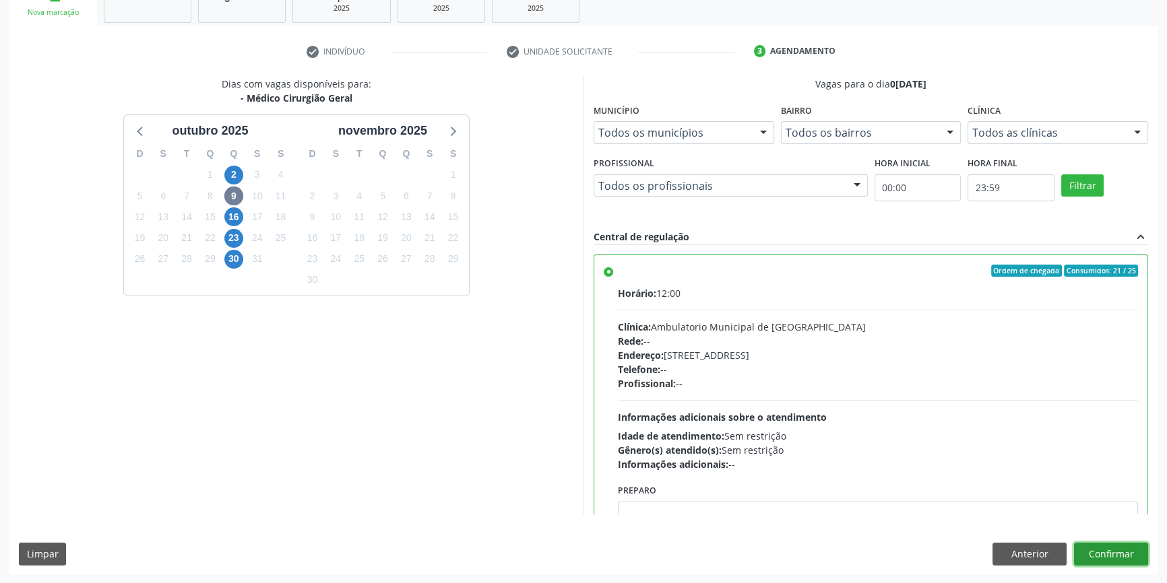
click at [1080, 547] on button "Confirmar" at bounding box center [1111, 554] width 74 height 23
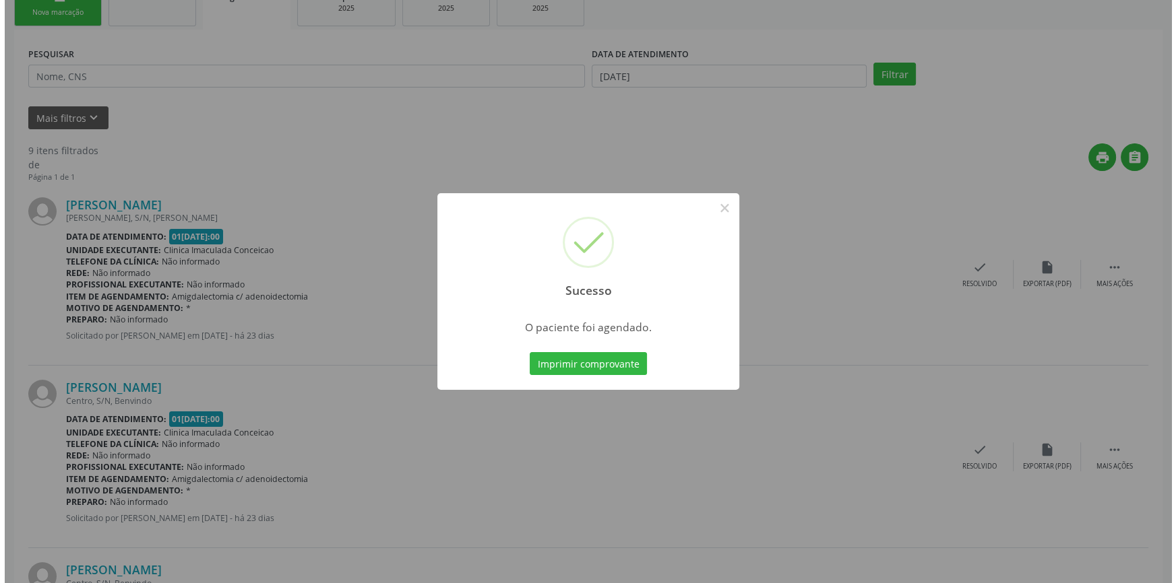
scroll to position [0, 0]
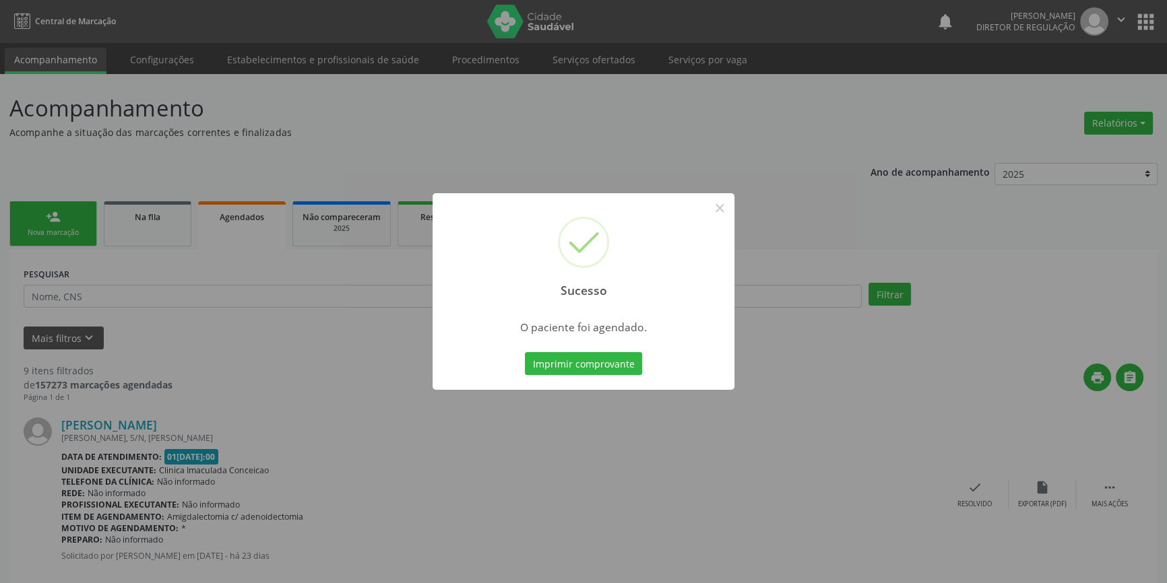
click at [574, 377] on div "Imprimir comprovante Cancel" at bounding box center [583, 364] width 123 height 28
click at [571, 362] on button "Imprimir comprovante" at bounding box center [583, 363] width 117 height 23
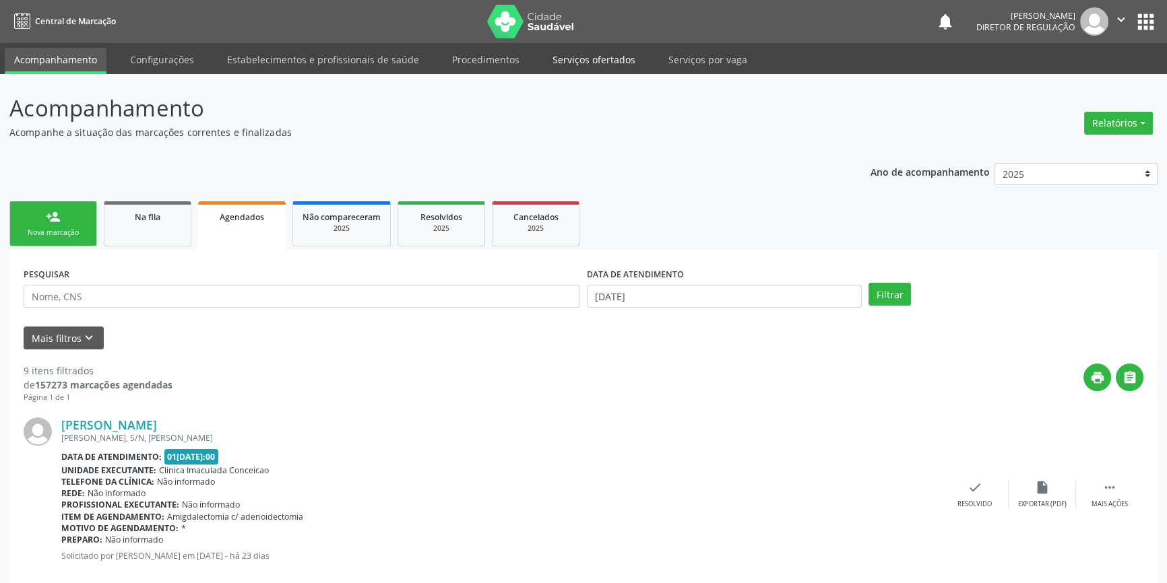
click at [602, 60] on link "Serviços ofertados" at bounding box center [594, 60] width 102 height 24
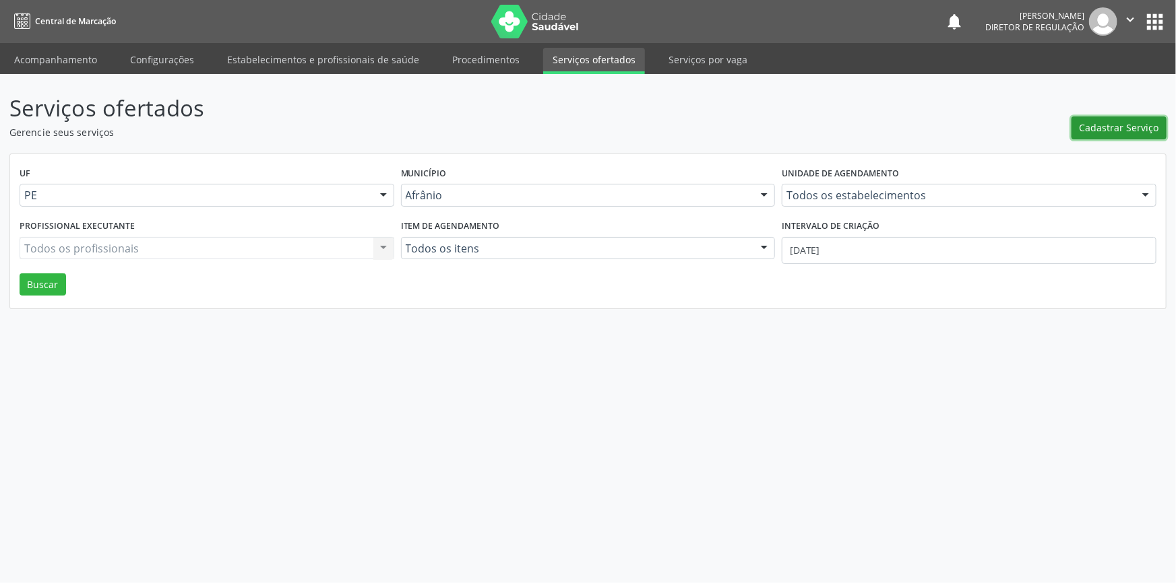
click at [1144, 134] on span "Cadastrar Serviço" at bounding box center [1118, 128] width 79 height 14
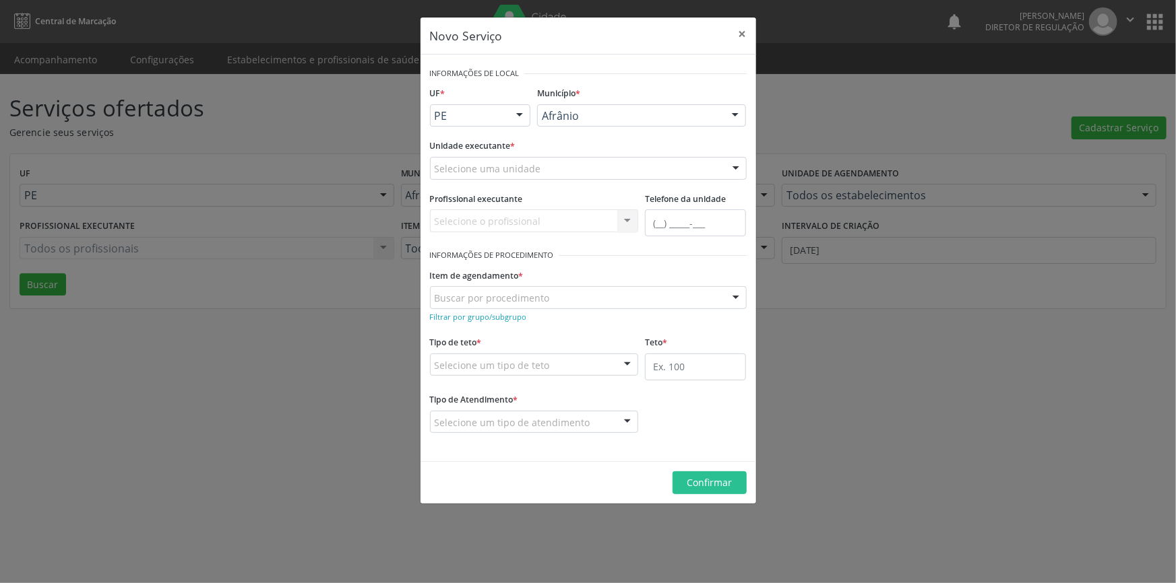
click at [563, 171] on div "Selecione uma unidade" at bounding box center [588, 168] width 317 height 23
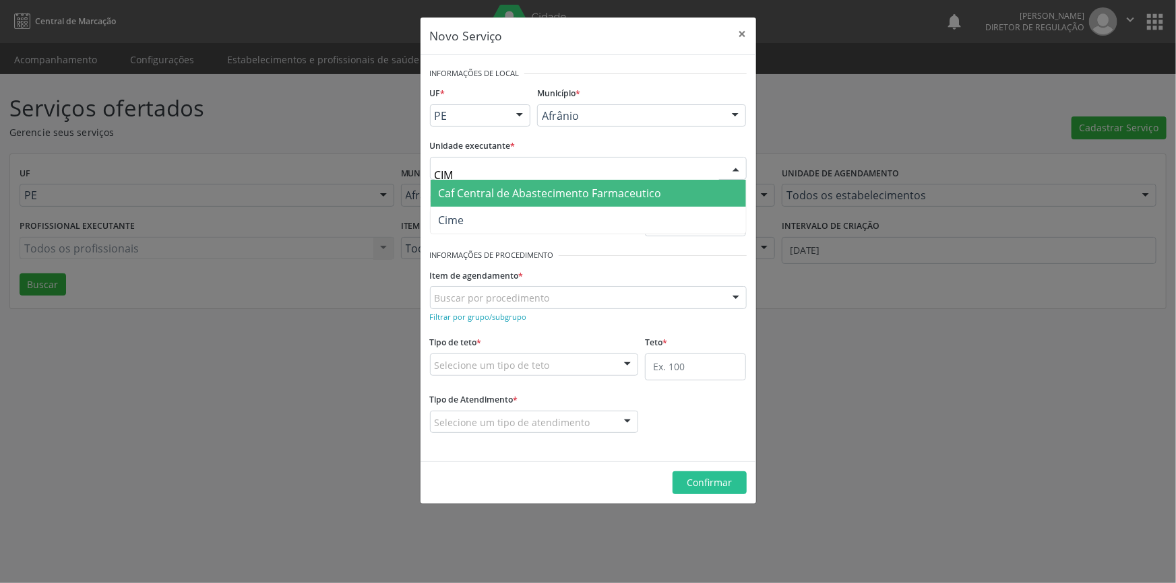
type input "CIME"
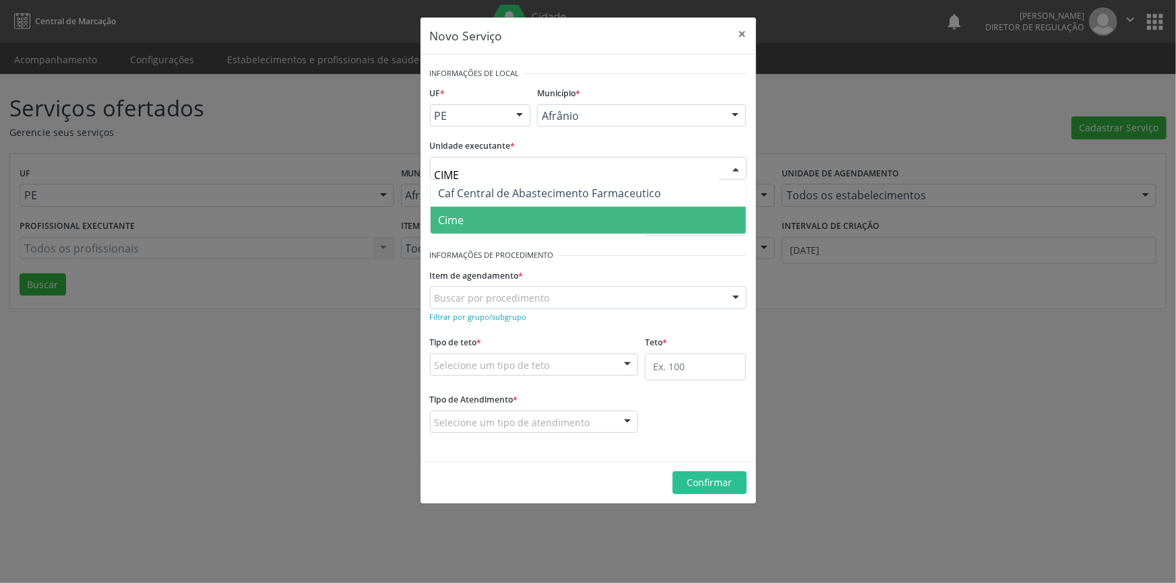
click at [525, 209] on span "Cime" at bounding box center [587, 220] width 315 height 27
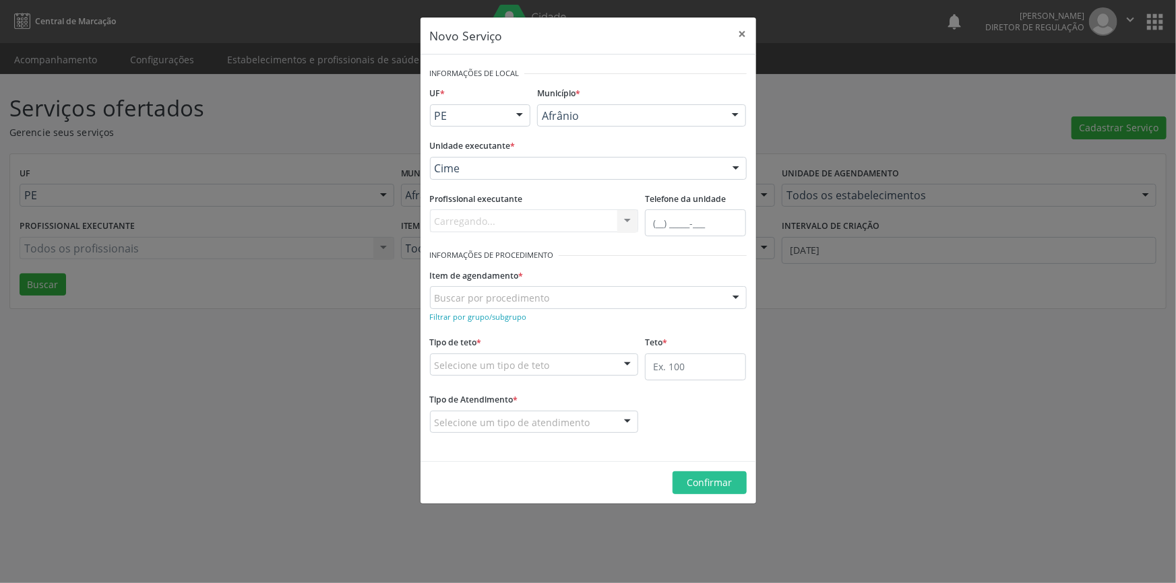
click at [523, 305] on div "Buscar por procedimento" at bounding box center [588, 297] width 317 height 23
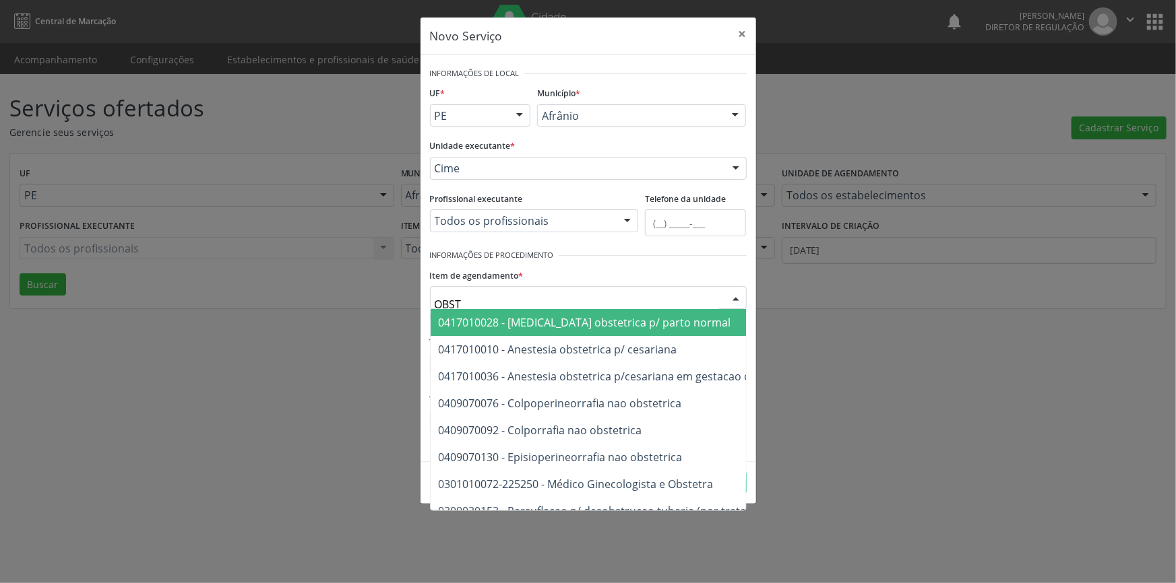
type input "OBSTE"
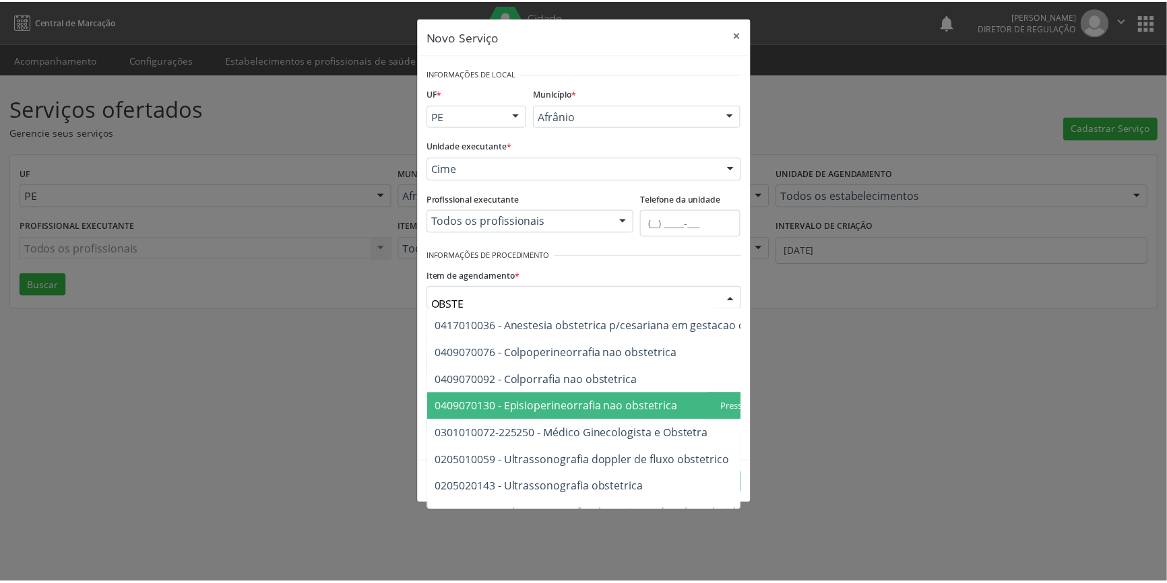
scroll to position [77, 0]
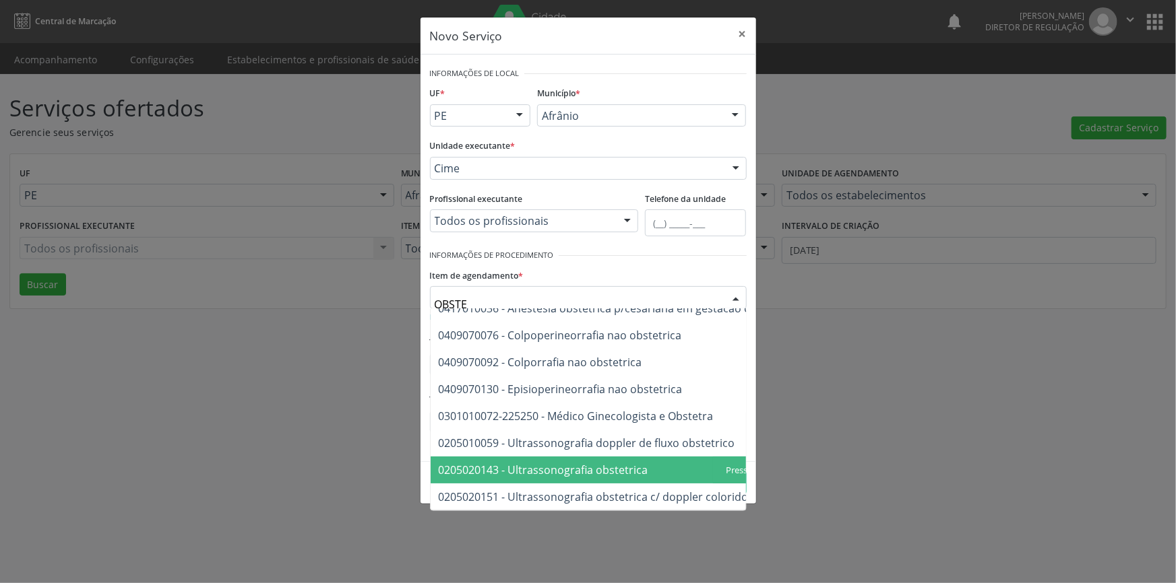
click at [625, 467] on span "0205020143 - Ultrassonografia obstetrica" at bounding box center [544, 470] width 210 height 15
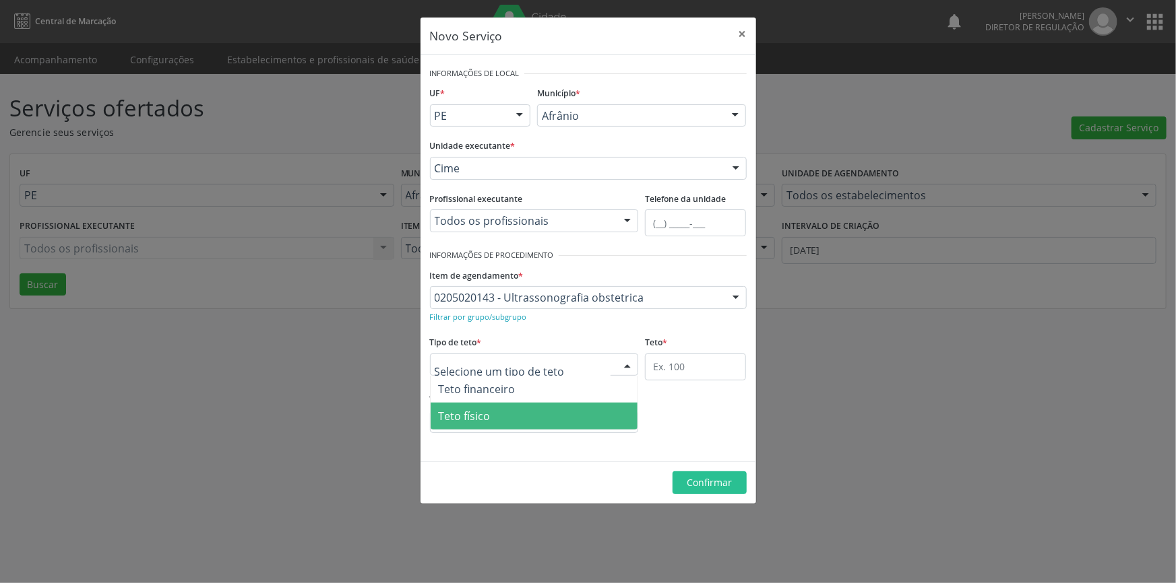
click at [535, 417] on span "Teto físico" at bounding box center [534, 416] width 208 height 27
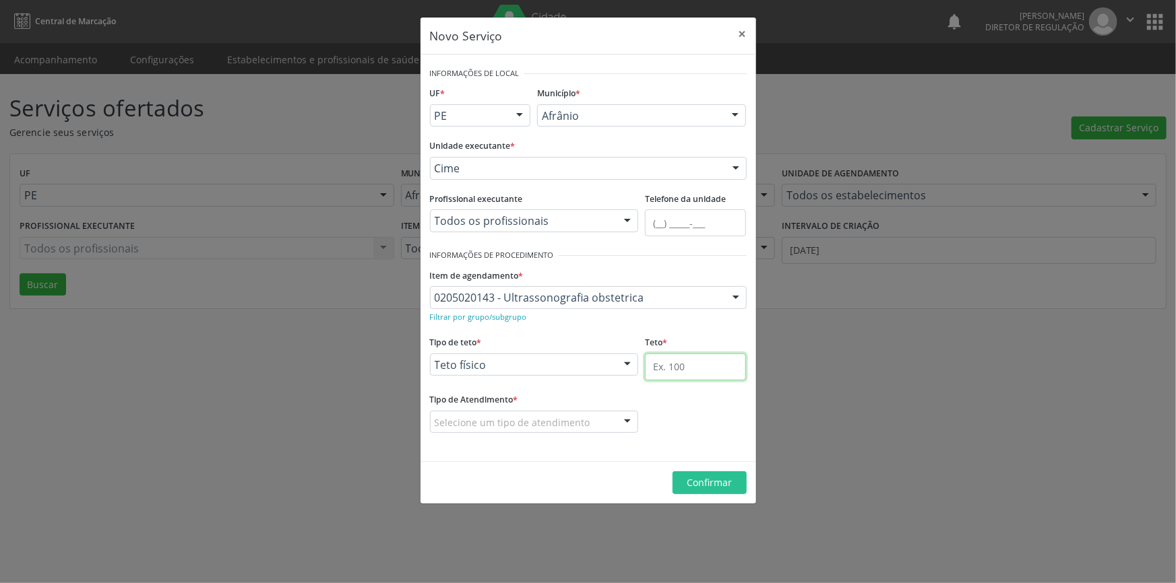
click at [674, 366] on input "text" at bounding box center [695, 367] width 101 height 27
type input "1"
click at [573, 414] on div "Selecione um tipo de atendimento" at bounding box center [534, 422] width 209 height 23
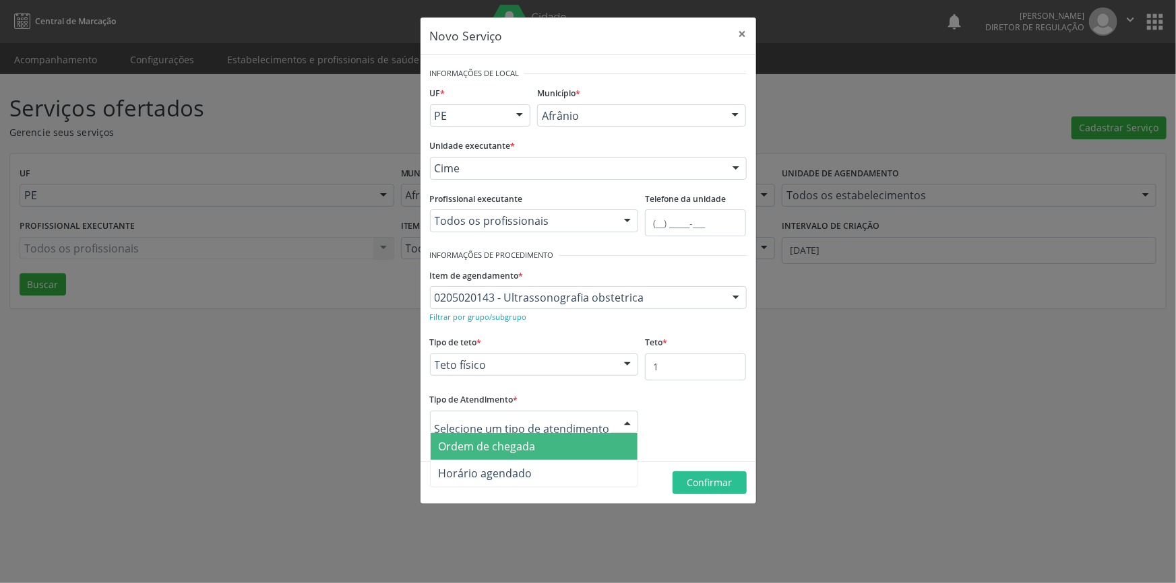
drag, startPoint x: 520, startPoint y: 453, endPoint x: 559, endPoint y: 451, distance: 39.1
click at [519, 453] on span "Ordem de chegada" at bounding box center [534, 446] width 208 height 27
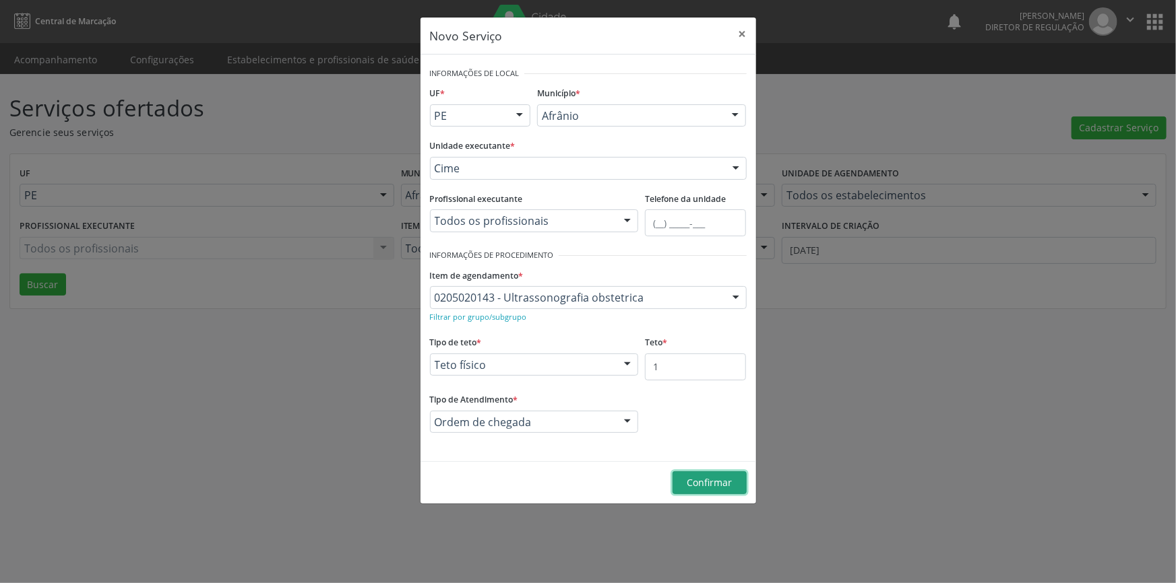
click at [698, 482] on span "Confirmar" at bounding box center [709, 482] width 45 height 13
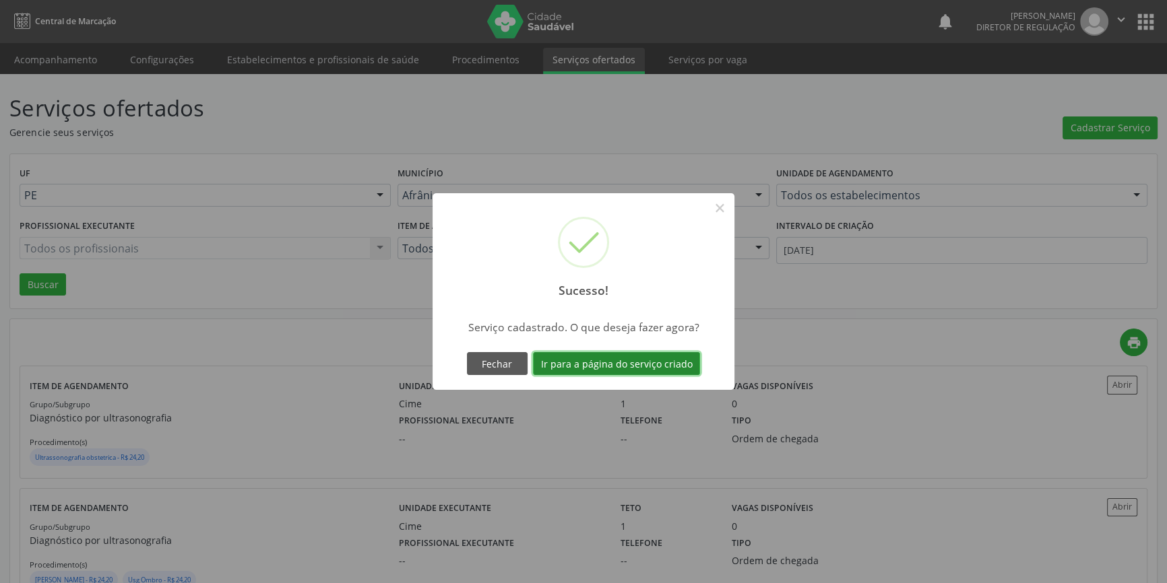
click at [665, 360] on button "Ir para a página do serviço criado" at bounding box center [616, 363] width 167 height 23
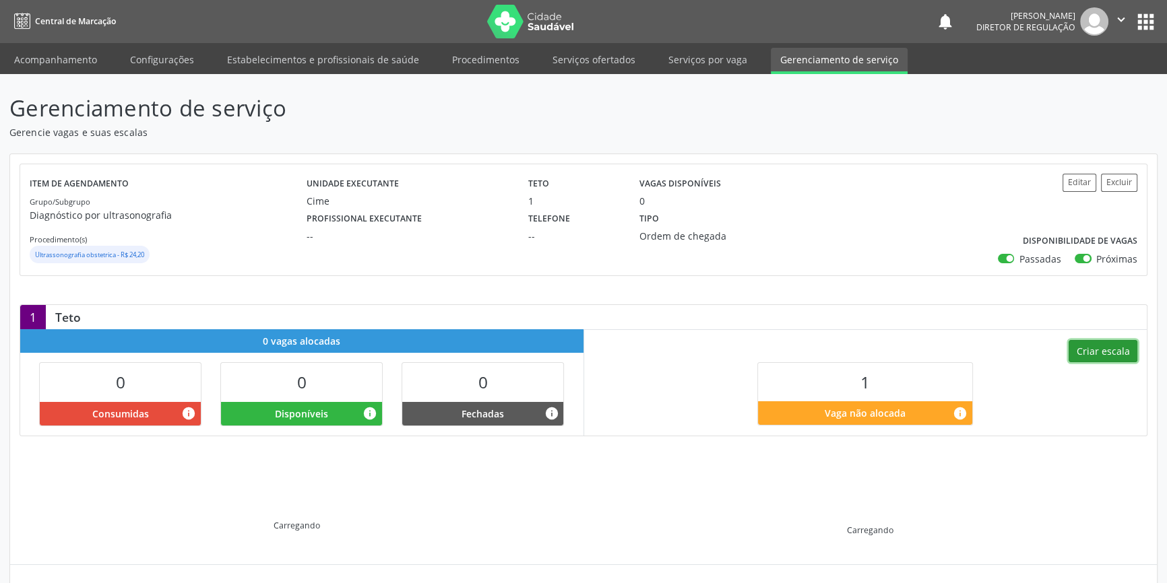
click at [1108, 340] on button "Criar escala" at bounding box center [1102, 351] width 69 height 23
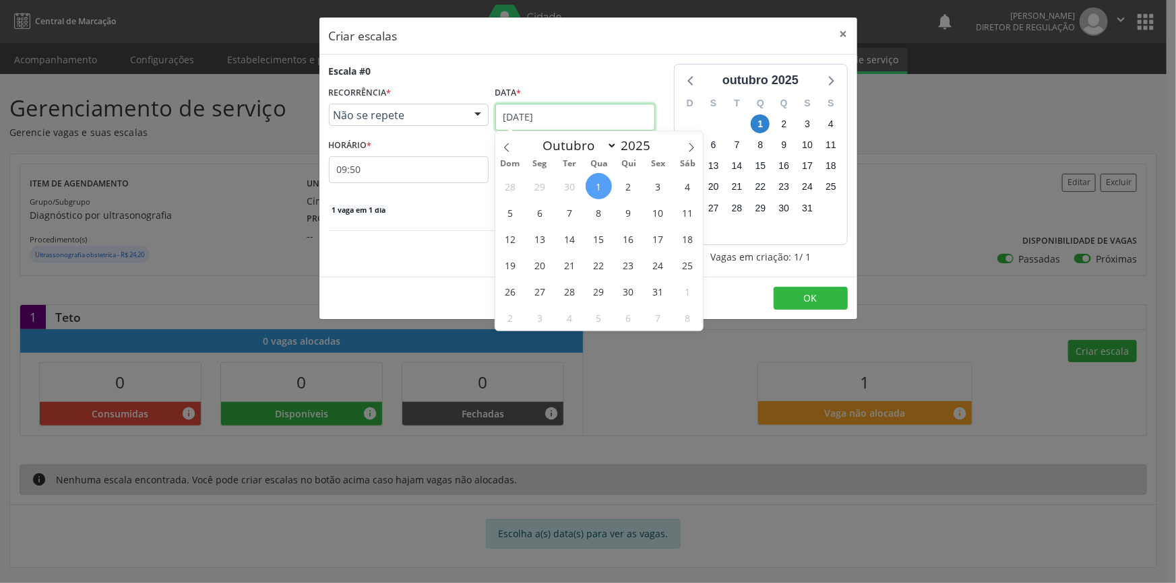
click at [546, 114] on input "[DATE]" at bounding box center [575, 117] width 160 height 27
click at [564, 206] on span "7" at bounding box center [569, 212] width 26 height 26
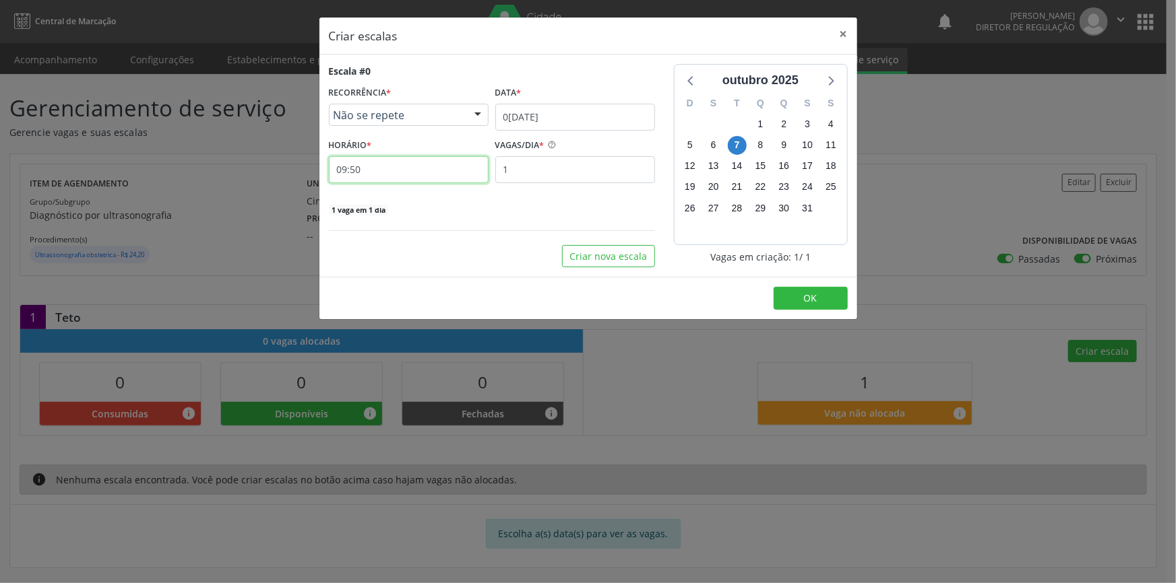
click at [441, 168] on input "09:50" at bounding box center [409, 169] width 160 height 27
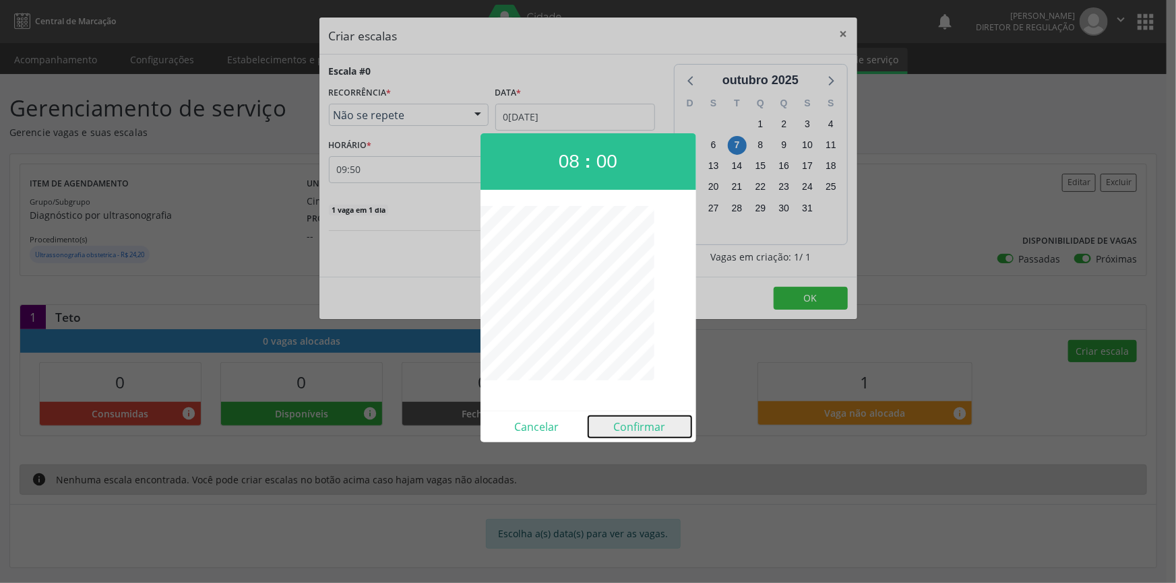
drag, startPoint x: 631, startPoint y: 428, endPoint x: 811, endPoint y: 336, distance: 202.8
click at [631, 428] on button "Confirmar" at bounding box center [639, 427] width 103 height 22
type input "08:00"
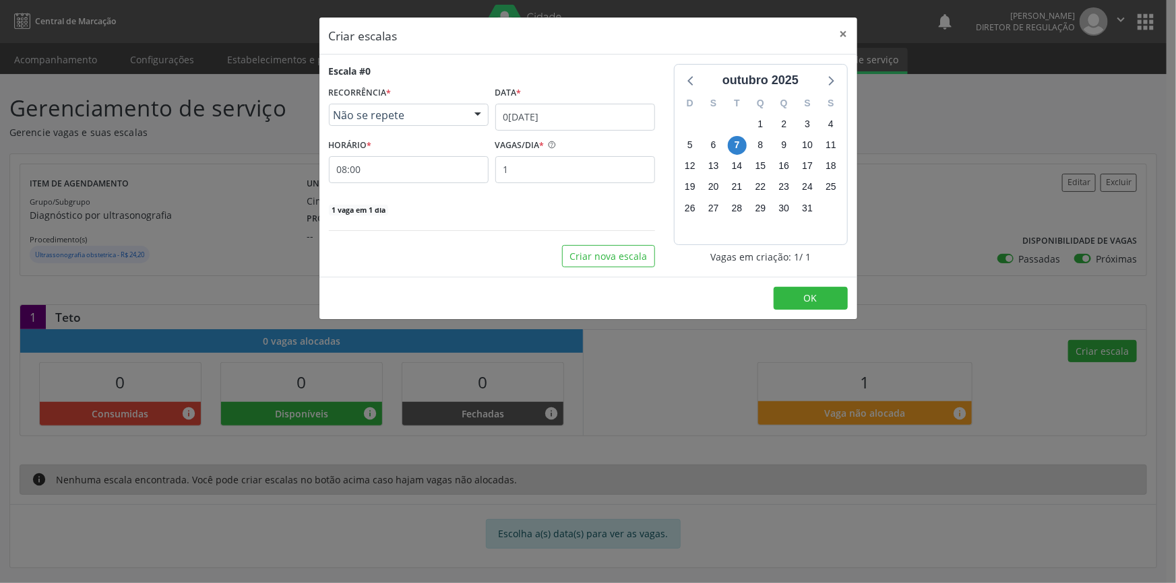
click at [834, 310] on footer "OK" at bounding box center [588, 298] width 538 height 42
click at [823, 296] on button "OK" at bounding box center [810, 298] width 74 height 23
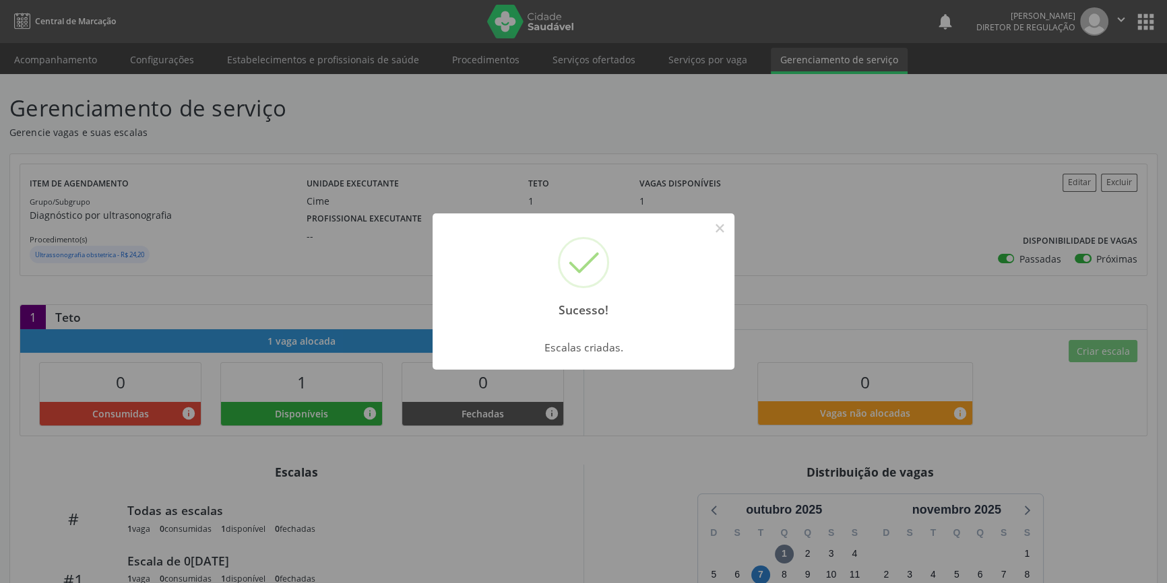
click at [281, 209] on div "Sucesso! × Escalas criadas. OK Cancel" at bounding box center [583, 291] width 1167 height 583
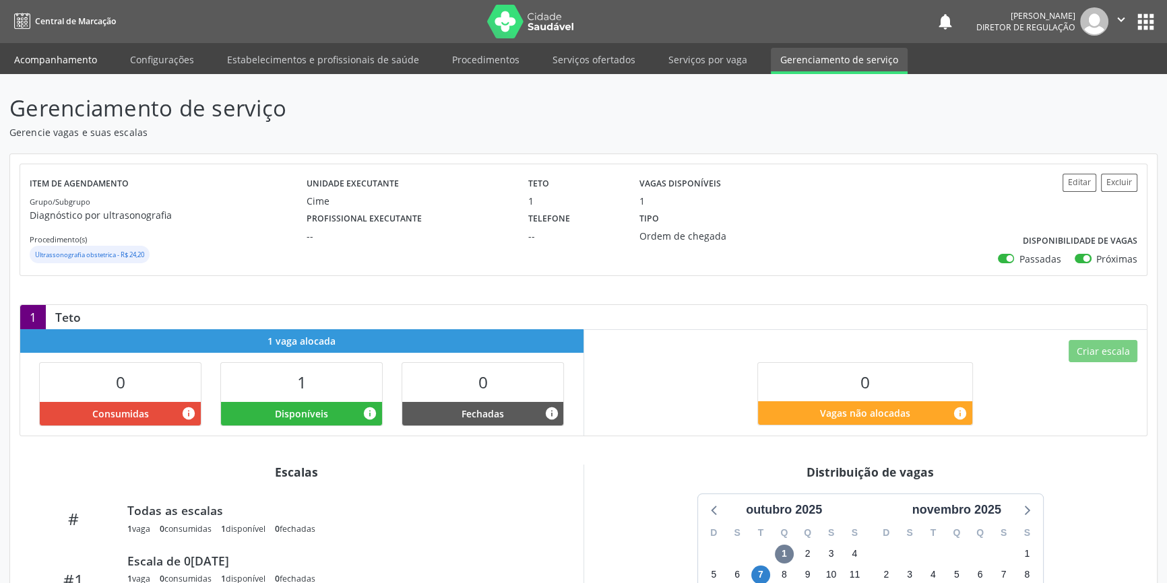
click at [98, 55] on link "Acompanhamento" at bounding box center [56, 60] width 102 height 24
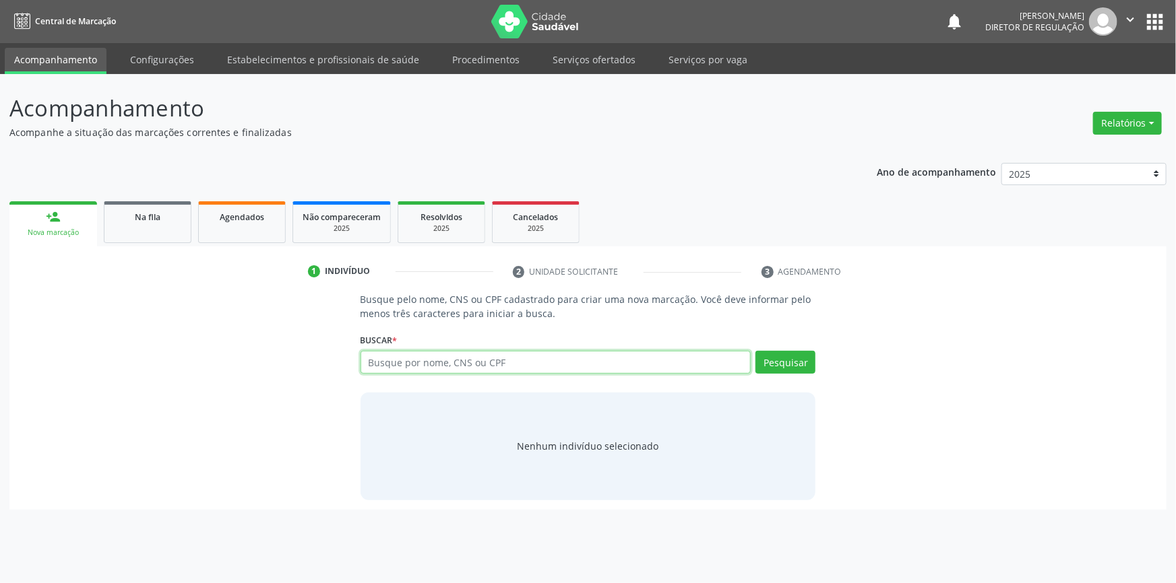
click at [430, 366] on input "text" at bounding box center [555, 362] width 391 height 23
type input "701208077294414"
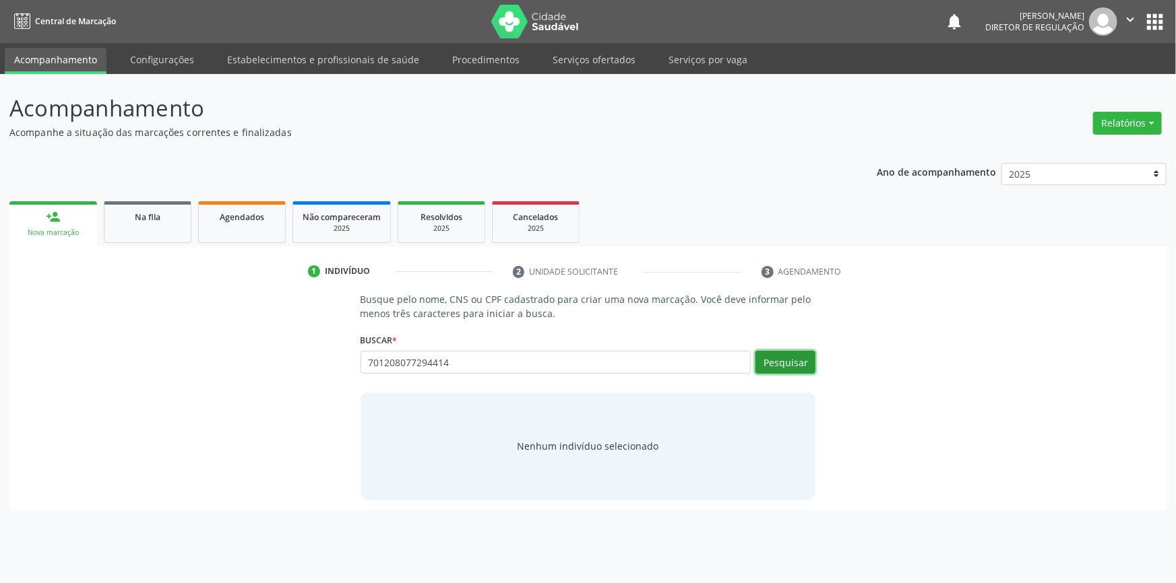
click at [815, 367] on button "Pesquisar" at bounding box center [785, 362] width 60 height 23
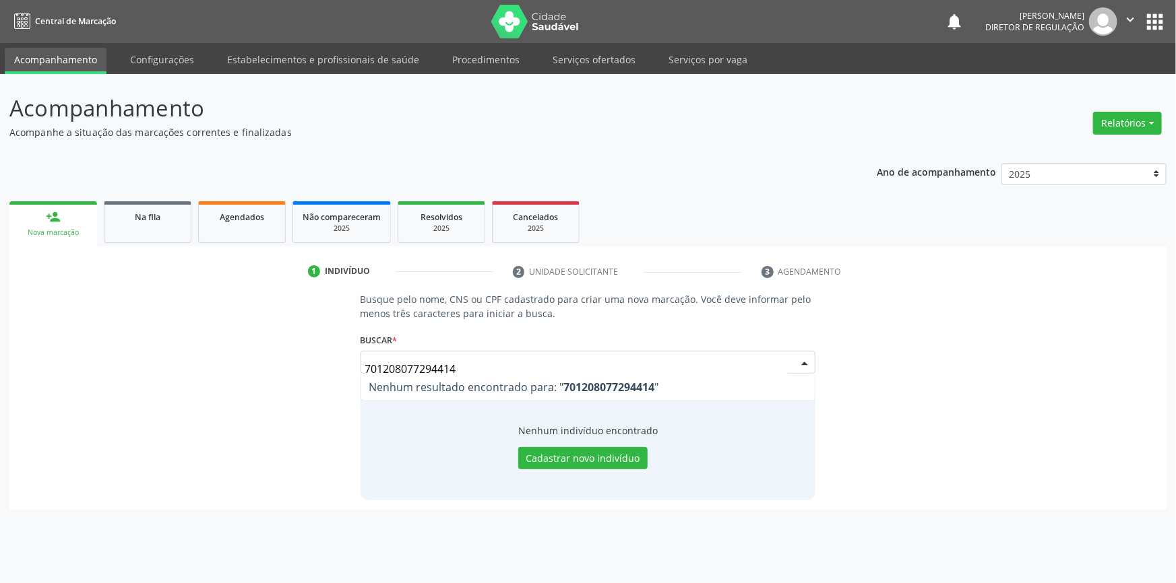
drag, startPoint x: 496, startPoint y: 369, endPoint x: 4, endPoint y: 360, distance: 491.9
click at [0, 364] on div "Acompanhamento Acompanhe a situação das marcações correntes e finalizadas Relat…" at bounding box center [588, 328] width 1176 height 509
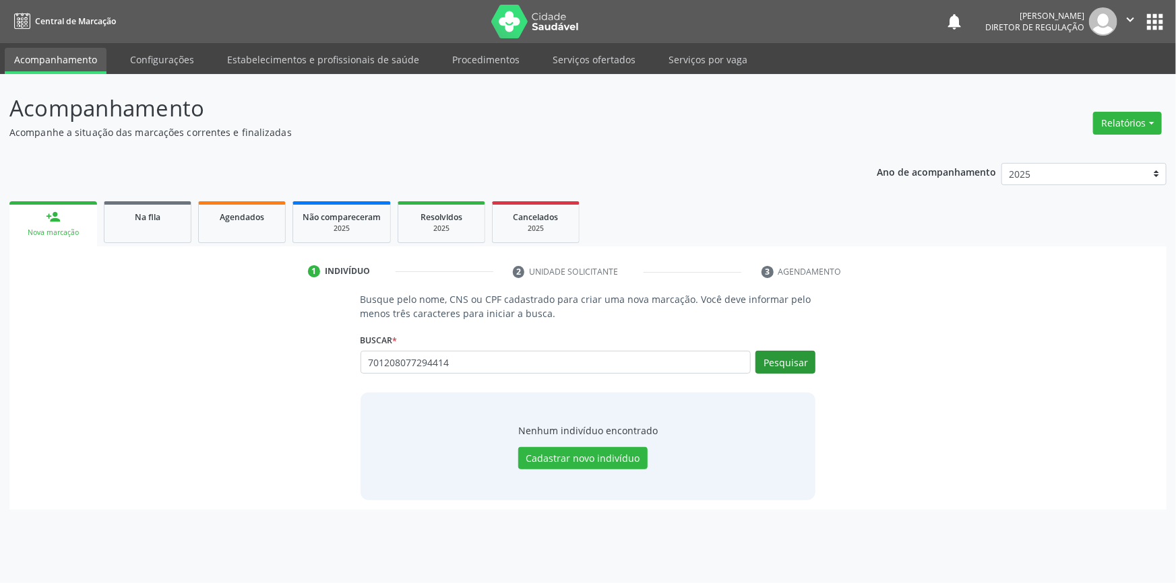
type input "701208077294414"
click at [794, 354] on button "Pesquisar" at bounding box center [785, 362] width 60 height 23
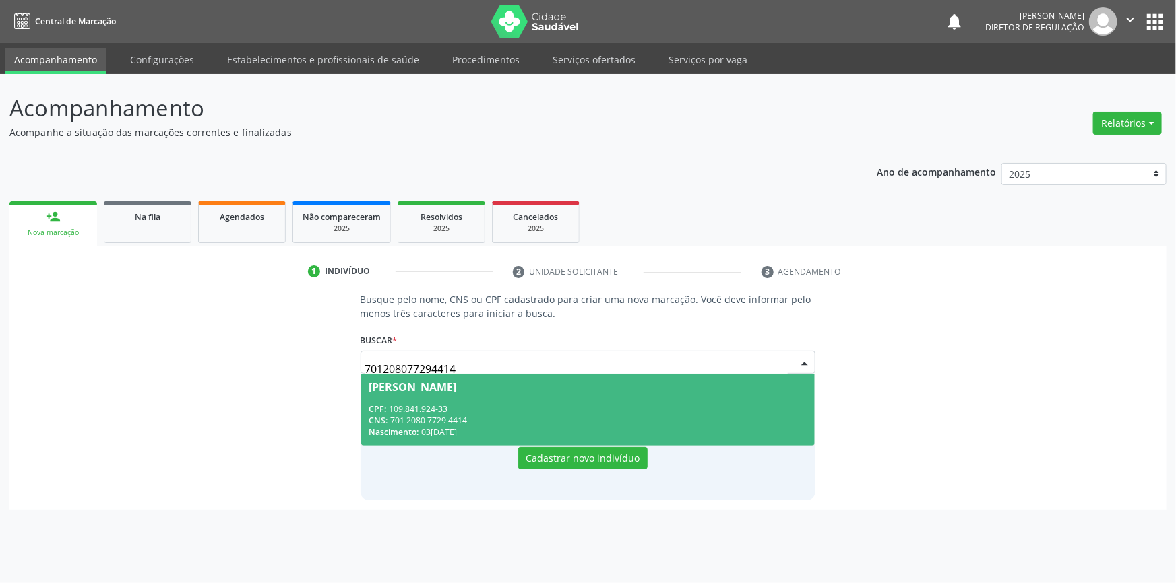
click at [485, 416] on div "CNS: 701 2080 7729 4414" at bounding box center [588, 420] width 438 height 11
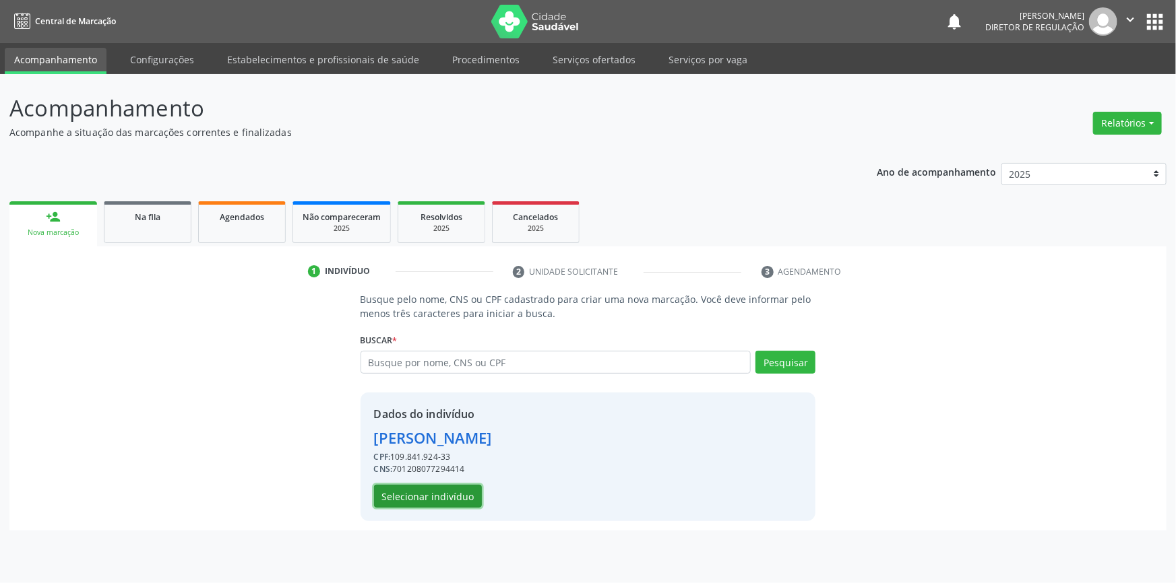
click at [428, 497] on button "Selecionar indivíduo" at bounding box center [428, 496] width 108 height 23
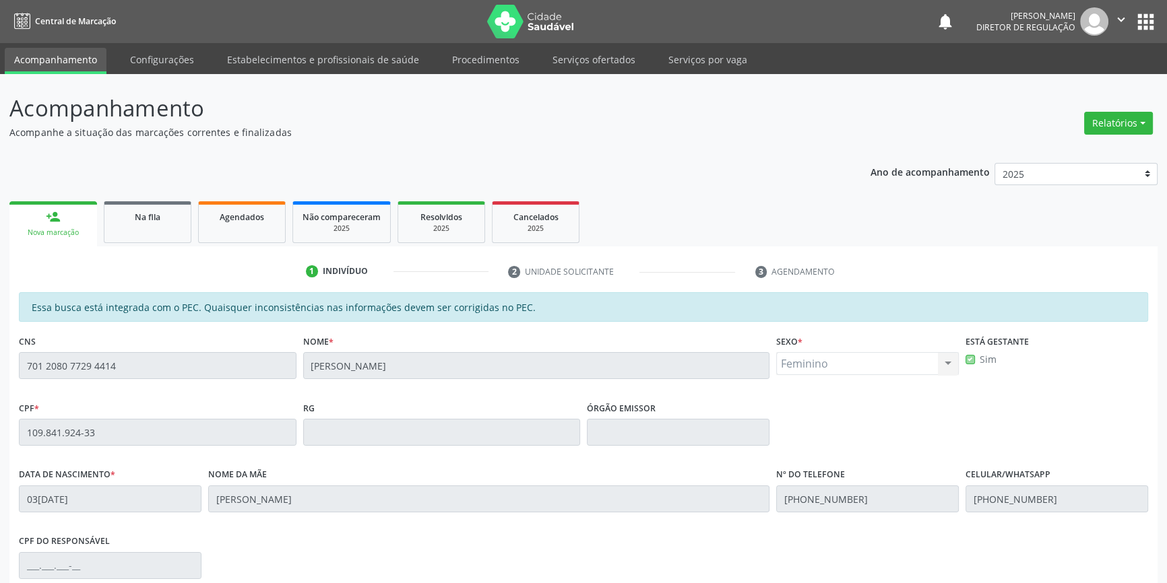
scroll to position [185, 0]
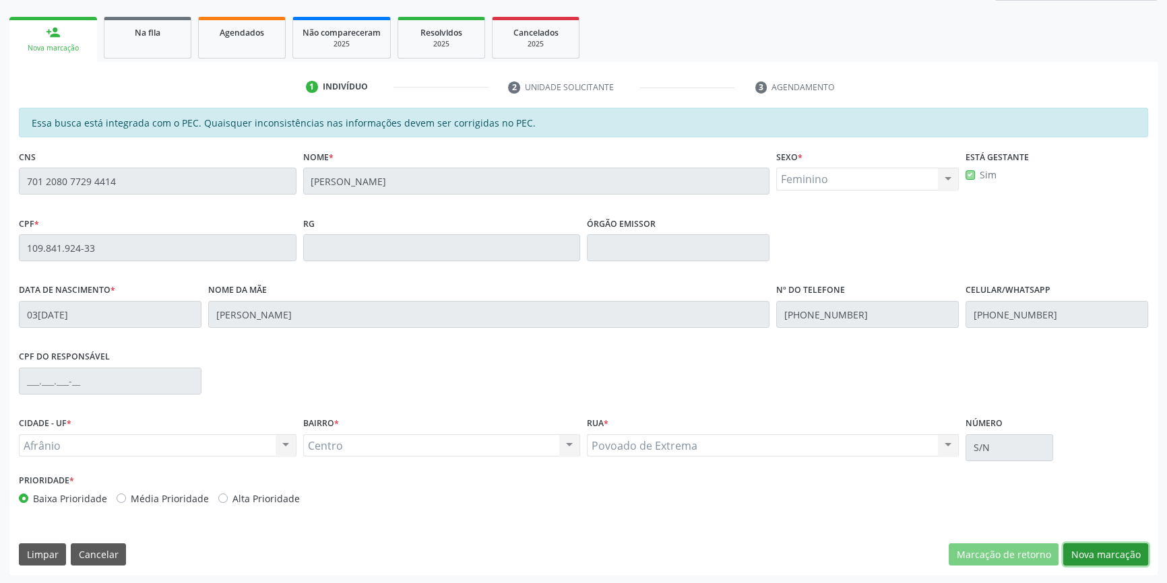
click at [1100, 554] on button "Nova marcação" at bounding box center [1105, 555] width 85 height 23
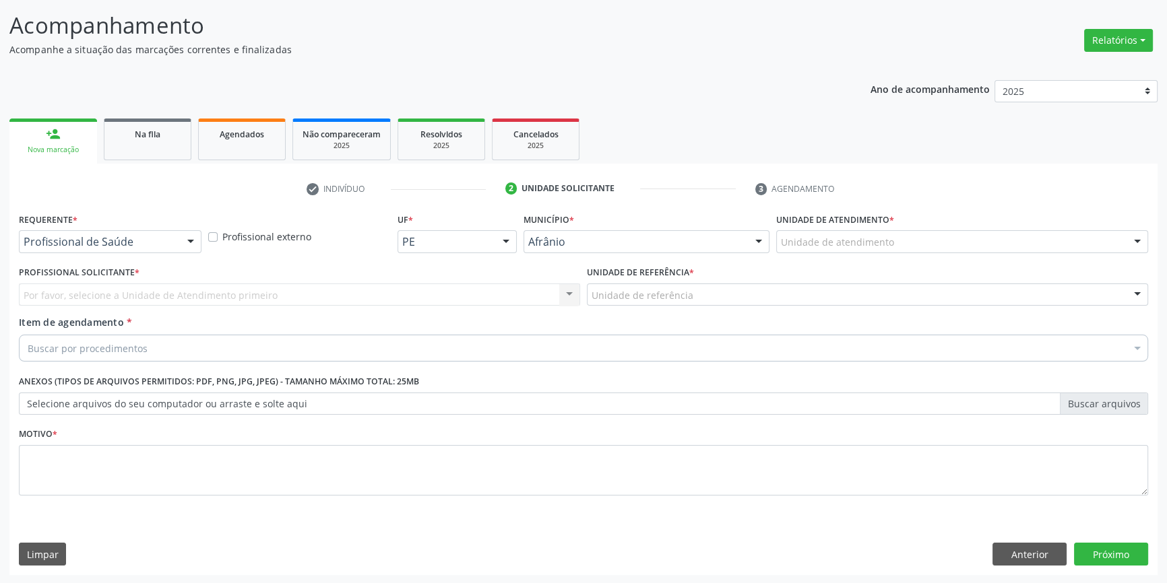
click at [846, 255] on div "Unidade de atendimento * Unidade de atendimento Academia da Saude de Afranio Ac…" at bounding box center [962, 236] width 379 height 53
click at [848, 249] on div "Unidade de atendimento" at bounding box center [962, 241] width 372 height 23
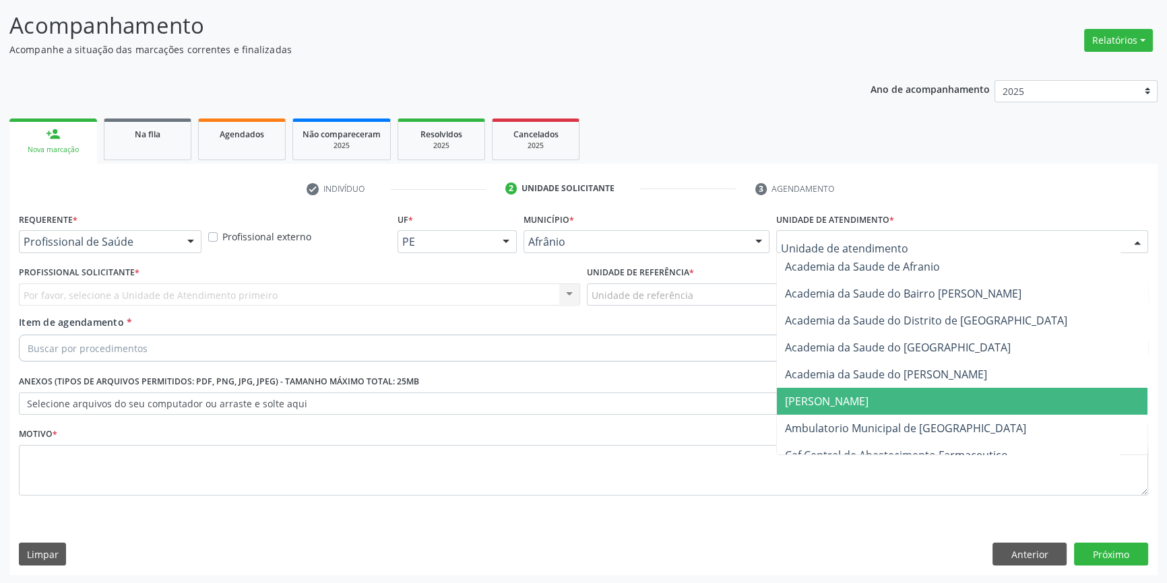
click at [838, 418] on span "Ambulatorio Municipal de [GEOGRAPHIC_DATA]" at bounding box center [962, 428] width 371 height 27
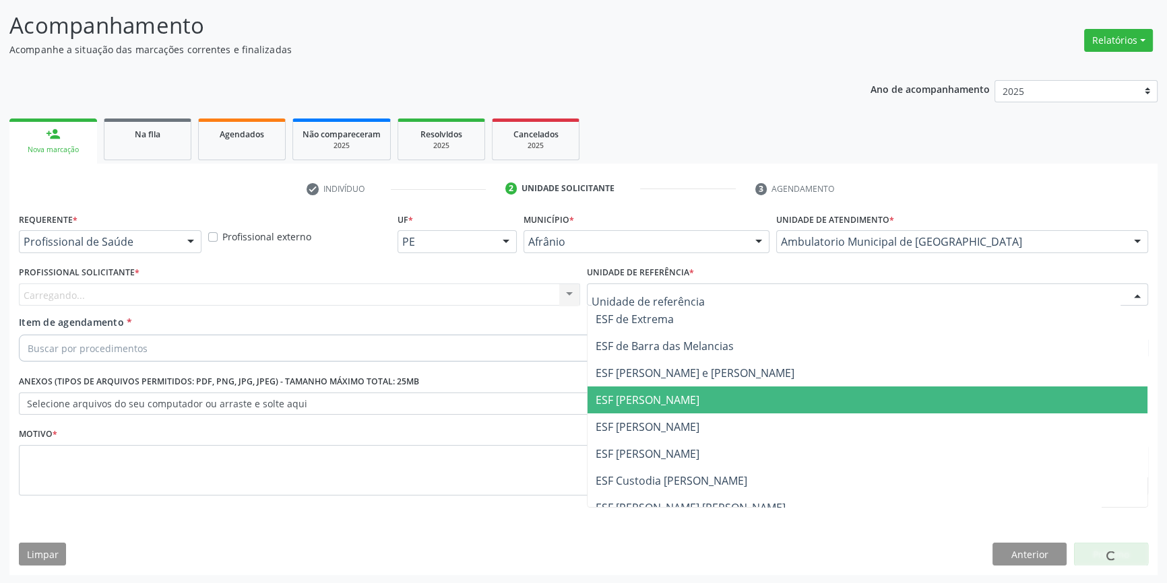
click at [656, 411] on span "ESF [PERSON_NAME]" at bounding box center [867, 400] width 560 height 27
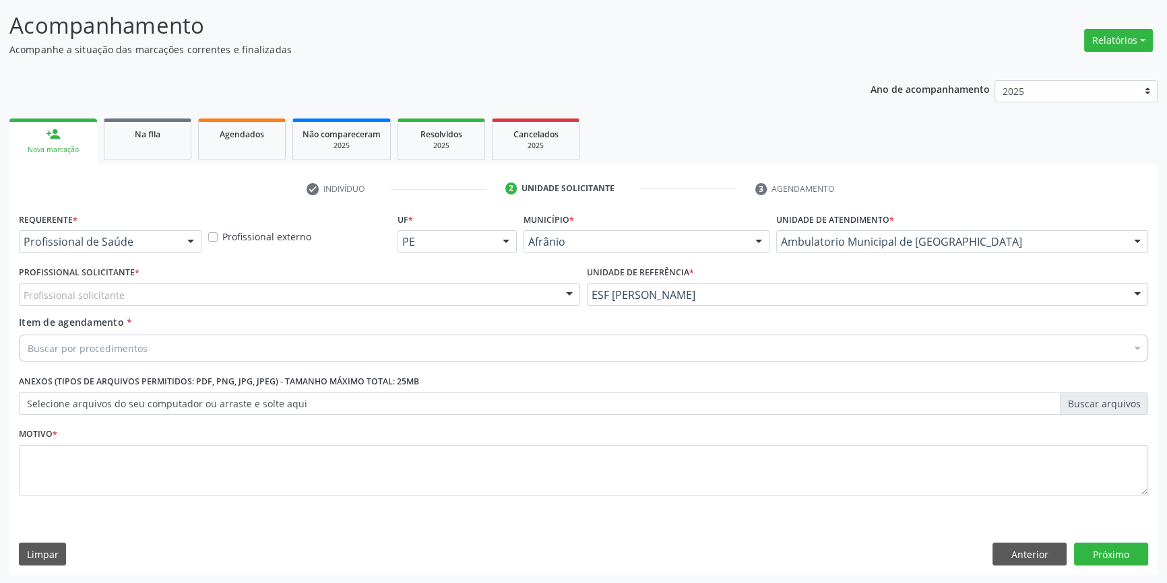
click at [439, 296] on div "Profissional solicitante" at bounding box center [299, 295] width 561 height 23
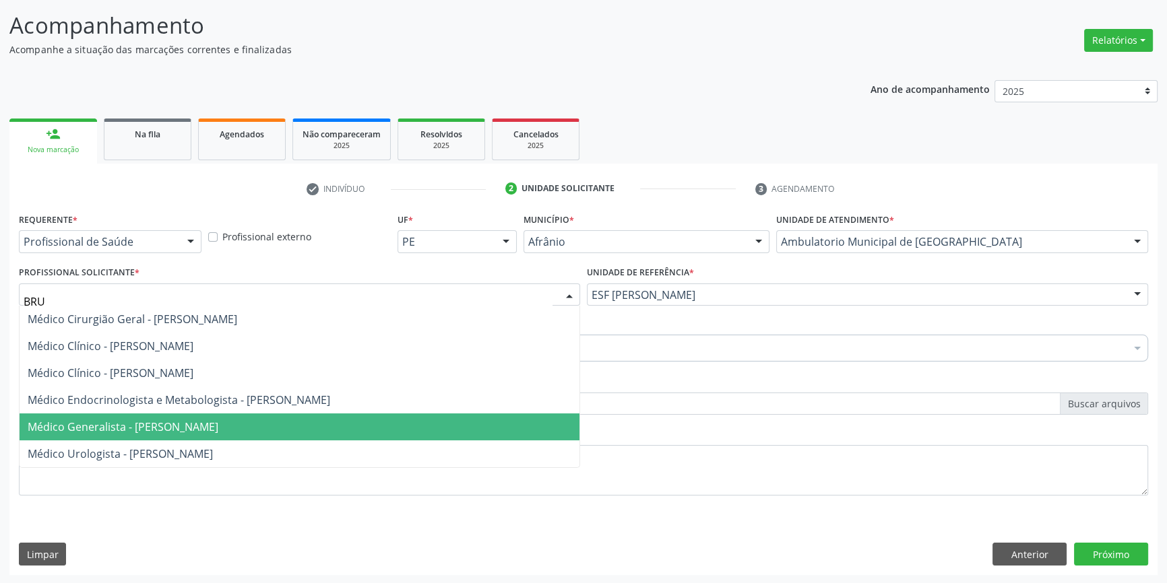
type input "BRUN"
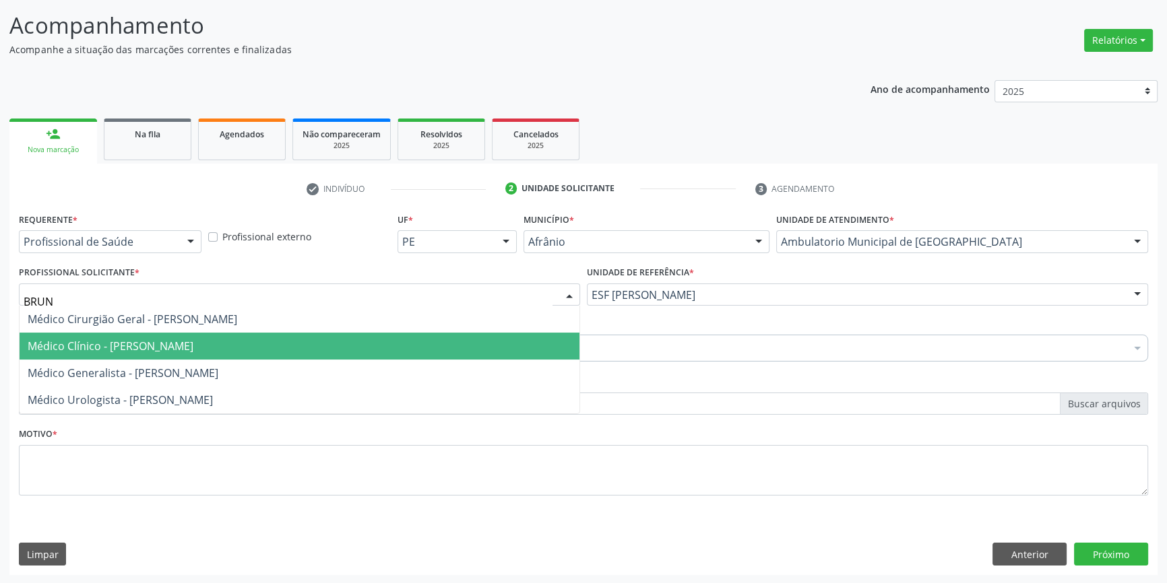
click at [195, 355] on span "Médico Clínico - [PERSON_NAME]" at bounding box center [300, 346] width 560 height 27
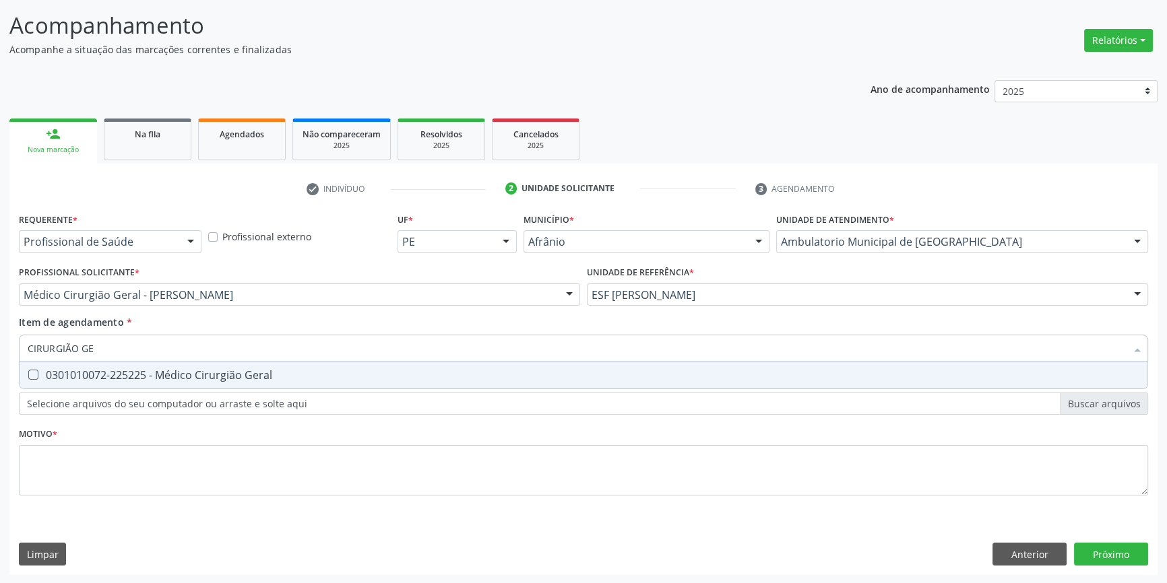
type input "CIRURGIÃO GER"
click at [154, 375] on div "0301010072-225225 - Médico Cirurgião Geral" at bounding box center [584, 375] width 1112 height 11
checkbox Geral "true"
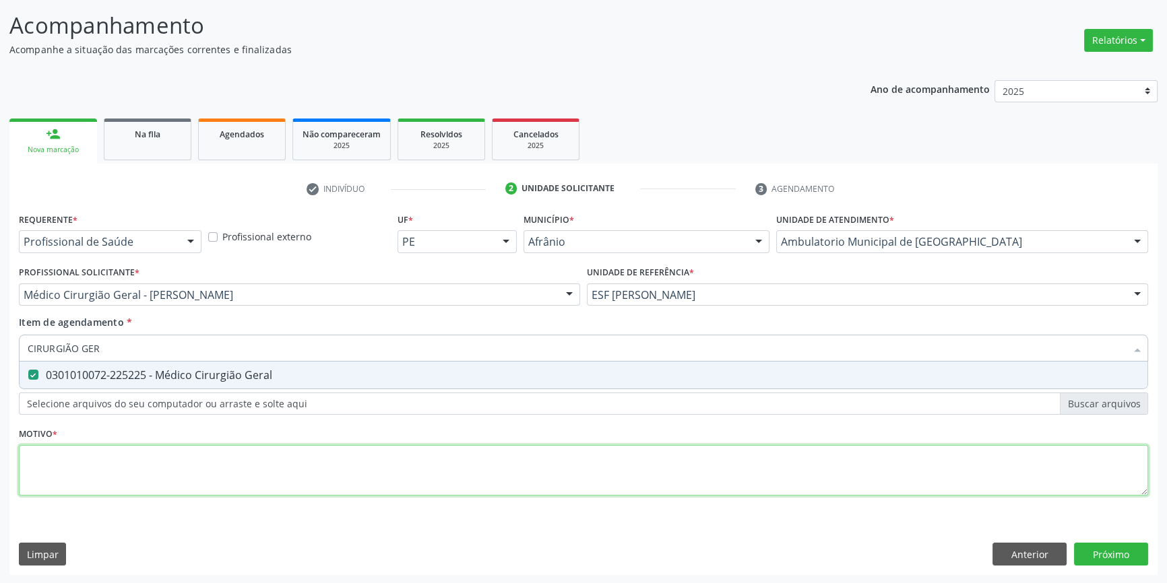
click at [121, 474] on div "Requerente * Profissional de Saúde Profissional de Saúde Paciente Nenhum result…" at bounding box center [583, 362] width 1129 height 305
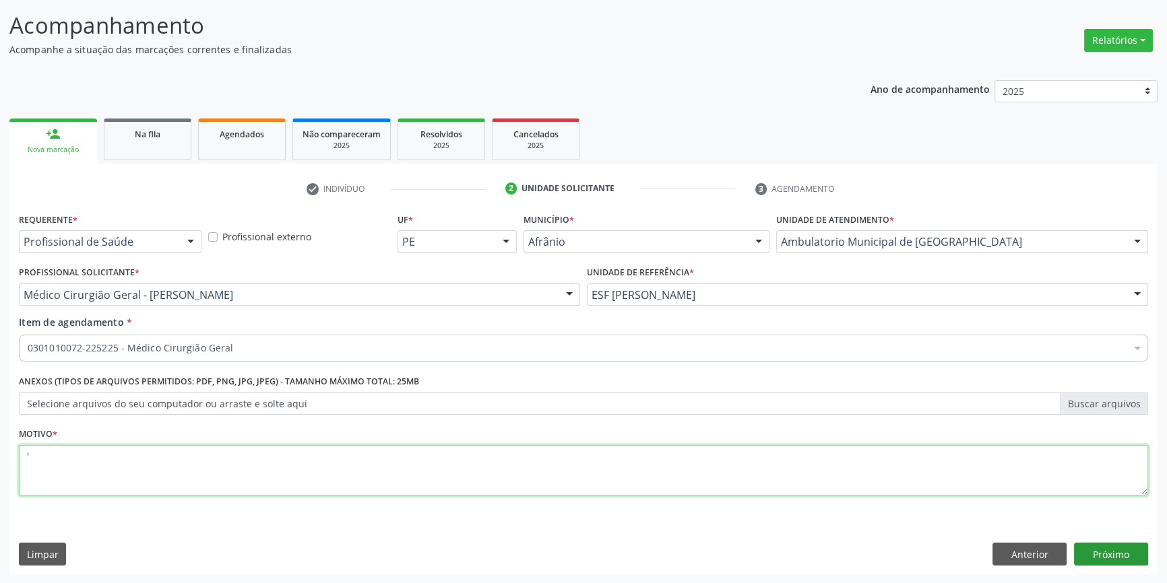
type textarea "'"
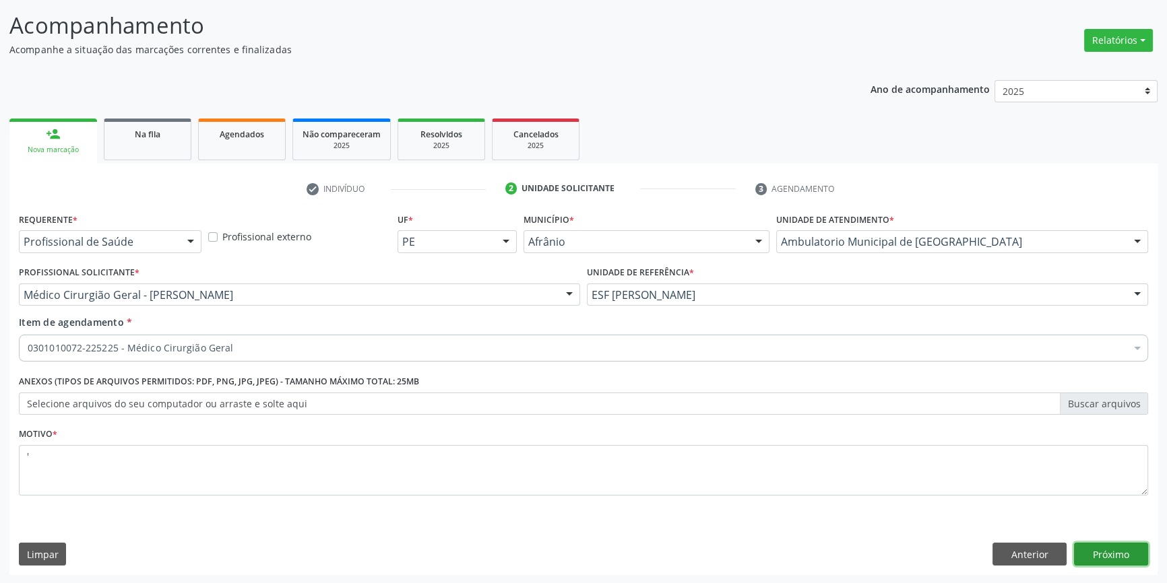
click at [1116, 555] on button "Próximo" at bounding box center [1111, 554] width 74 height 23
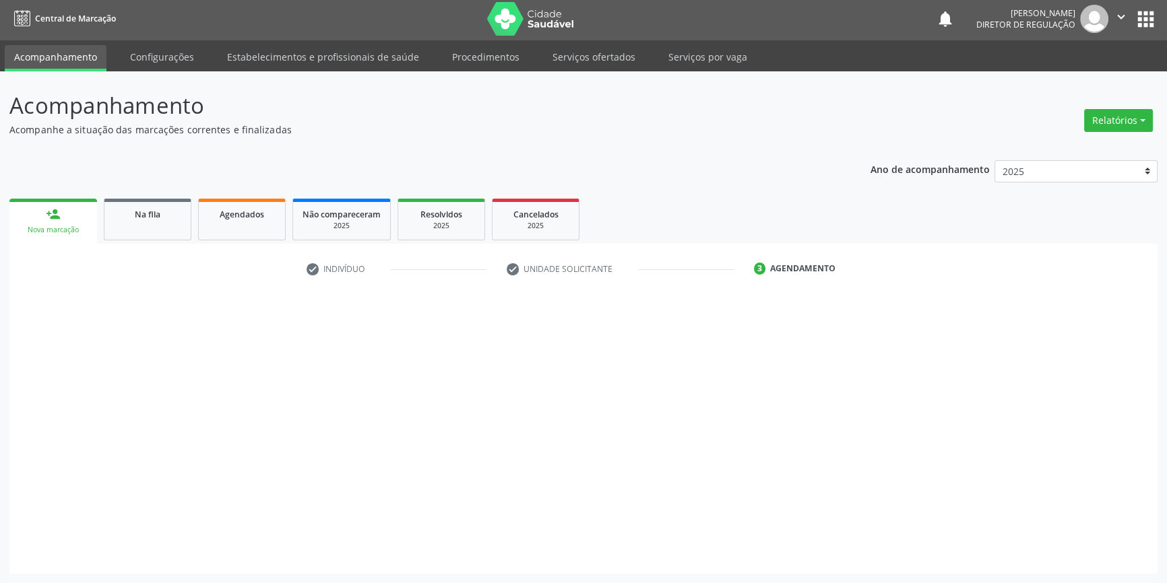
scroll to position [1, 0]
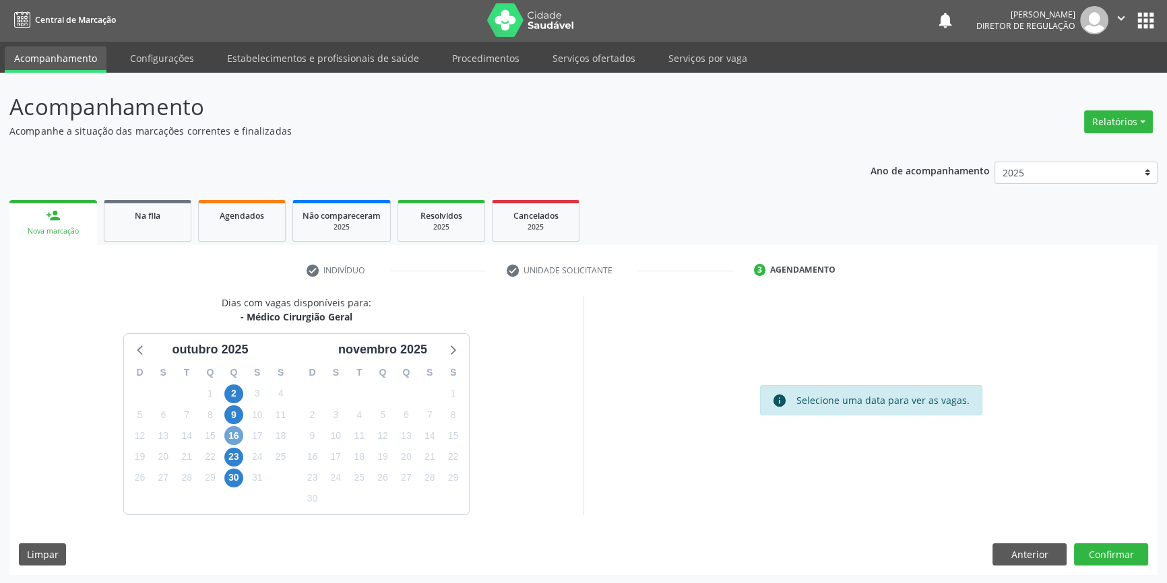
click at [233, 431] on span "16" at bounding box center [233, 435] width 19 height 19
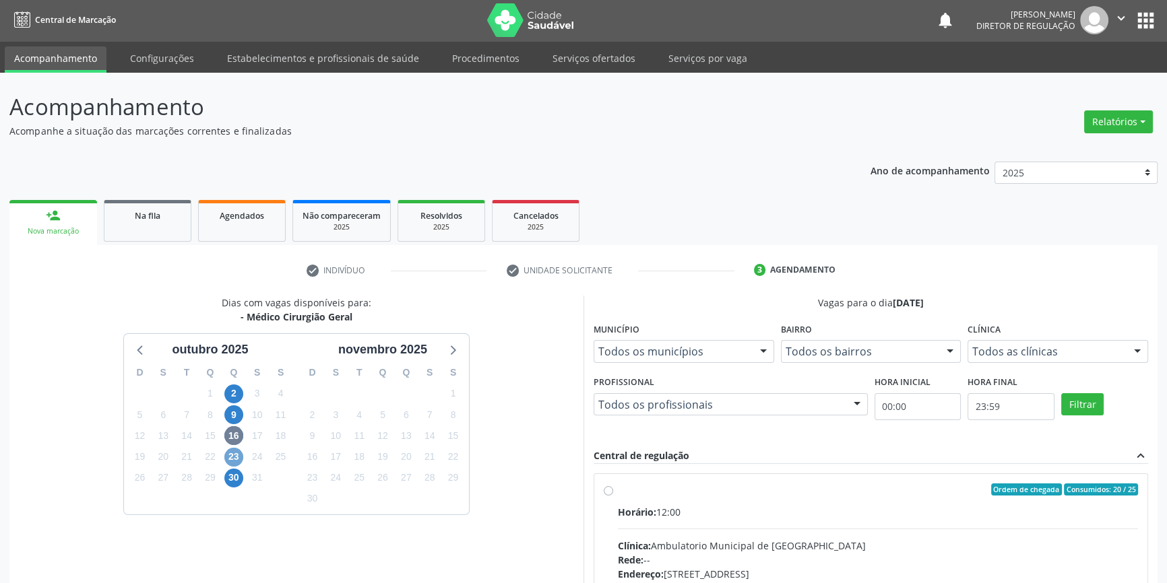
click at [227, 458] on span "23" at bounding box center [233, 457] width 19 height 19
click at [232, 475] on span "30" at bounding box center [233, 478] width 19 height 19
click at [241, 461] on span "23" at bounding box center [233, 457] width 19 height 19
click at [608, 505] on div "Ordem de chegada Consumidos: 21 / 25 Horário: 12:00 Clínica: Ambulatorio Munici…" at bounding box center [871, 587] width 534 height 207
radio input "true"
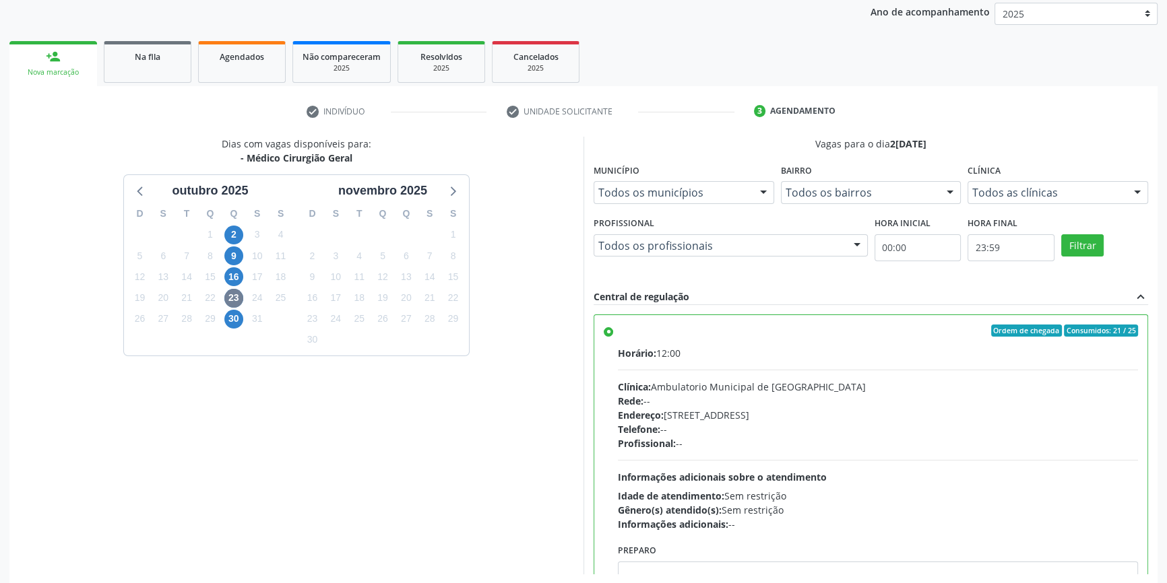
scroll to position [220, 0]
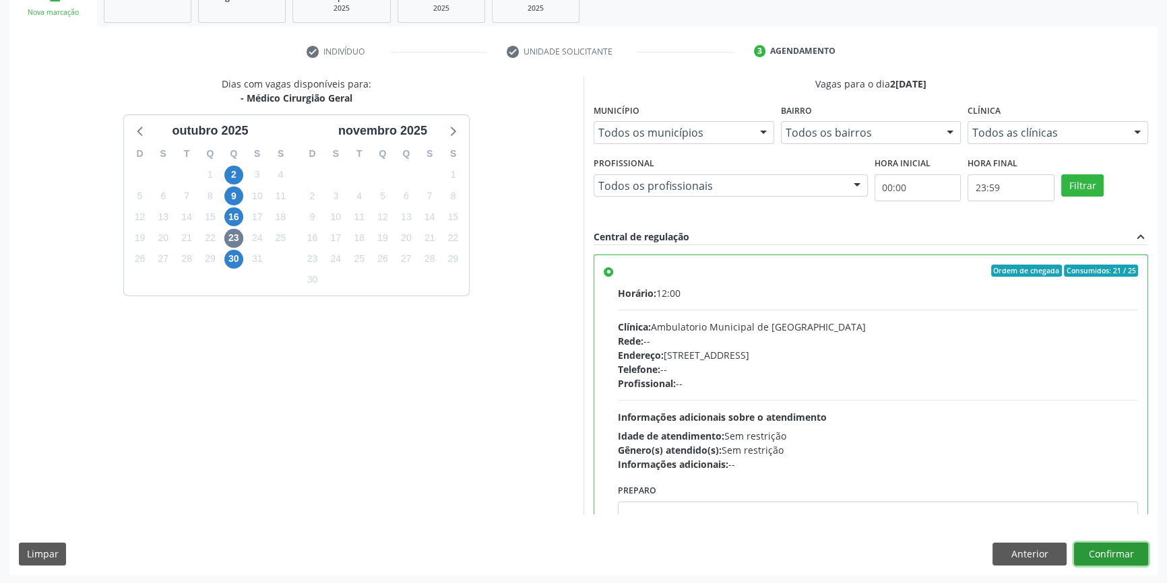
click at [1094, 554] on button "Confirmar" at bounding box center [1111, 554] width 74 height 23
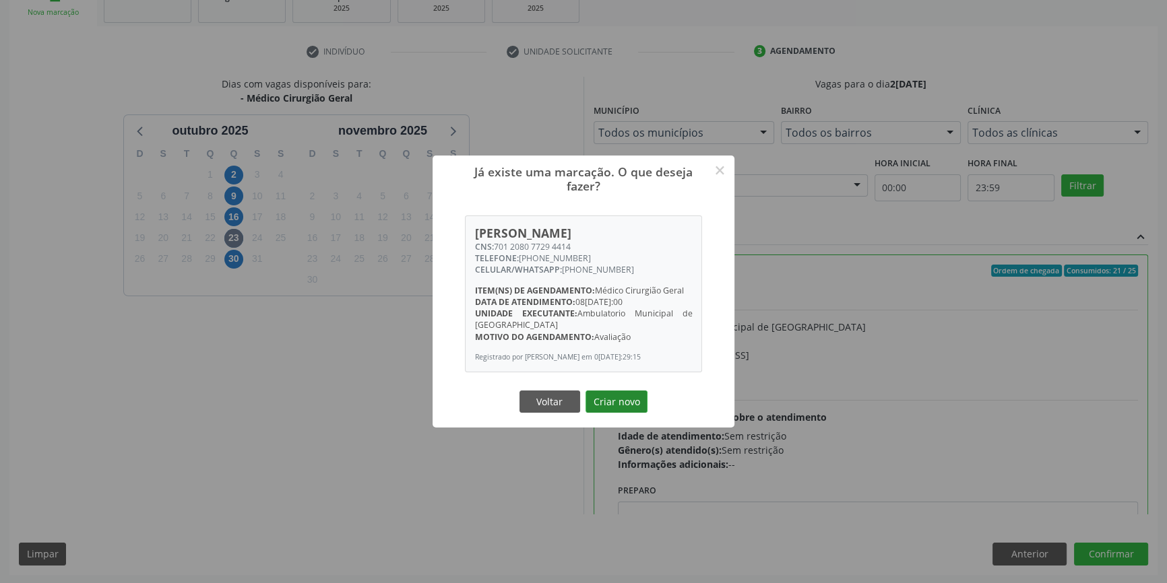
click at [625, 407] on button "Criar novo" at bounding box center [616, 402] width 62 height 23
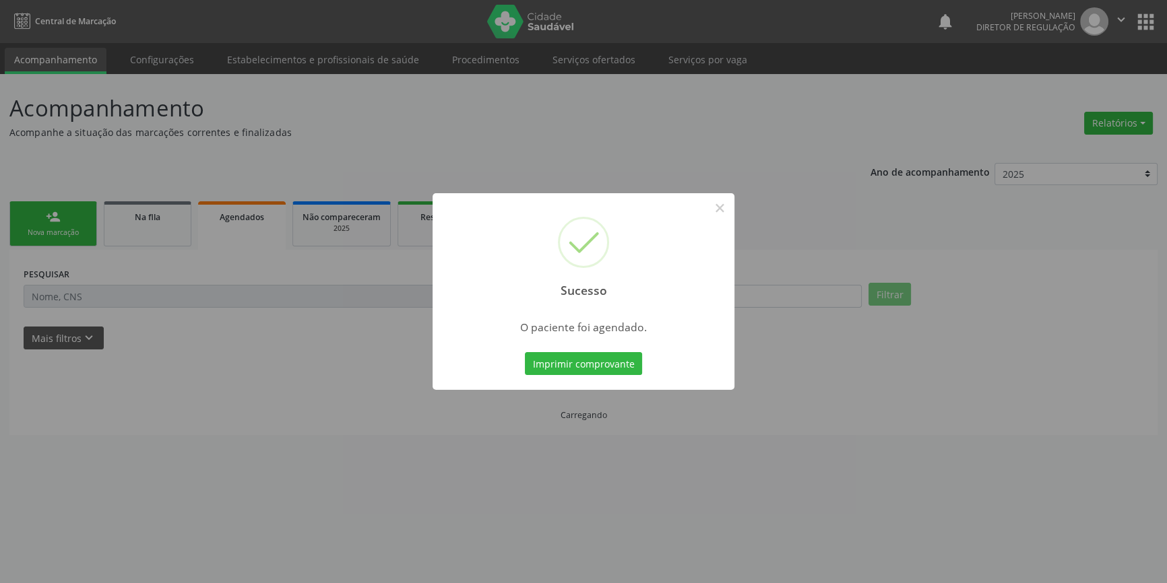
scroll to position [0, 0]
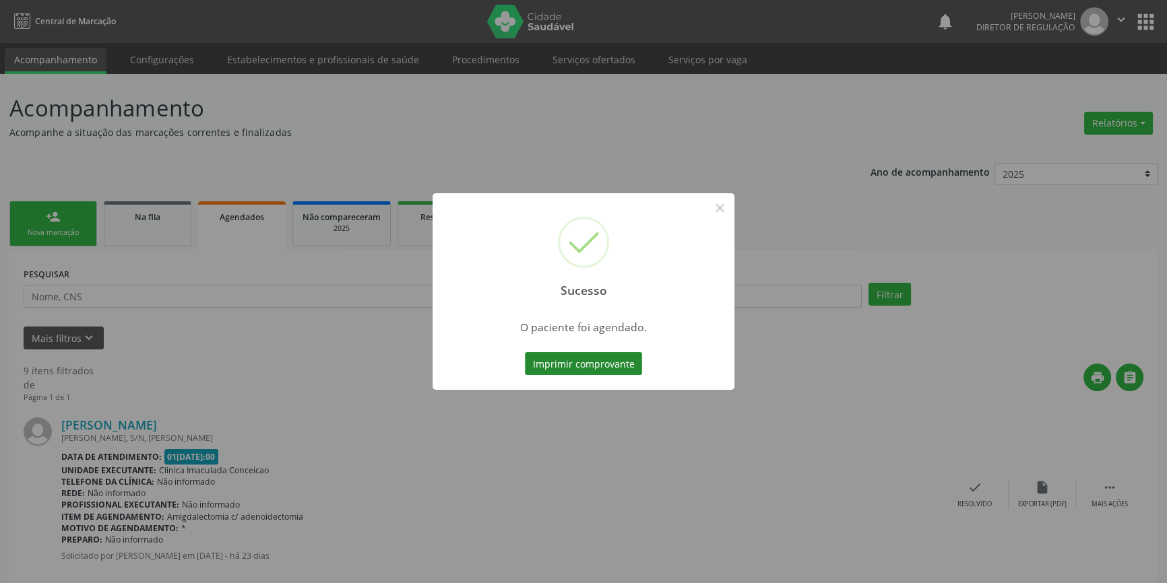
click at [612, 364] on button "Imprimir comprovante" at bounding box center [583, 363] width 117 height 23
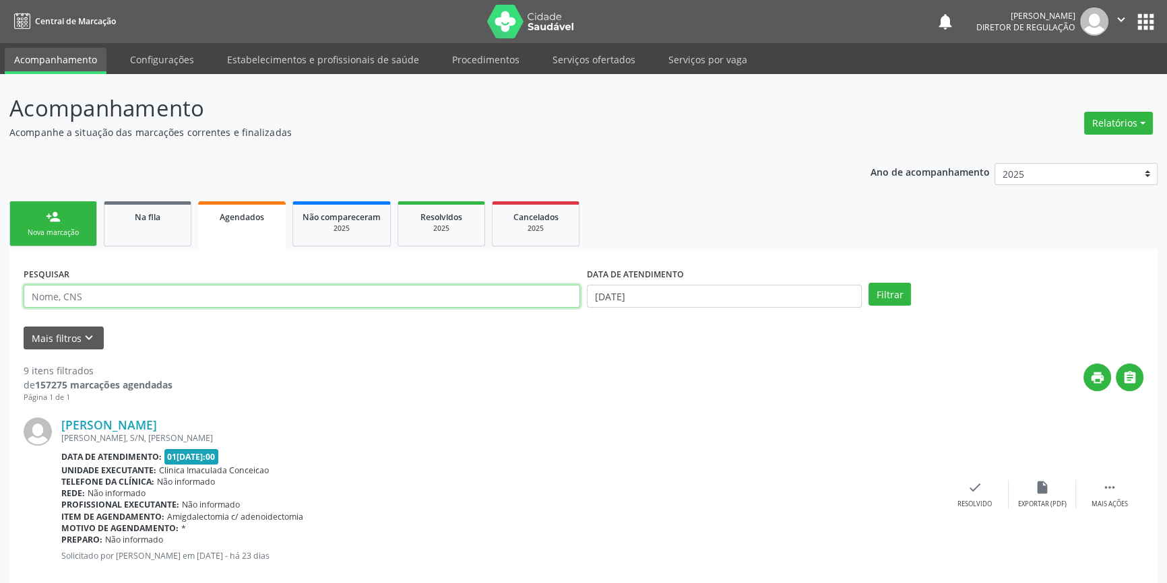
click at [216, 300] on input "text" at bounding box center [302, 296] width 556 height 23
click at [21, 223] on link "person_add Nova marcação" at bounding box center [53, 223] width 88 height 45
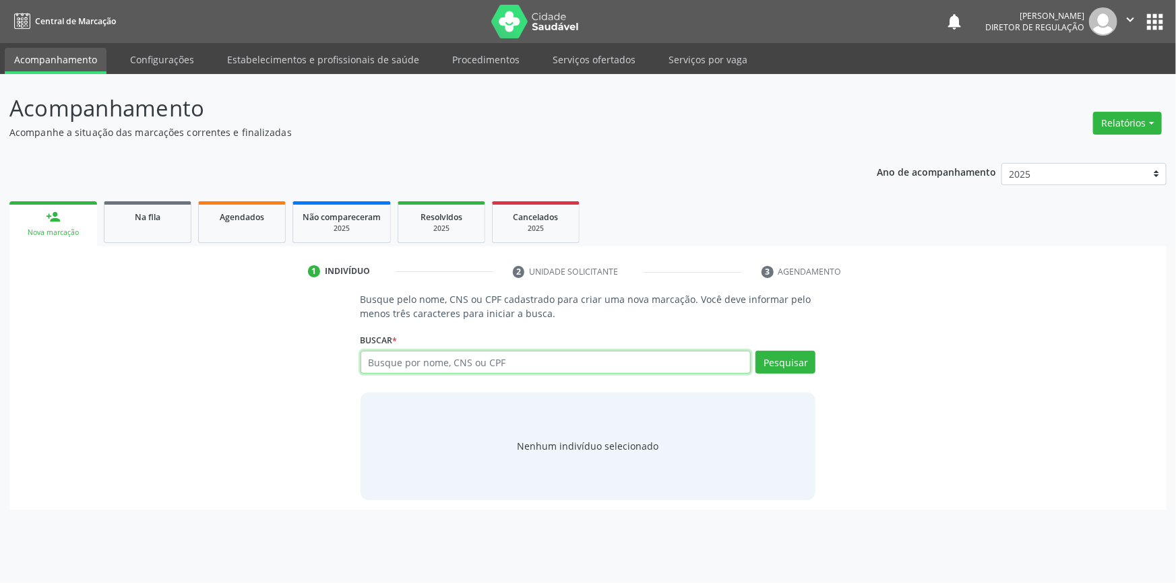
click at [395, 355] on input "text" at bounding box center [555, 362] width 391 height 23
type input "11374309826"
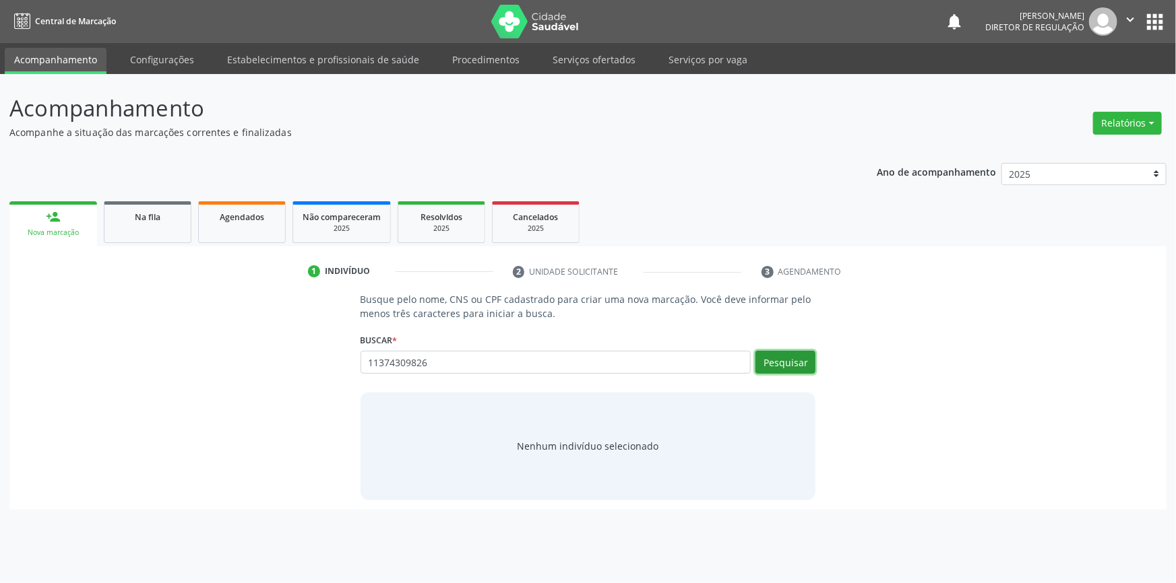
click at [784, 360] on button "Pesquisar" at bounding box center [785, 362] width 60 height 23
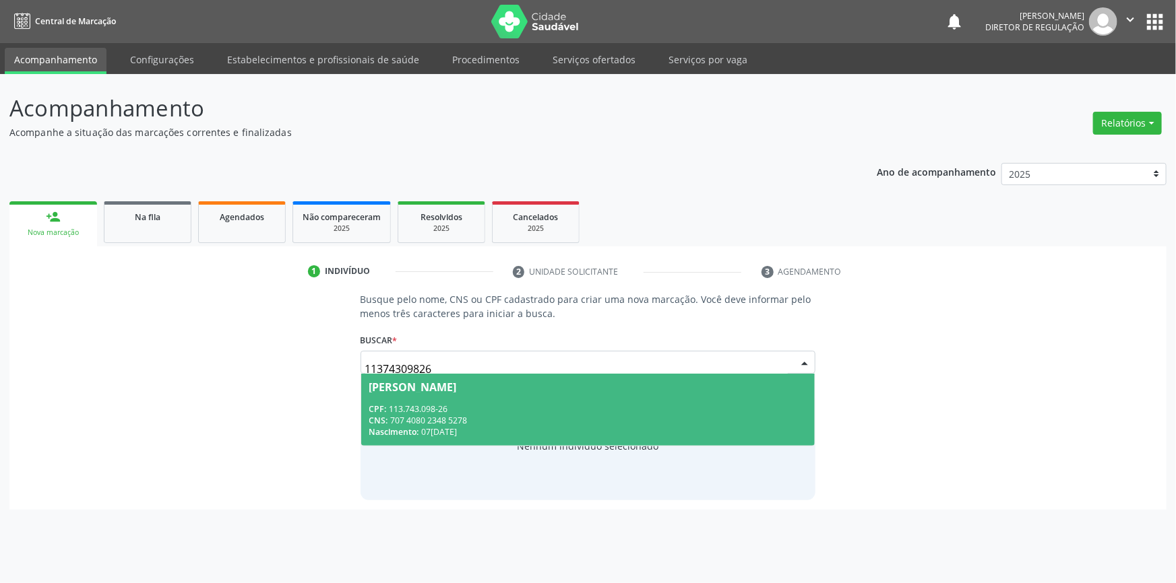
click at [503, 412] on div "CPF: 113.743.098-26" at bounding box center [588, 409] width 438 height 11
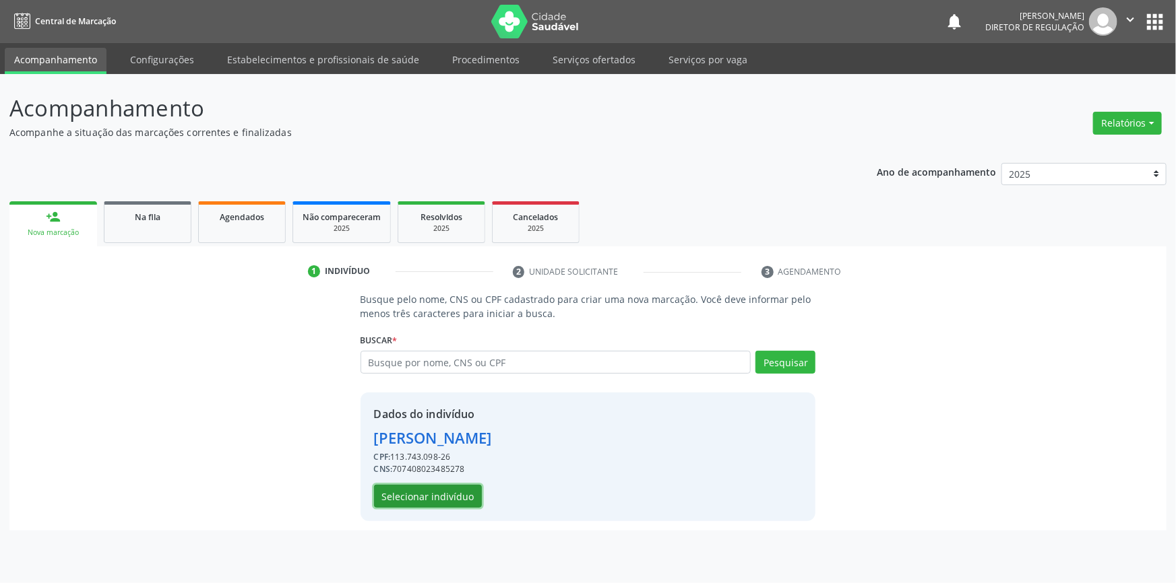
click at [445, 504] on button "Selecionar indivíduo" at bounding box center [428, 496] width 108 height 23
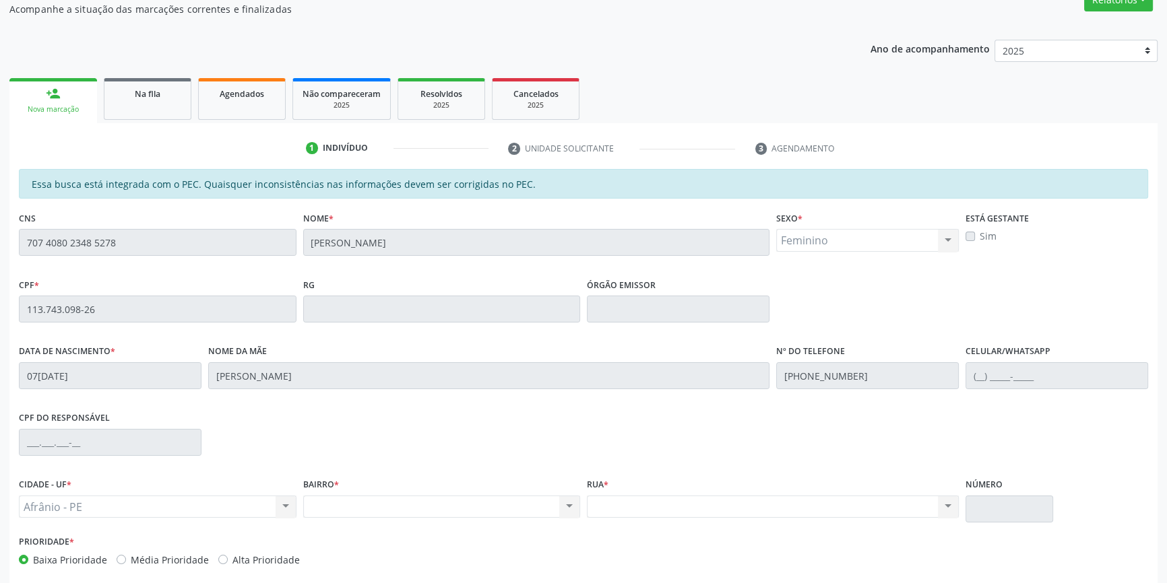
scroll to position [185, 0]
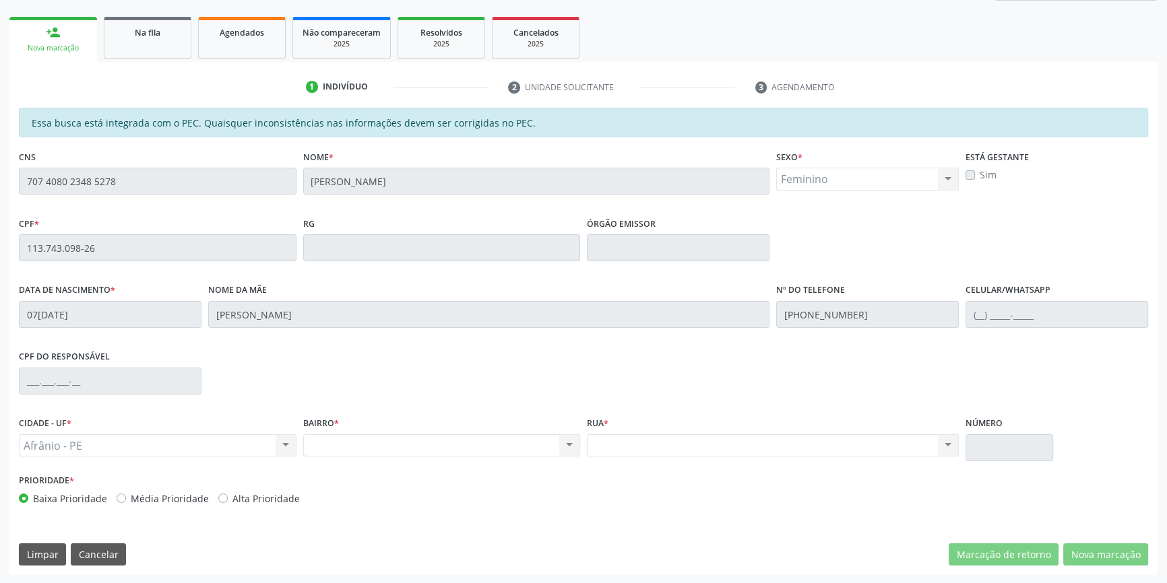
click at [0, 137] on div "Acompanhamento Acompanhe a situação das marcações correntes e finalizadas Relat…" at bounding box center [583, 237] width 1167 height 695
